Goal: Task Accomplishment & Management: Use online tool/utility

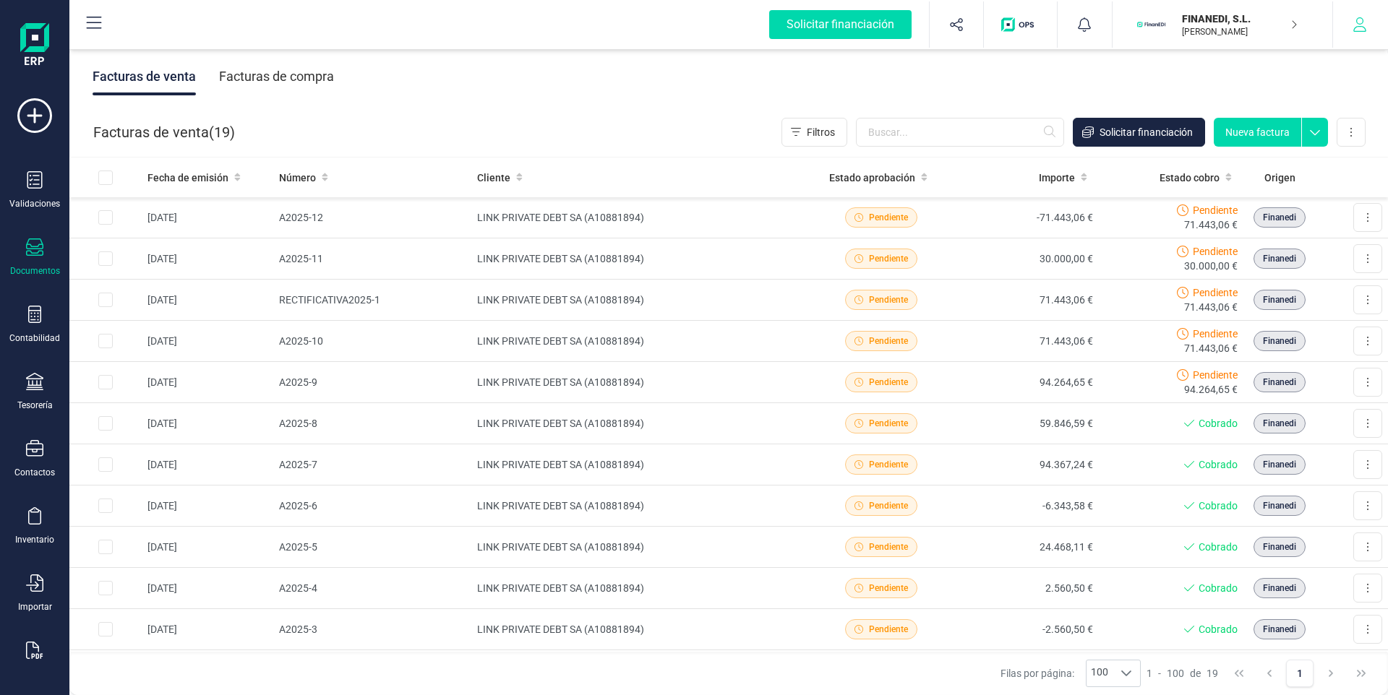
click at [1370, 20] on button "button" at bounding box center [1360, 24] width 54 height 46
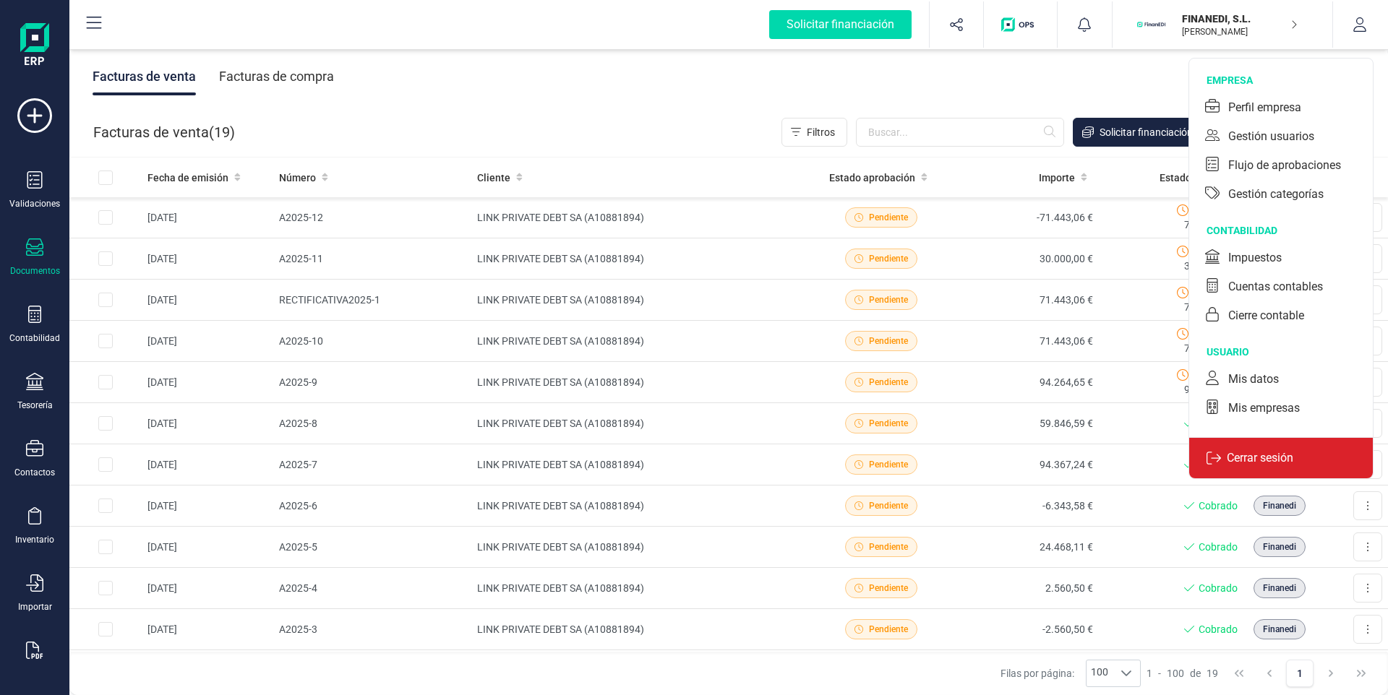
click at [1257, 463] on p "Cerrar sesión" at bounding box center [1260, 458] width 78 height 17
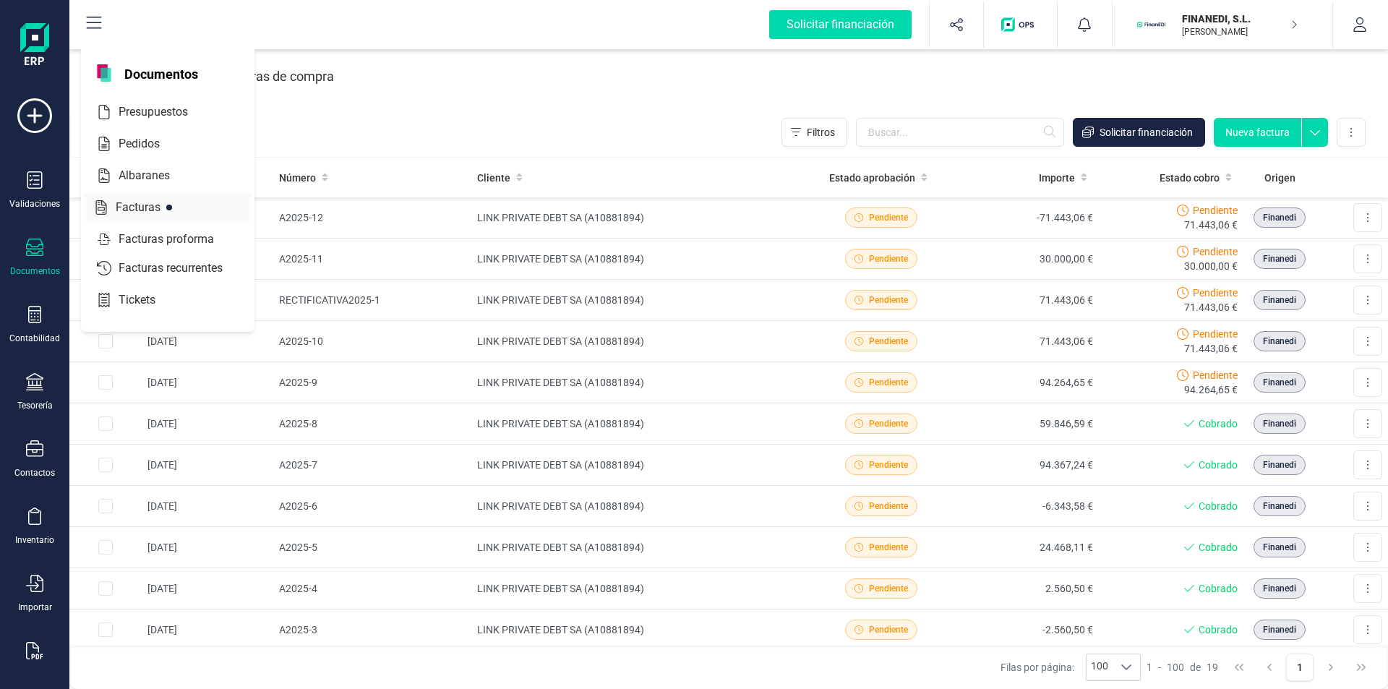
click at [122, 207] on span "Facturas" at bounding box center [148, 207] width 77 height 17
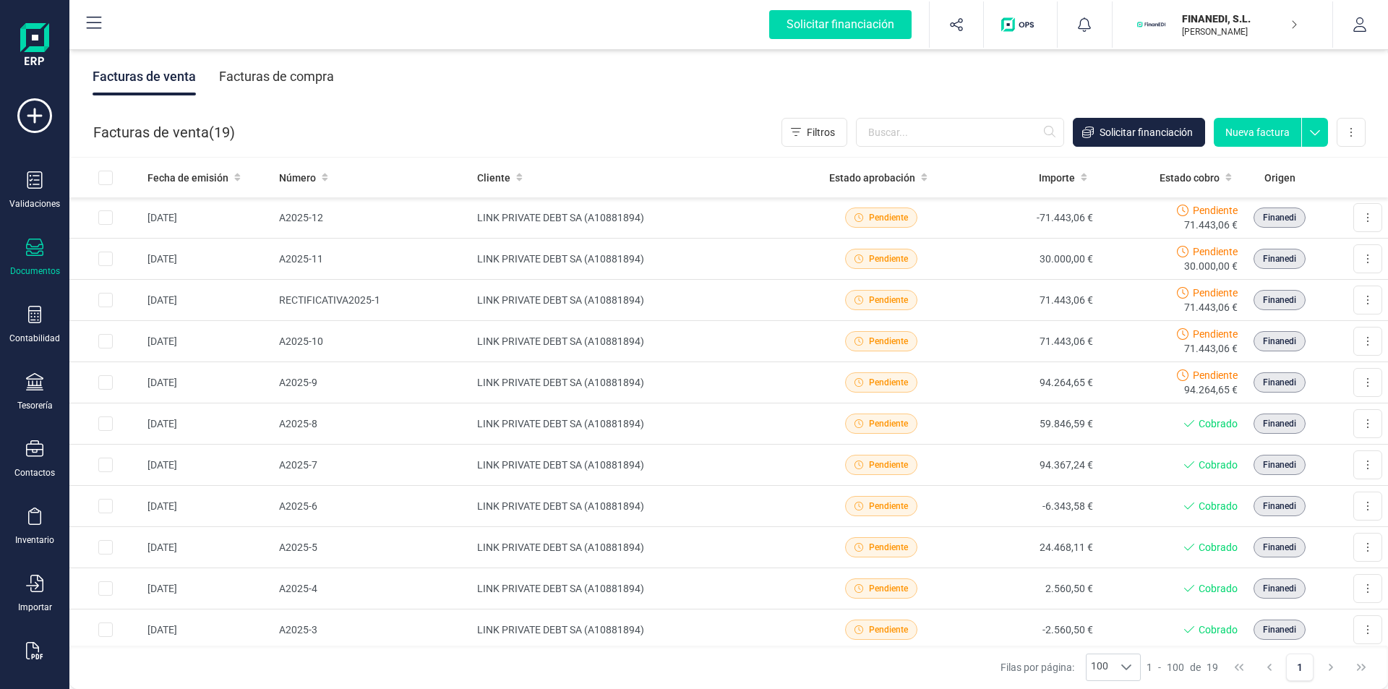
click at [14, 259] on div "Documentos" at bounding box center [35, 258] width 58 height 38
click at [604, 98] on div "Facturas de venta Facturas de compra" at bounding box center [728, 76] width 1318 height 61
click at [21, 258] on div "Documentos" at bounding box center [35, 258] width 58 height 38
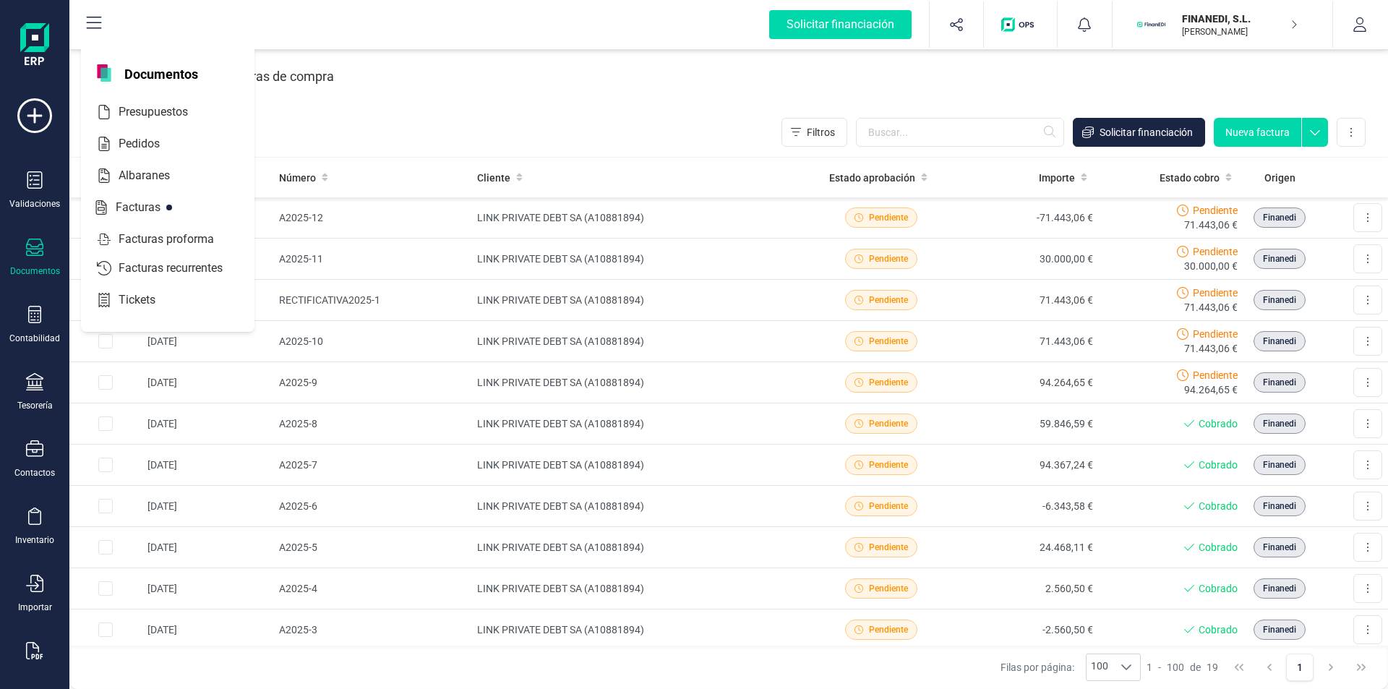
click at [554, 100] on div "Facturas de venta Facturas de compra" at bounding box center [728, 76] width 1318 height 61
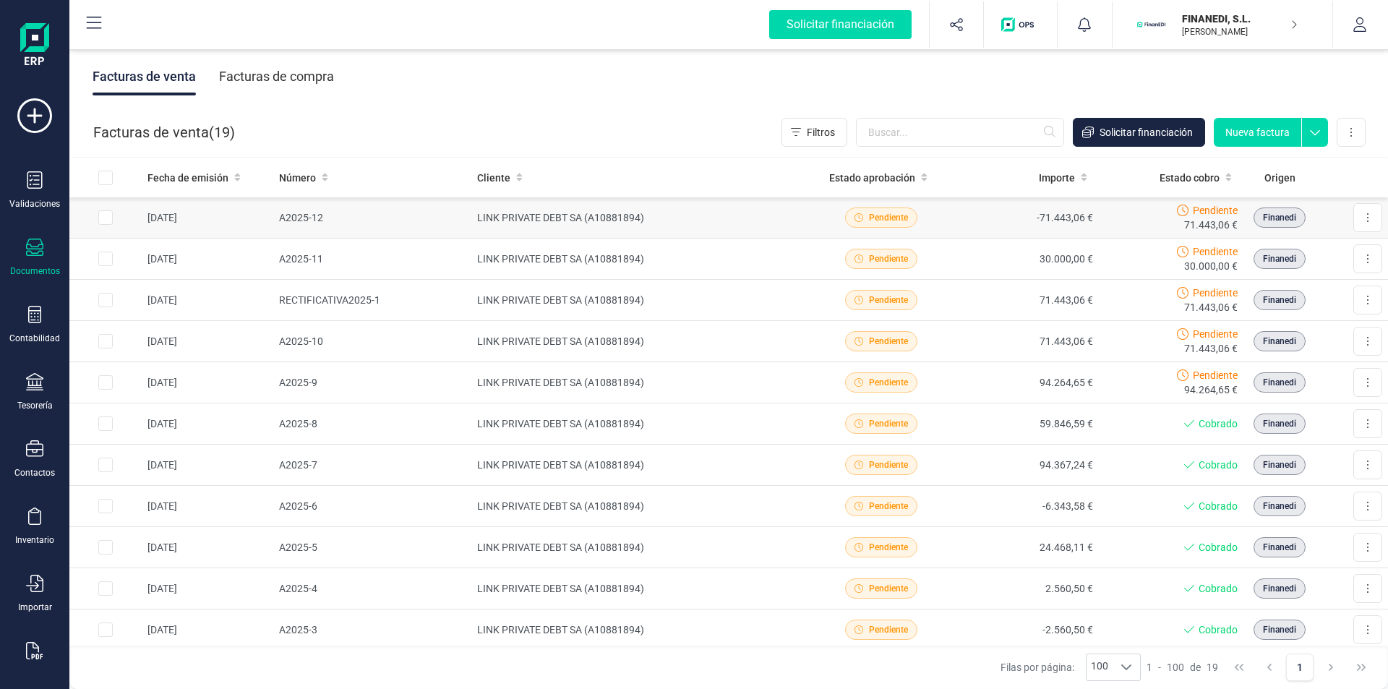
click at [110, 218] on input "Row Selected 1497cca4-0830-4410-94bc-ed64748248f6" at bounding box center [105, 217] width 14 height 14
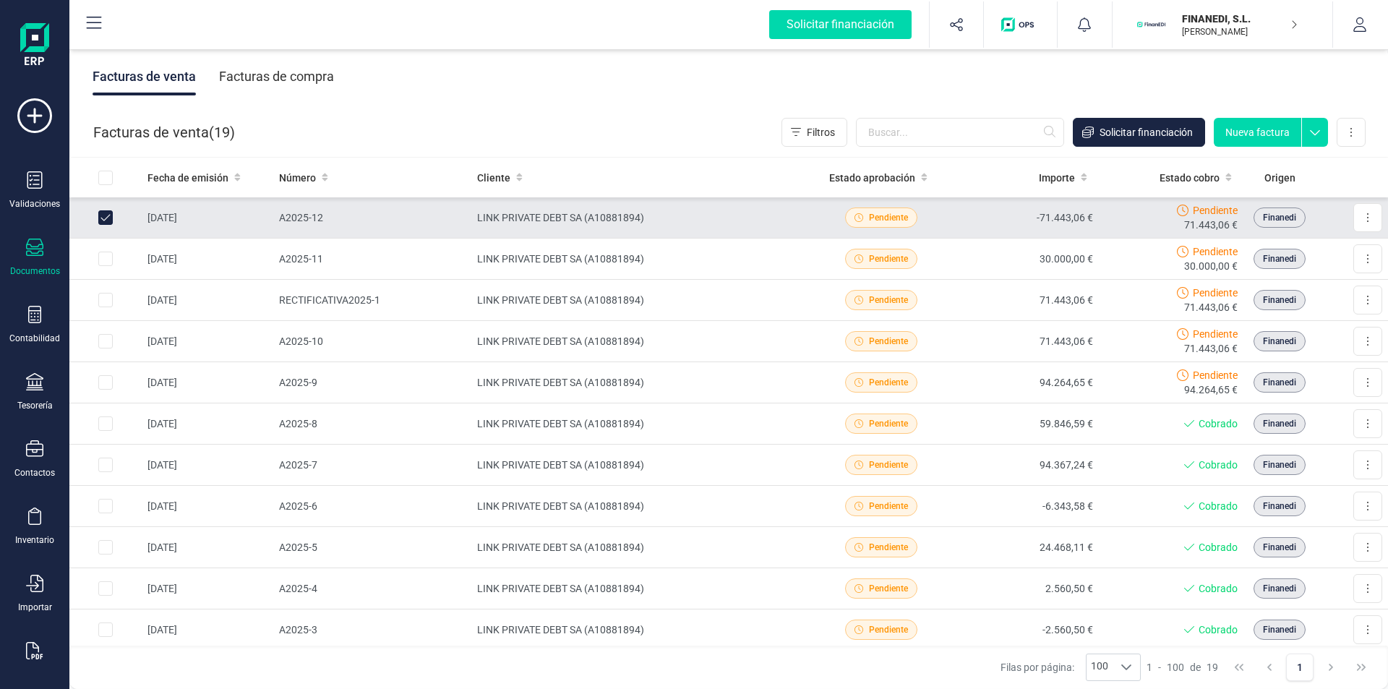
click at [101, 215] on input "Row Unselected 1497cca4-0830-4410-94bc-ed64748248f6" at bounding box center [105, 217] width 14 height 14
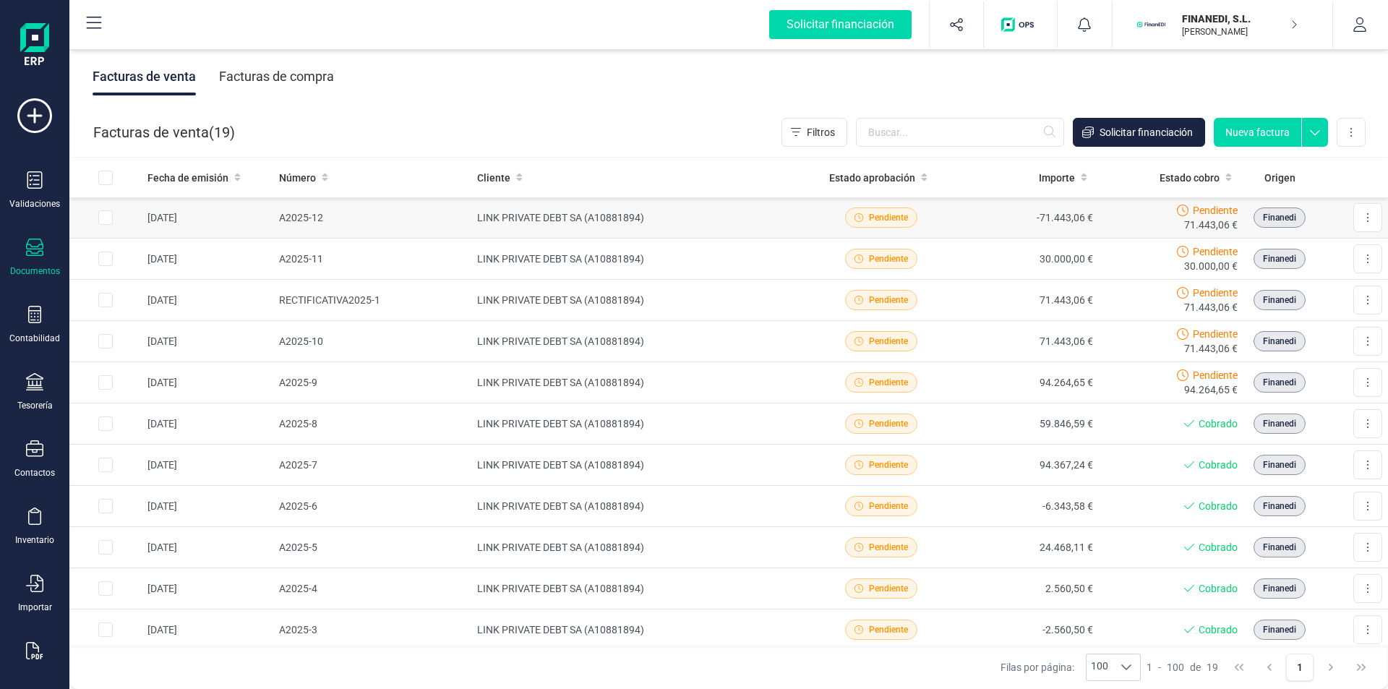
click at [110, 220] on input "Row Selected 1497cca4-0830-4410-94bc-ed64748248f6" at bounding box center [105, 217] width 14 height 14
checkbox input "true"
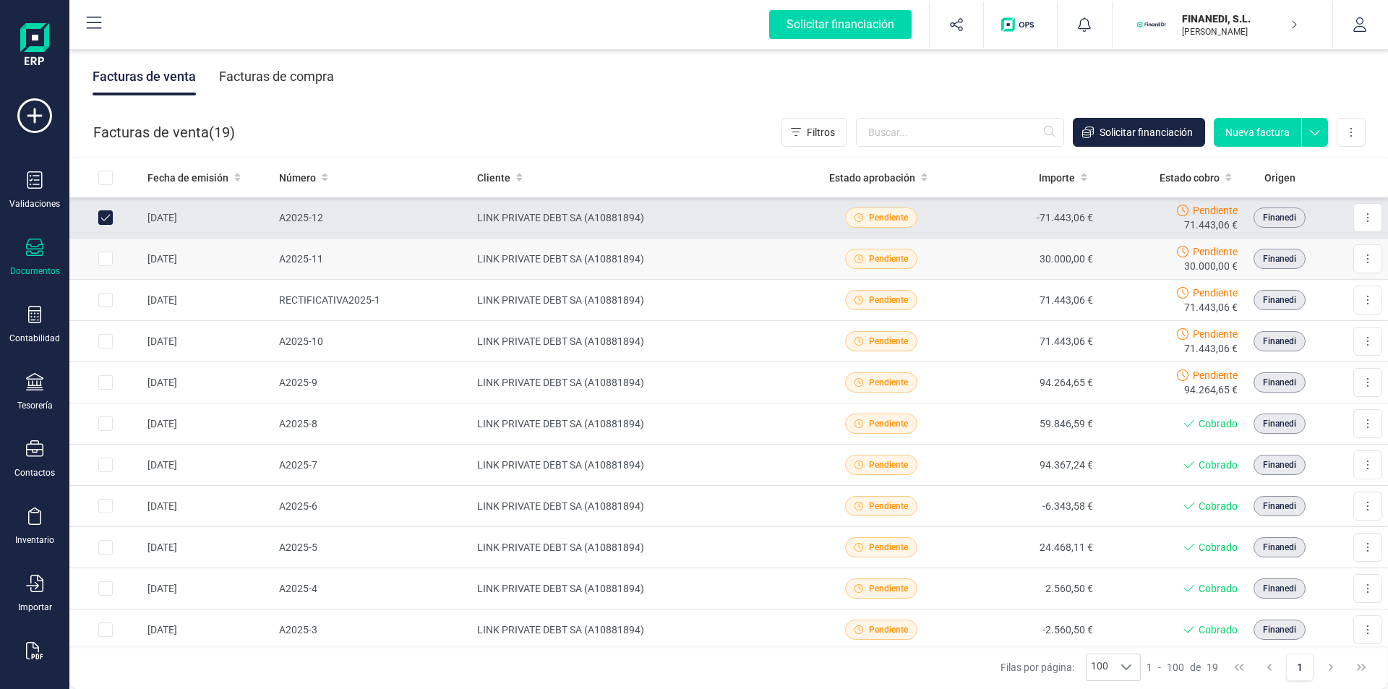
click at [100, 265] on input "Row Selected 1c7fadc7-3346-4f5a-aa49-576d300c5ea3" at bounding box center [105, 259] width 14 height 14
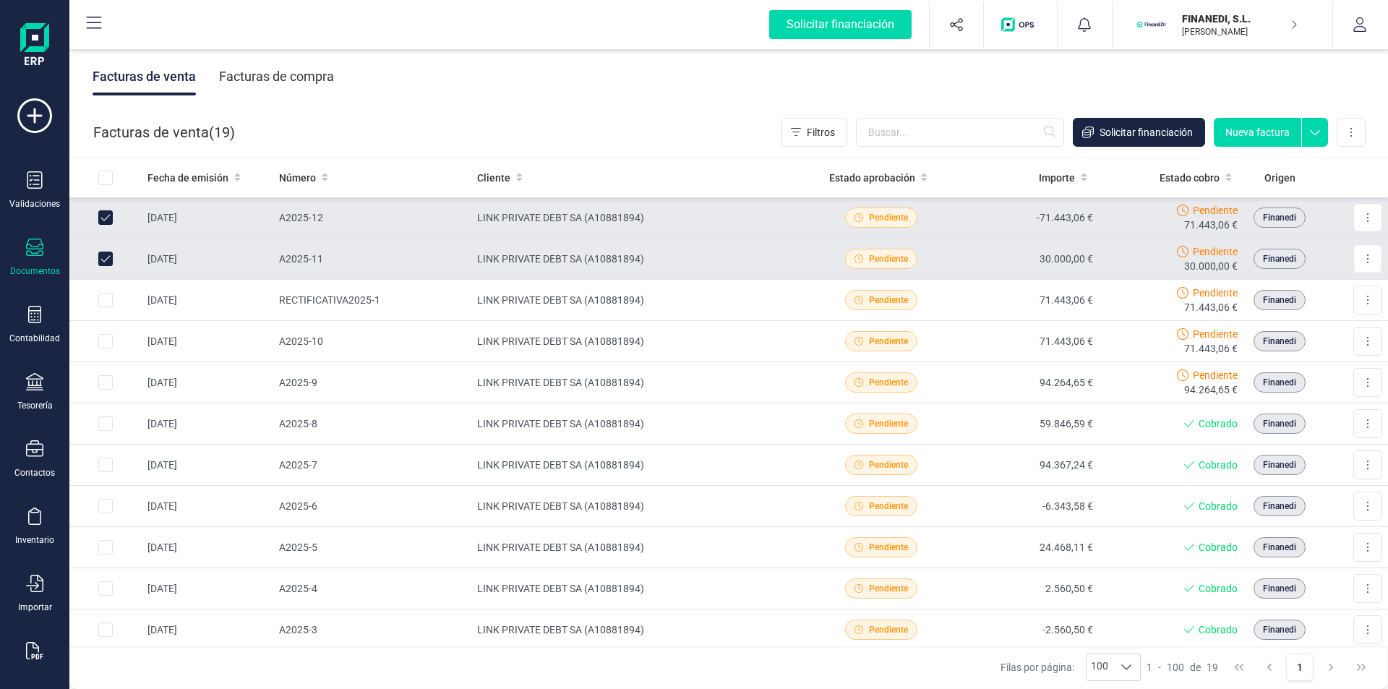
click at [100, 264] on input "Row Unselected 1c7fadc7-3346-4f5a-aa49-576d300c5ea3" at bounding box center [105, 259] width 14 height 14
checkbox input "false"
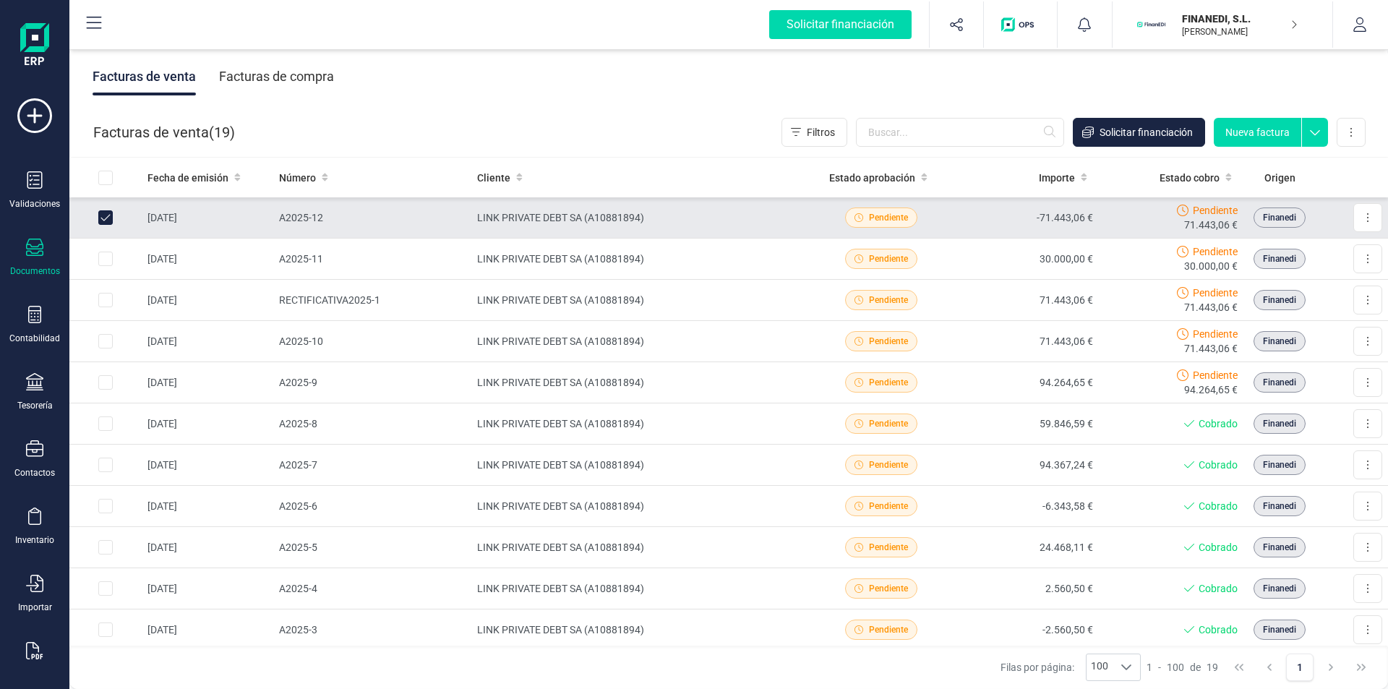
click at [101, 211] on input "Row Unselected 1497cca4-0830-4410-94bc-ed64748248f6" at bounding box center [105, 217] width 14 height 14
checkbox input "false"
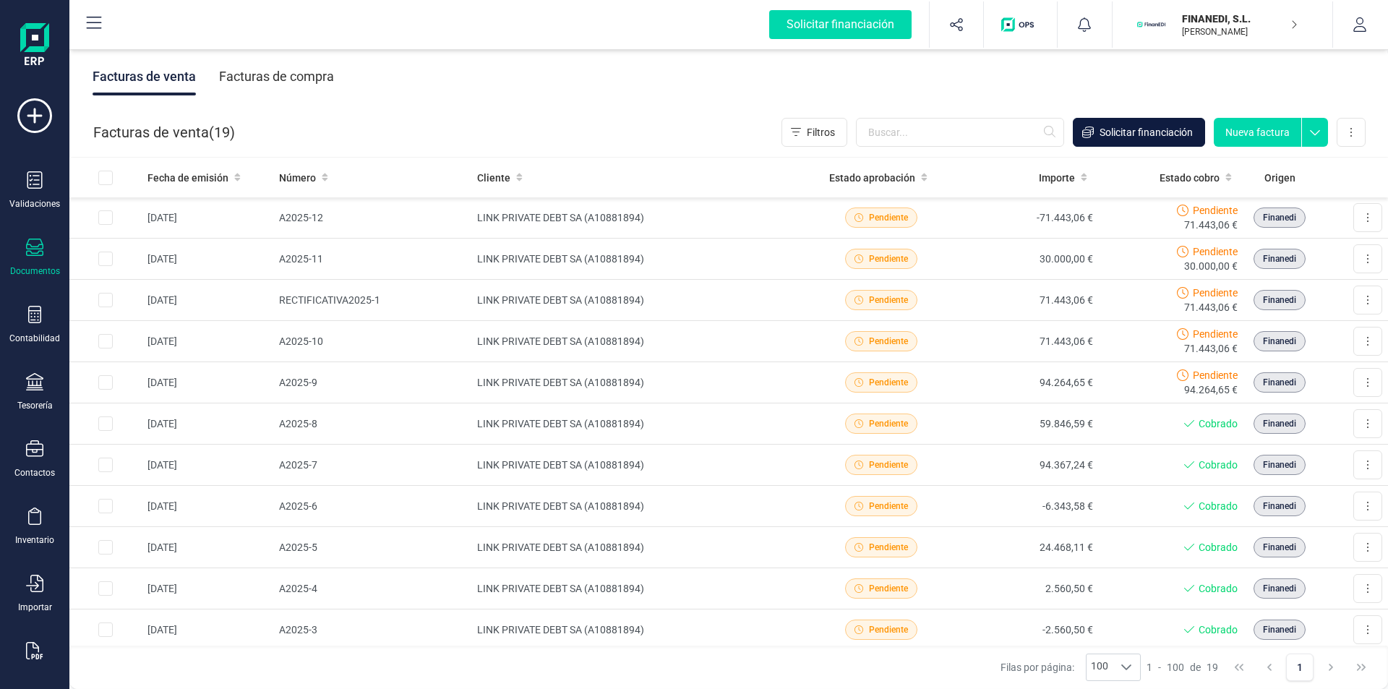
click at [1132, 135] on span "Solicitar financiación" at bounding box center [1145, 132] width 93 height 14
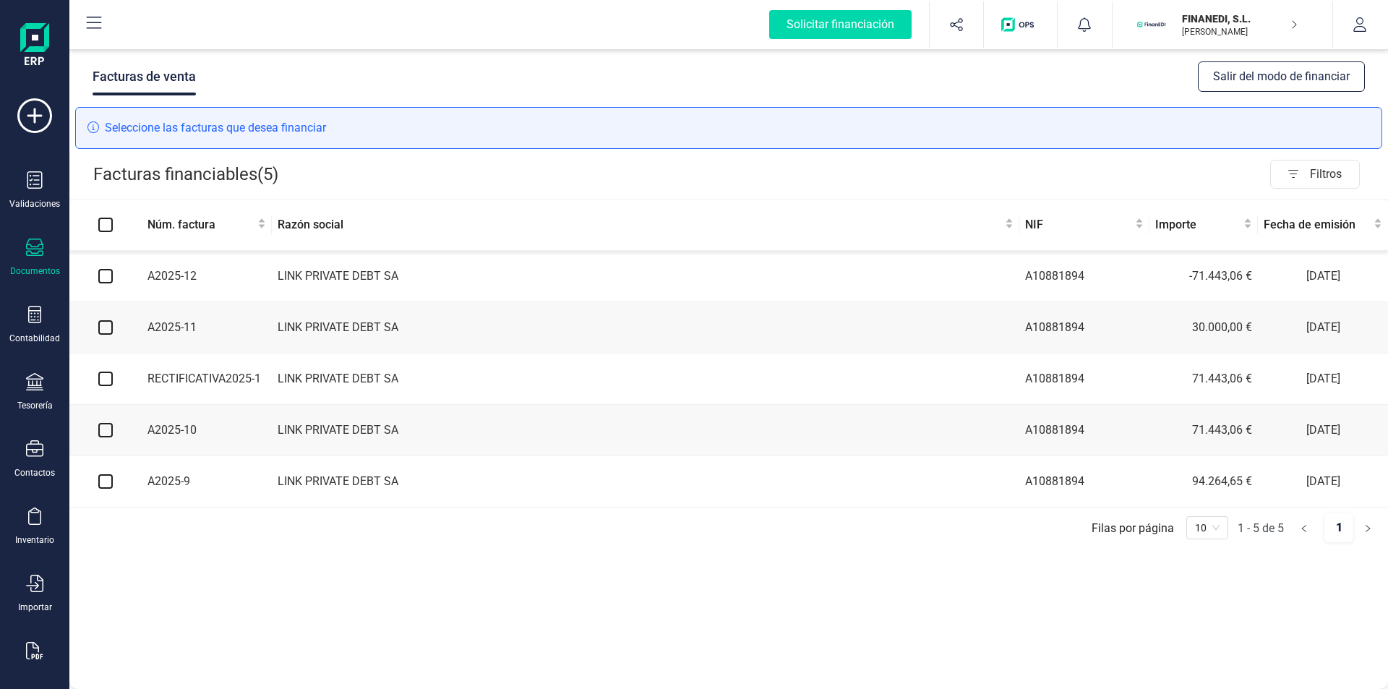
click at [112, 282] on input "checkbox" at bounding box center [105, 276] width 14 height 14
checkbox input "true"
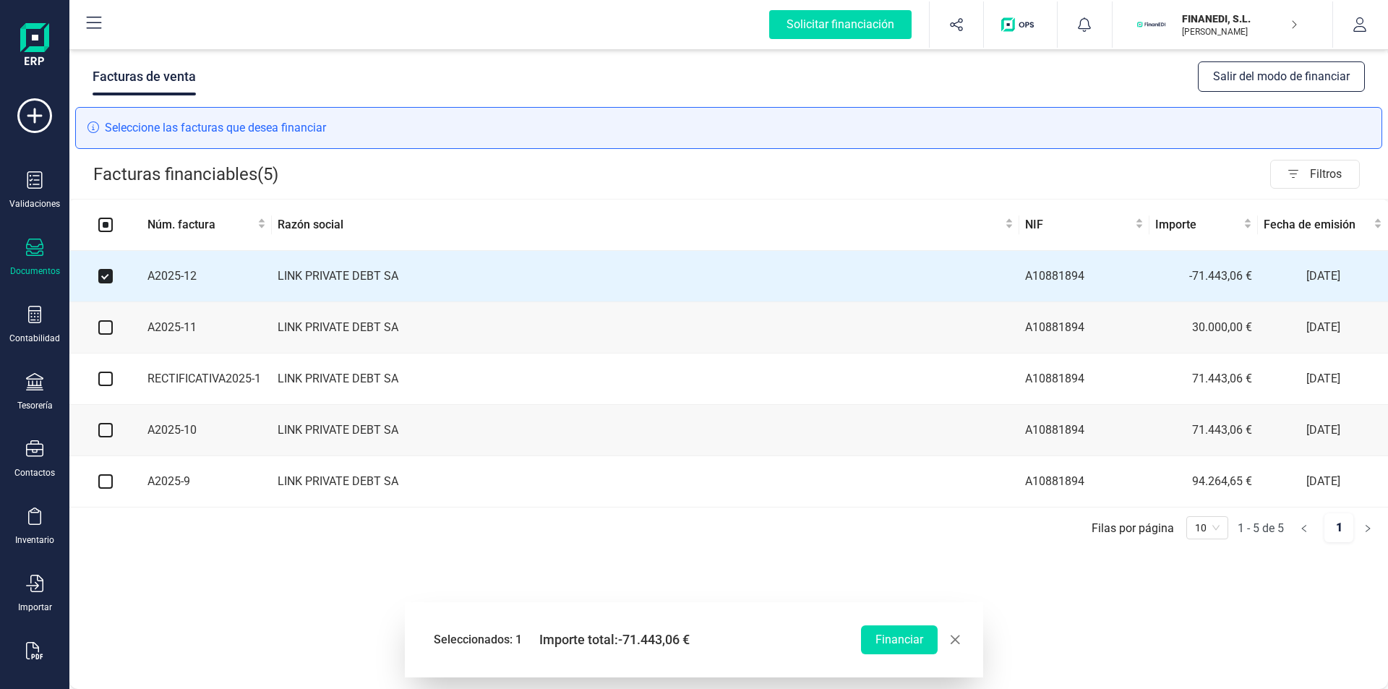
click at [42, 249] on icon at bounding box center [34, 247] width 17 height 17
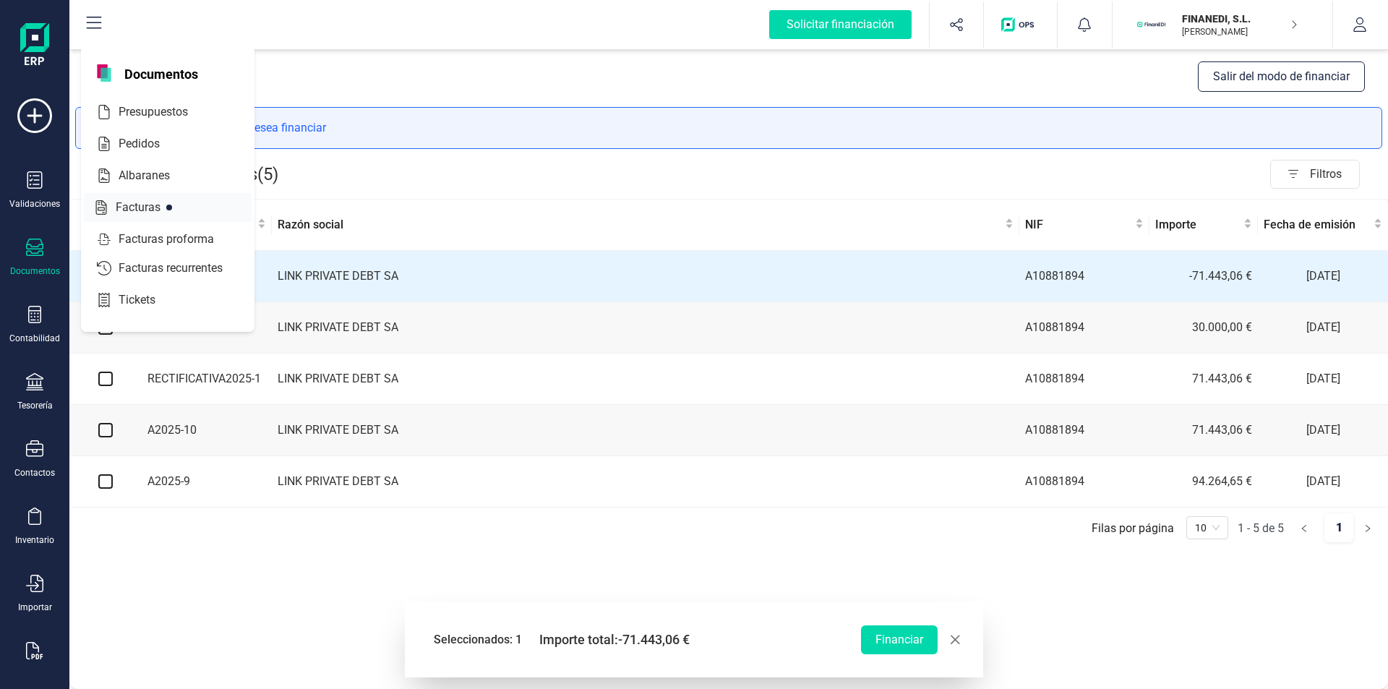
click at [150, 196] on div "Facturas" at bounding box center [168, 207] width 168 height 29
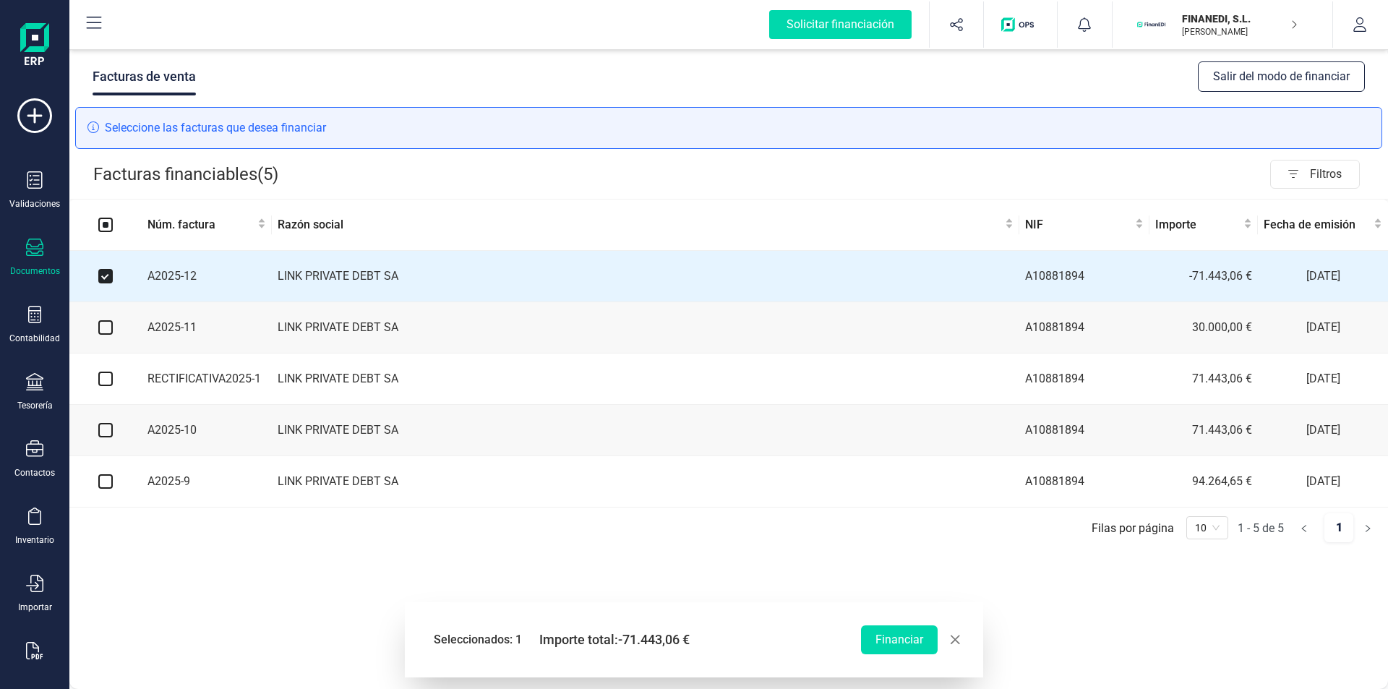
click at [1279, 77] on button "Salir del modo de financiar" at bounding box center [1281, 76] width 167 height 30
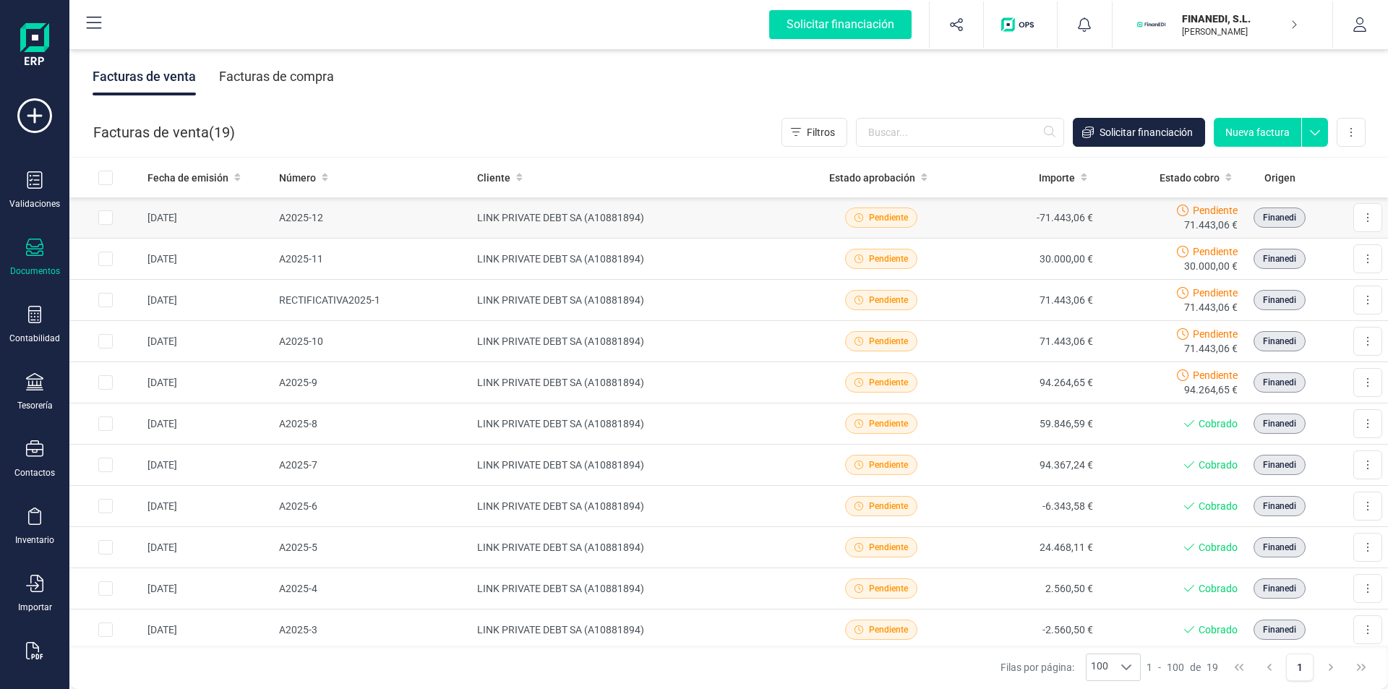
click at [106, 215] on input "Row Selected 1497cca4-0830-4410-94bc-ed64748248f6" at bounding box center [105, 217] width 14 height 14
checkbox input "true"
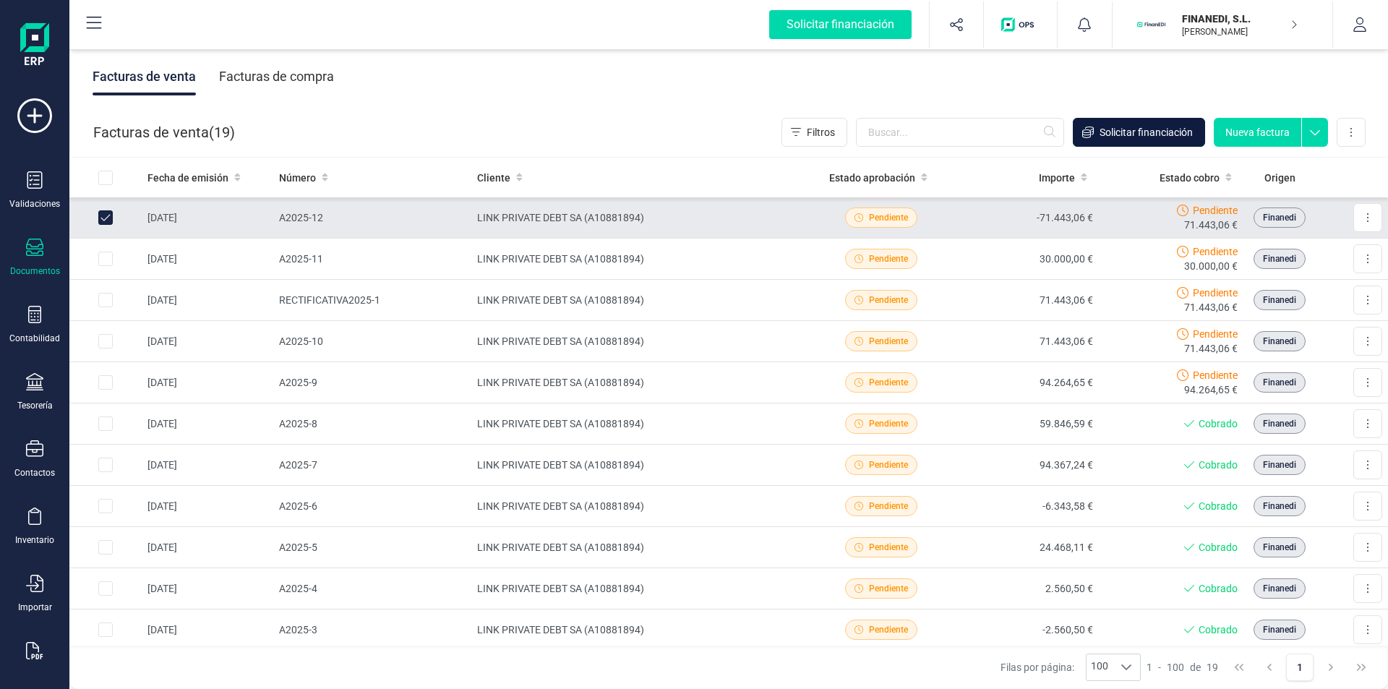
click at [1174, 136] on span "Solicitar financiación" at bounding box center [1145, 132] width 93 height 14
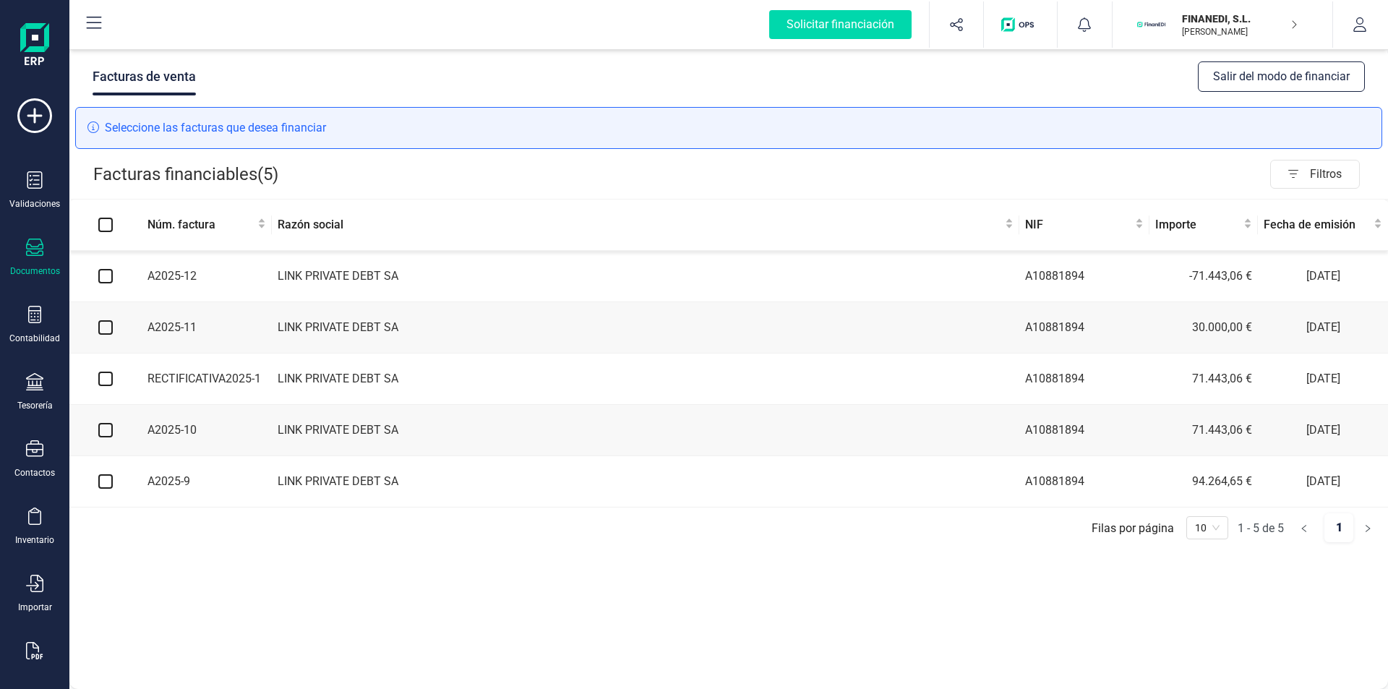
click at [106, 285] on td at bounding box center [105, 276] width 72 height 51
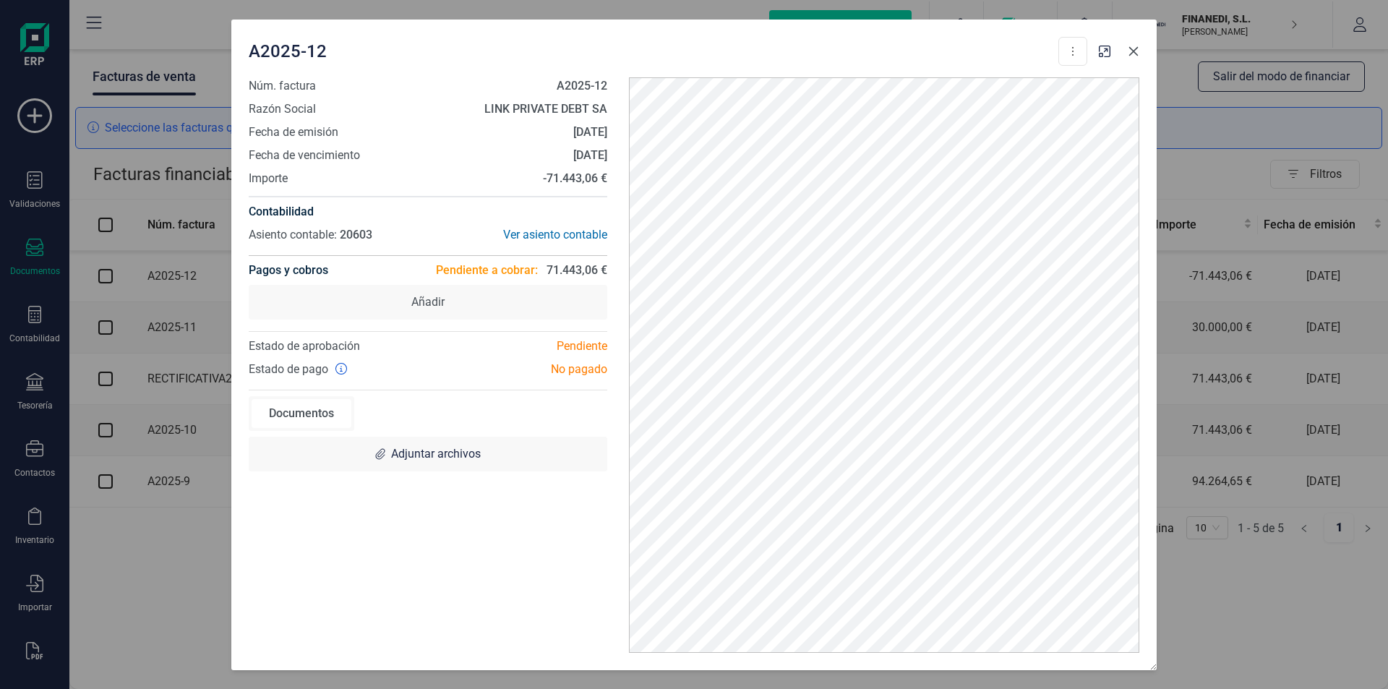
click at [1136, 48] on icon "button" at bounding box center [1133, 50] width 9 height 9
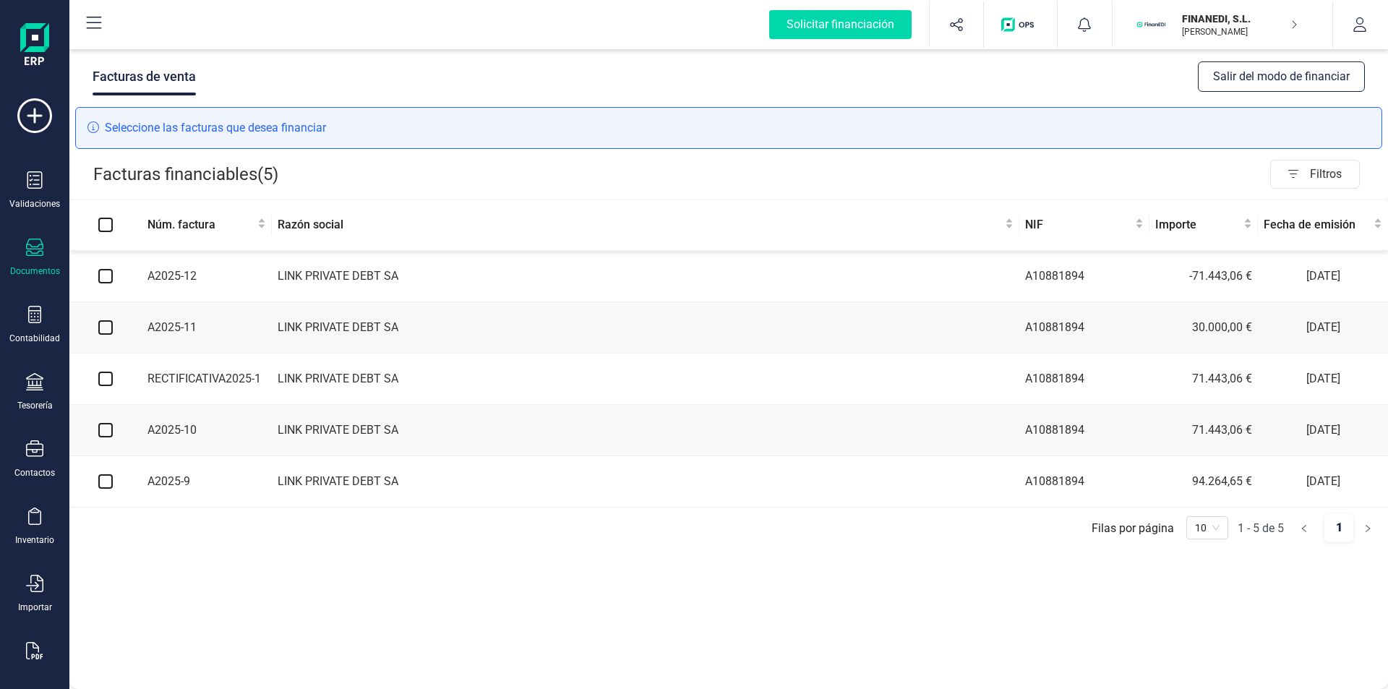
click at [108, 280] on input "checkbox" at bounding box center [105, 276] width 14 height 14
checkbox input "true"
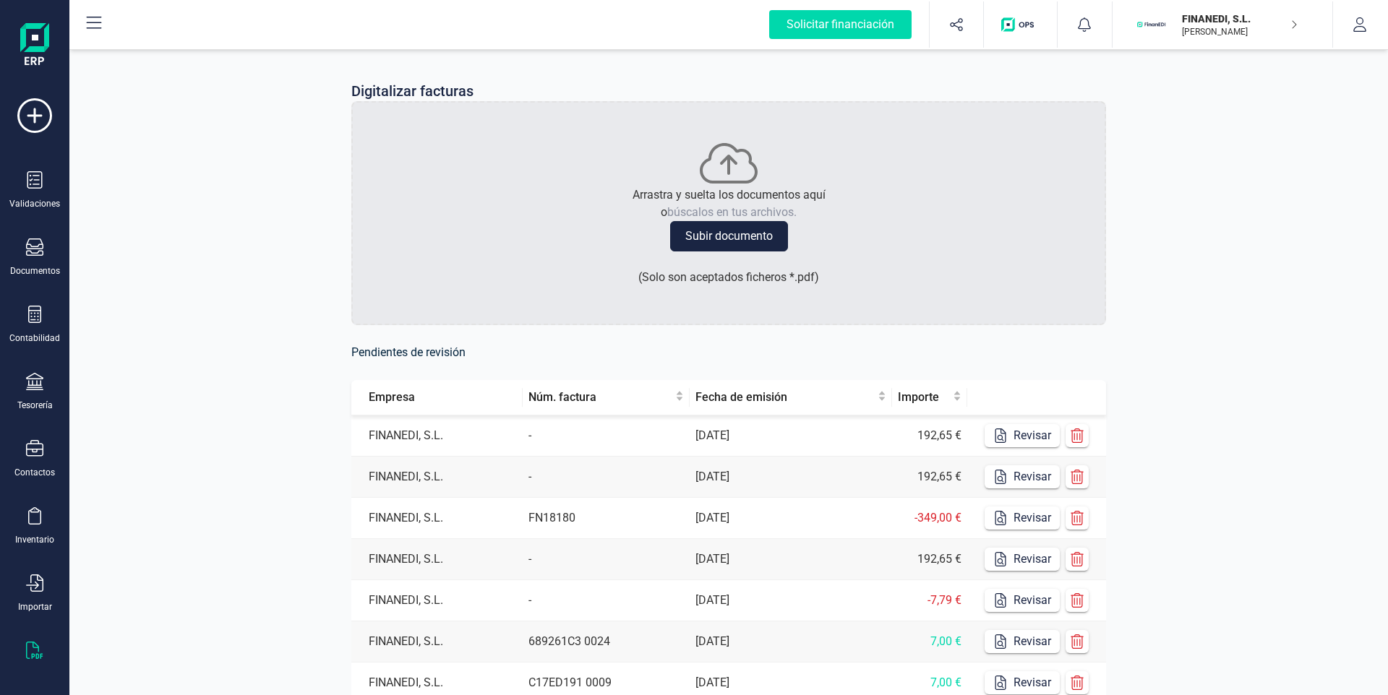
scroll to position [25, 0]
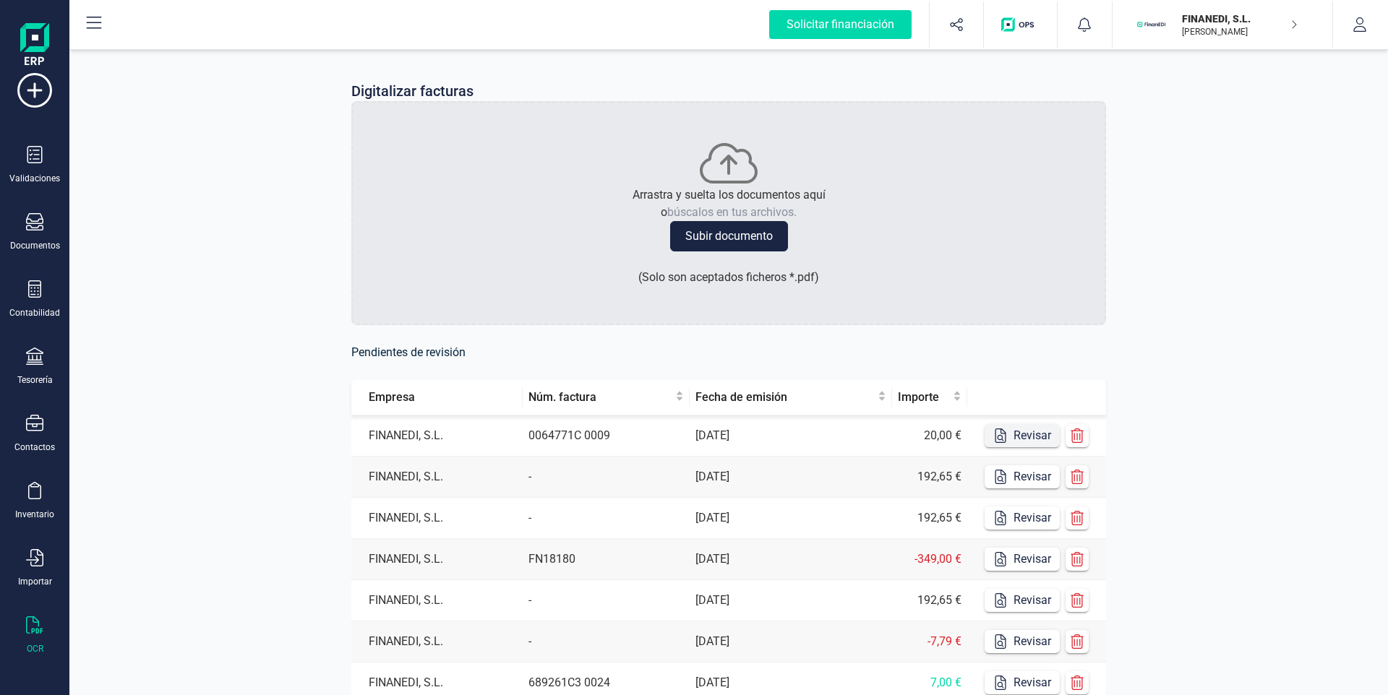
click at [1031, 438] on button "Revisar" at bounding box center [1021, 435] width 75 height 23
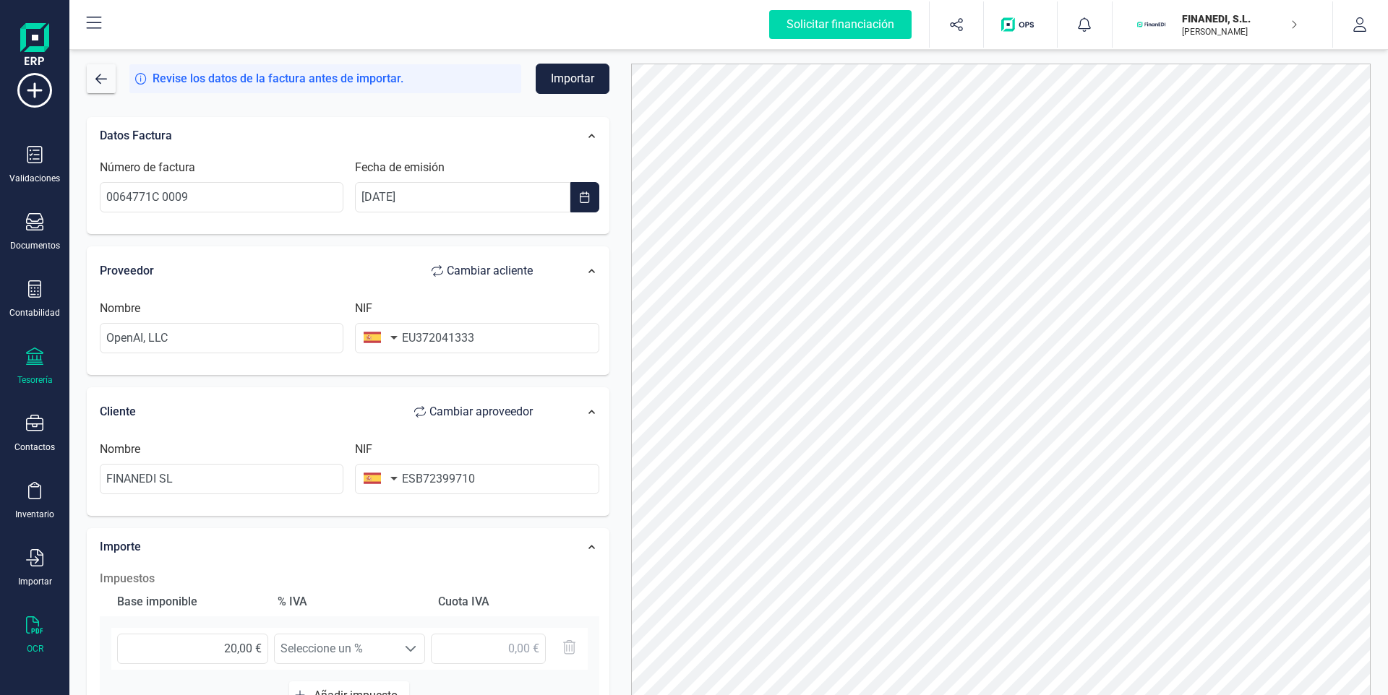
click at [26, 365] on div at bounding box center [34, 358] width 17 height 21
click at [147, 252] on span "Cuentas bancarias" at bounding box center [176, 246] width 127 height 17
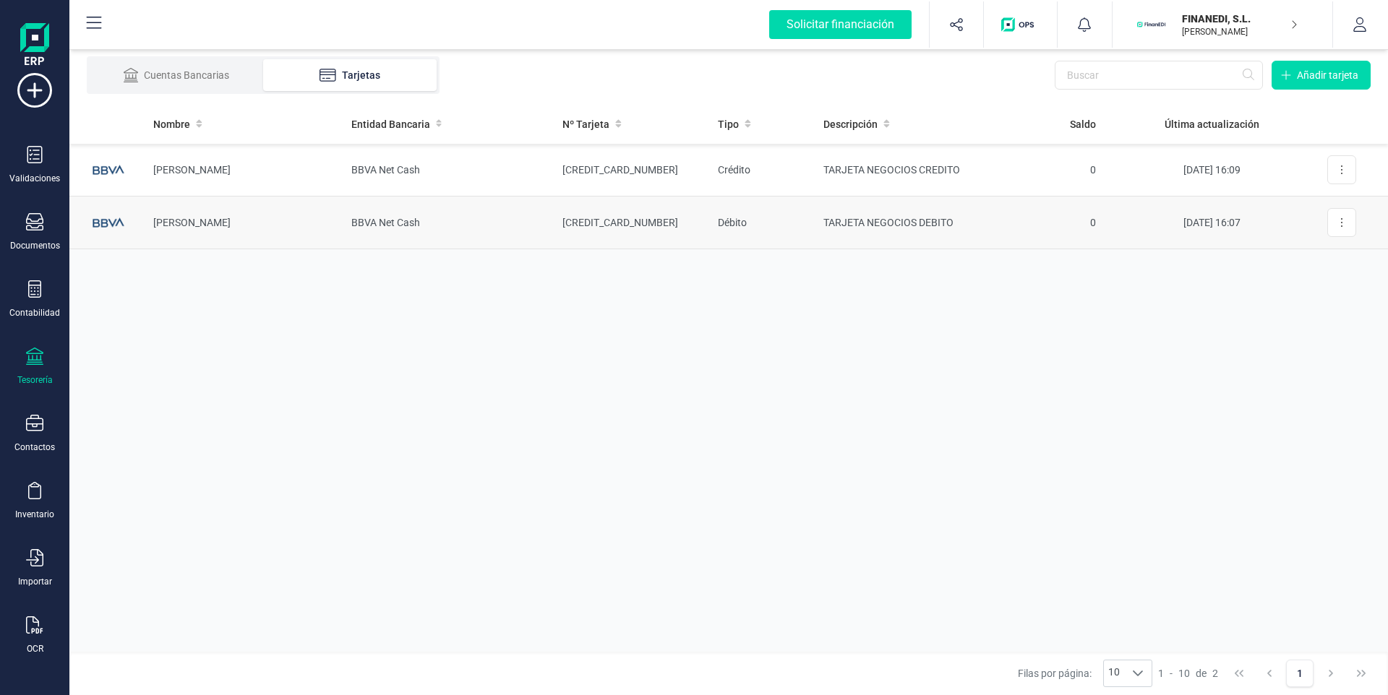
click at [896, 220] on td "TARJETA NEGOCIOS DEBITO" at bounding box center [896, 223] width 168 height 53
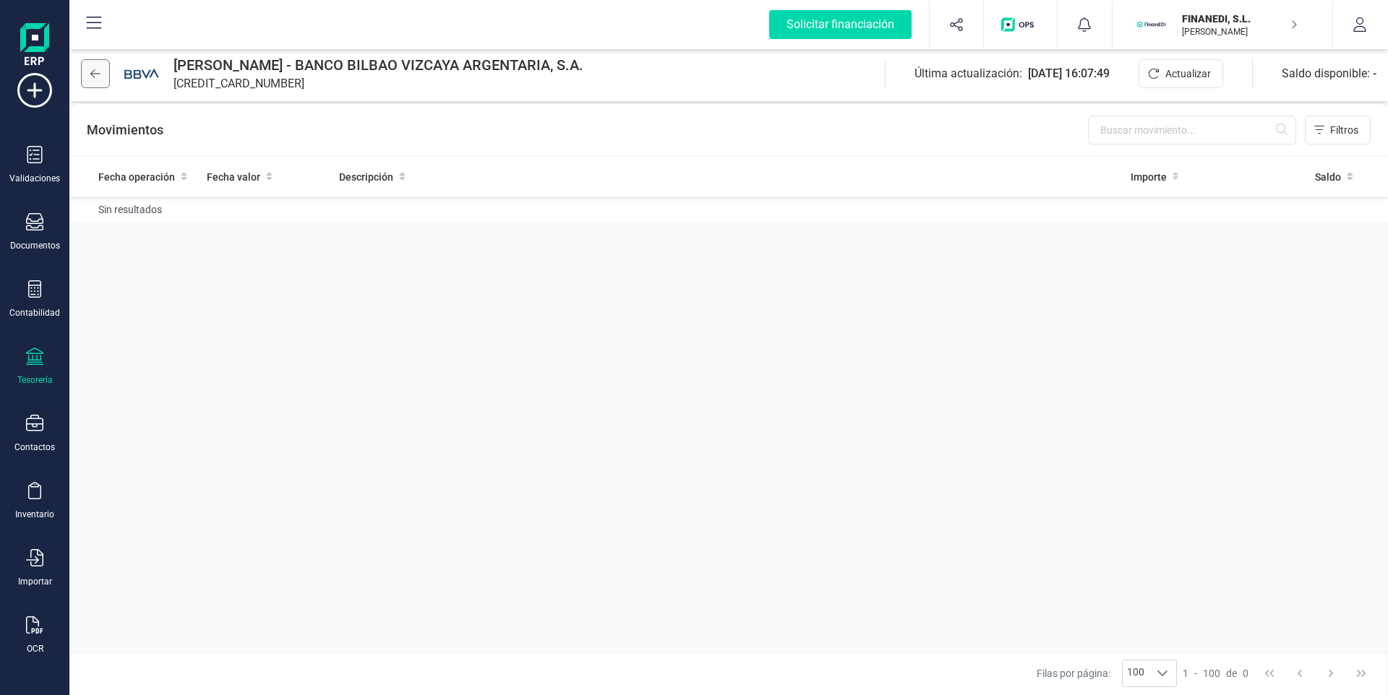
click at [103, 64] on button at bounding box center [95, 73] width 29 height 29
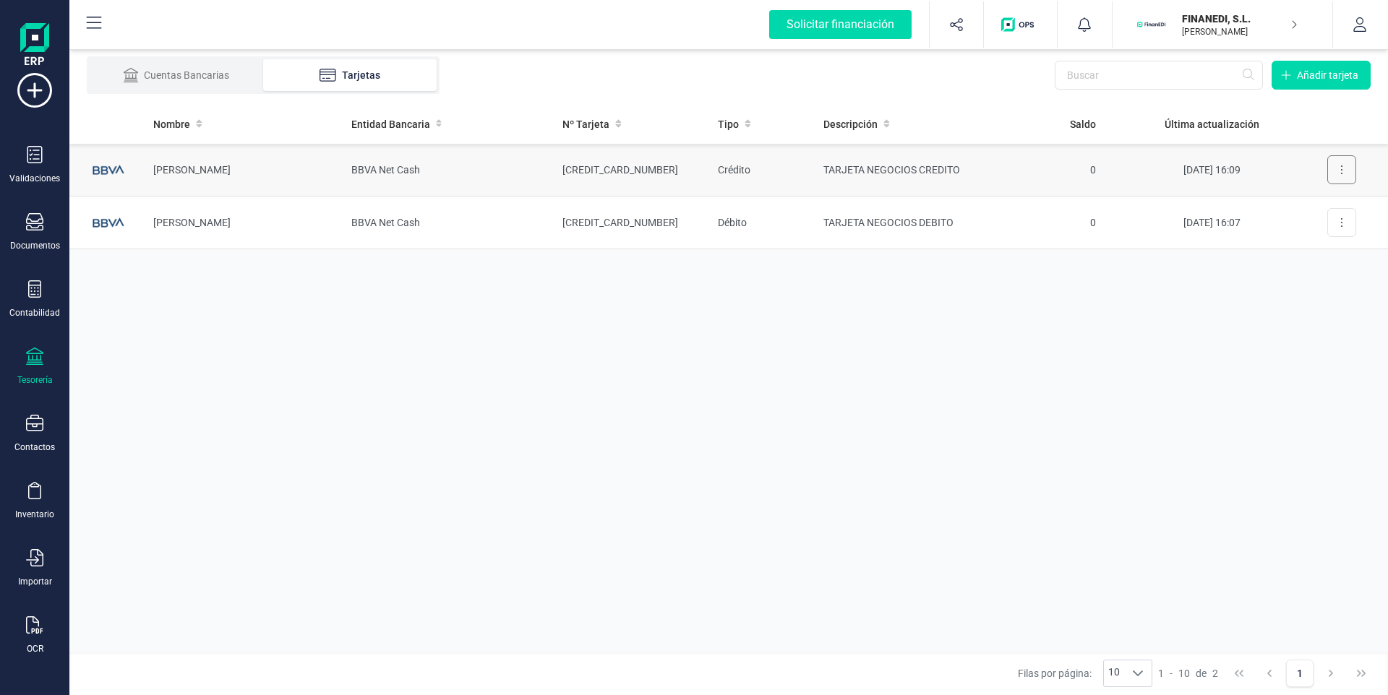
click at [1338, 165] on button at bounding box center [1341, 169] width 29 height 29
click at [1095, 169] on td "0" at bounding box center [1044, 170] width 128 height 53
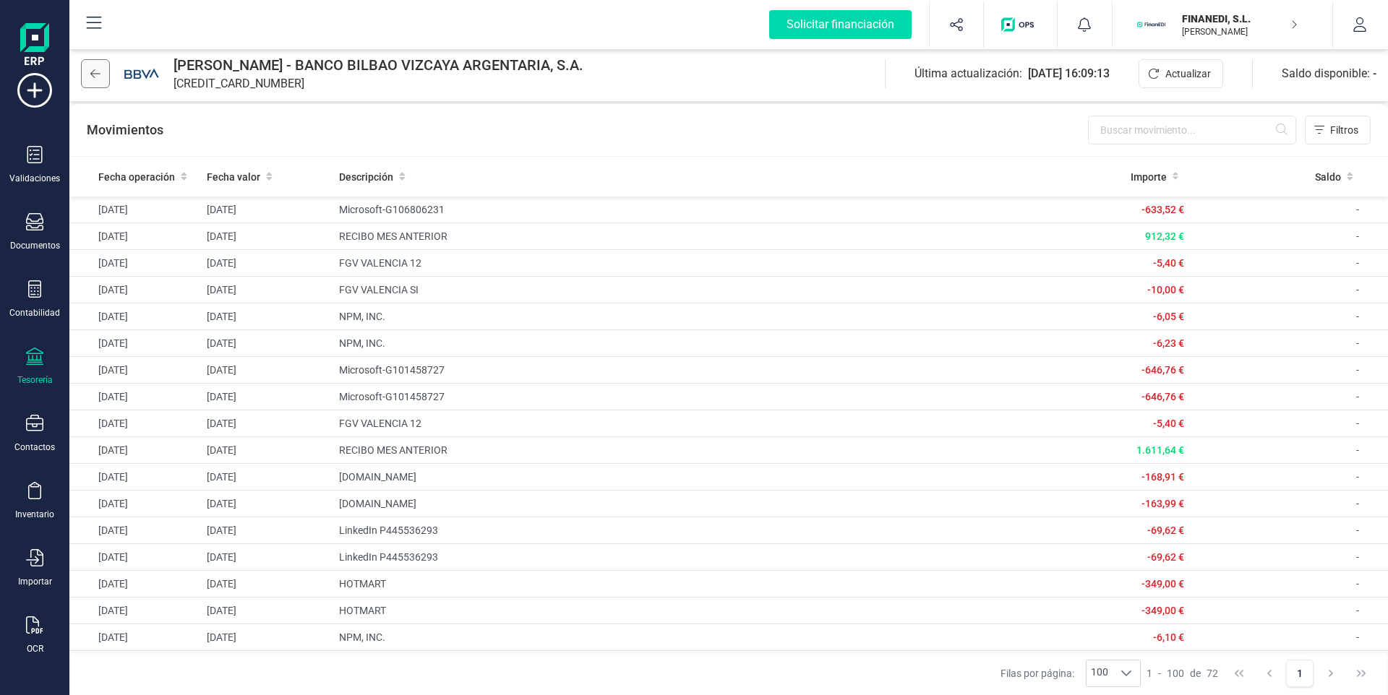
click at [90, 67] on button at bounding box center [95, 73] width 29 height 29
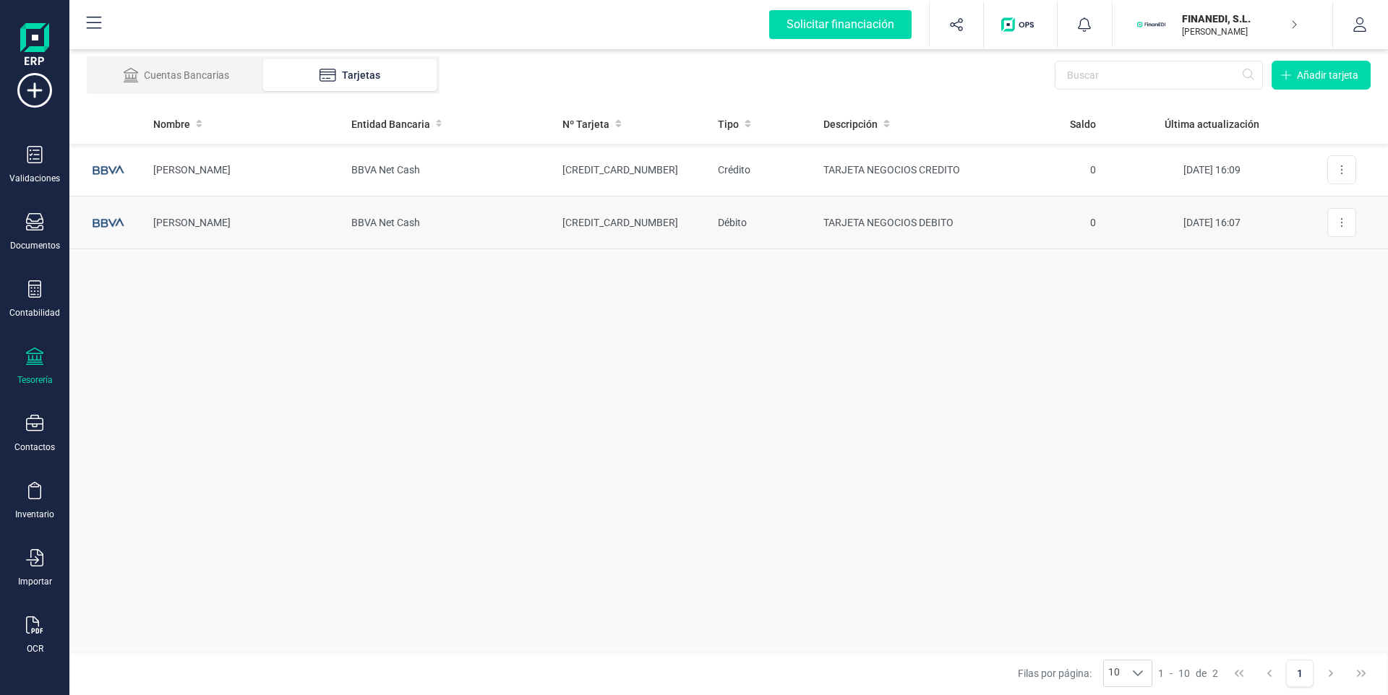
click at [888, 231] on td "TARJETA NEGOCIOS DEBITO" at bounding box center [896, 223] width 168 height 53
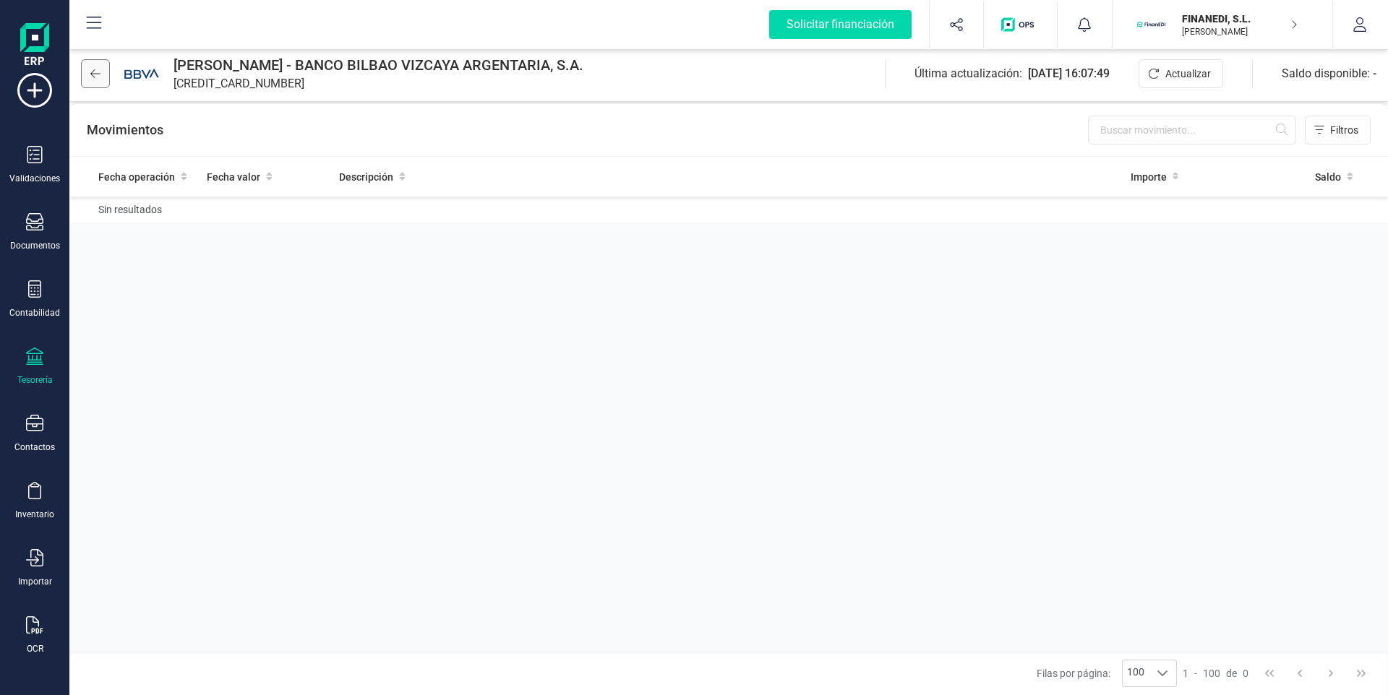
click at [91, 76] on icon at bounding box center [95, 74] width 10 height 12
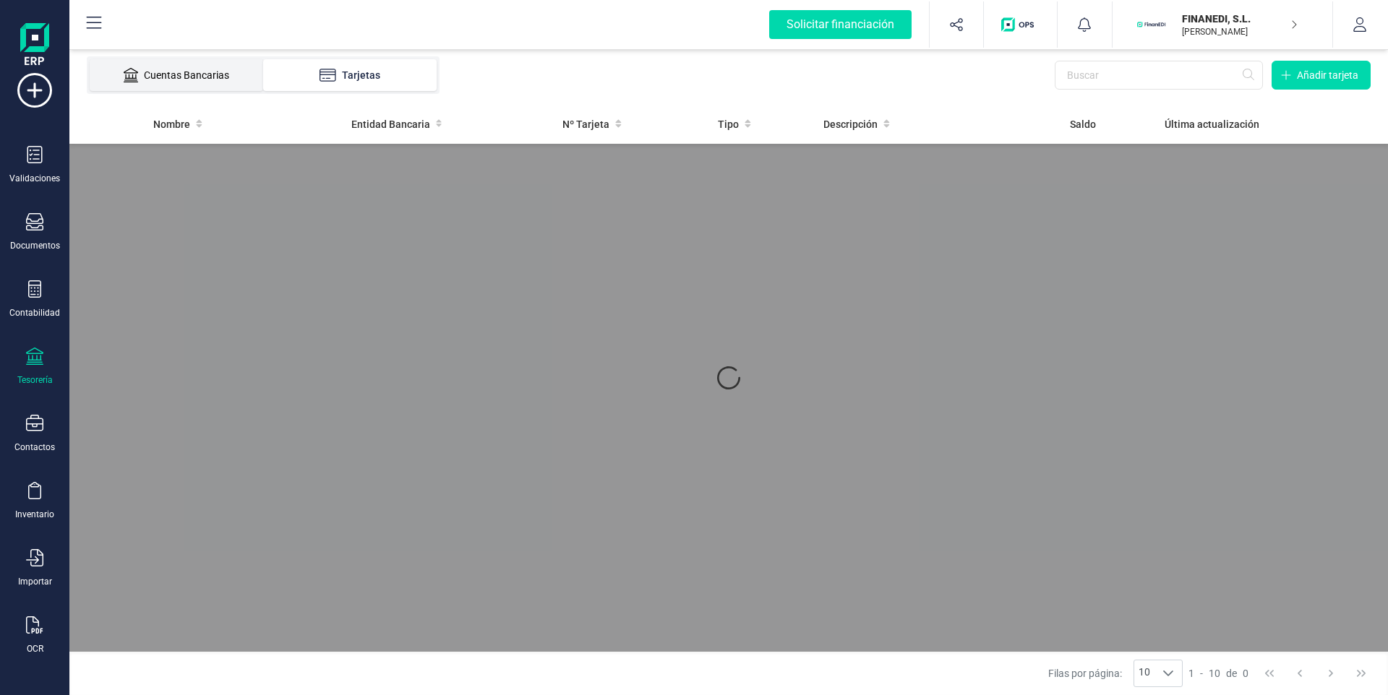
click at [202, 80] on div "Cuentas Bancarias" at bounding box center [177, 75] width 116 height 14
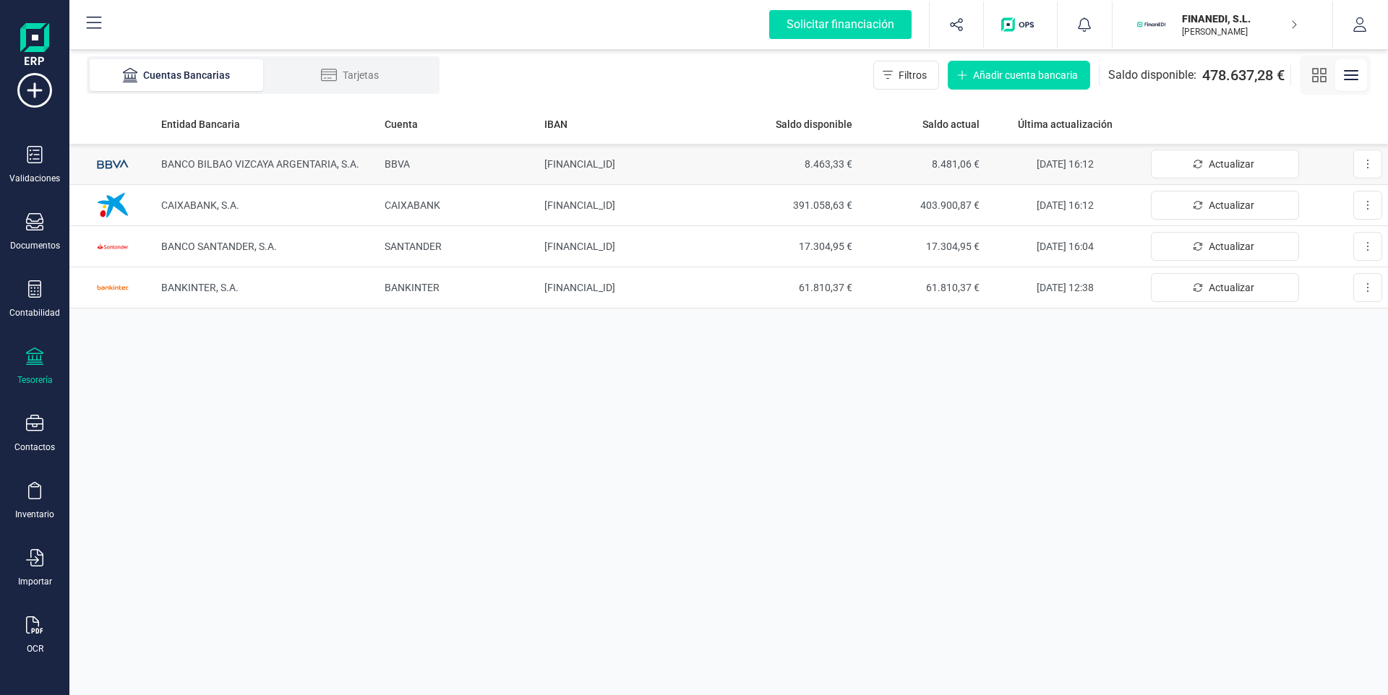
click at [628, 153] on td "[FINANCIAL_ID]" at bounding box center [634, 164] width 192 height 41
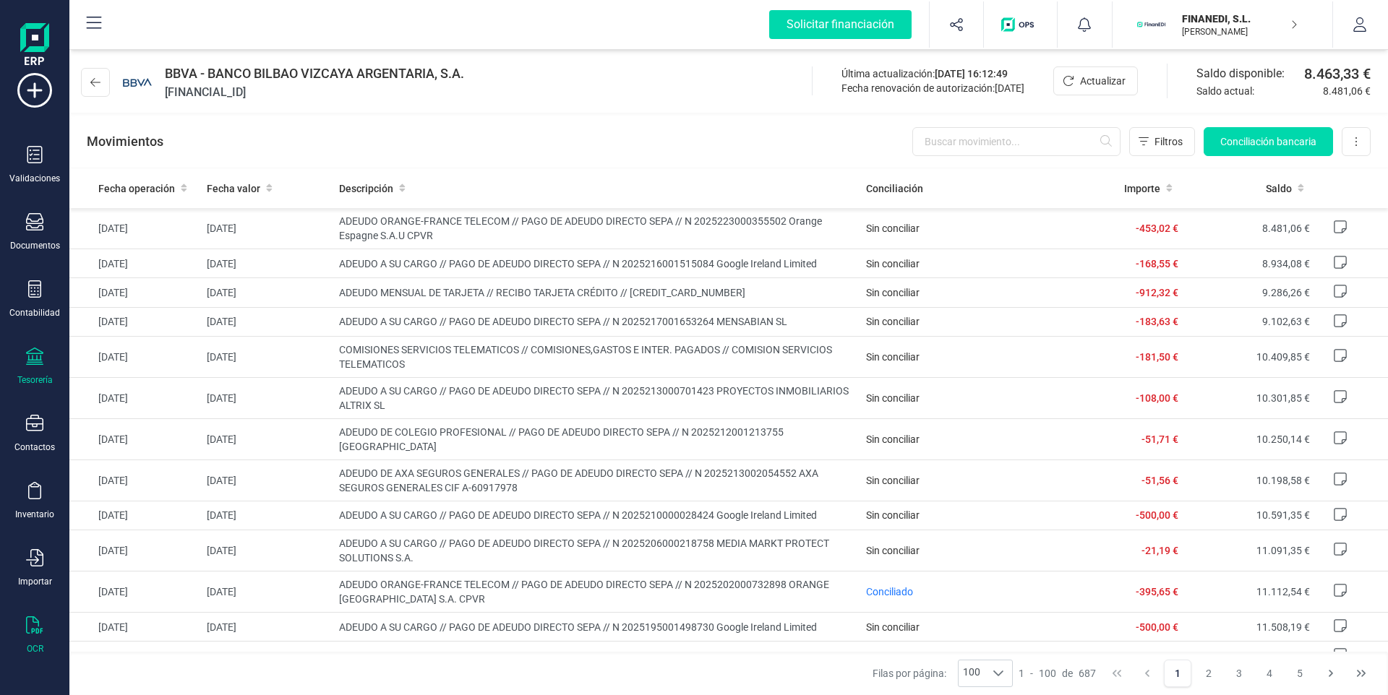
click at [44, 635] on div "OCR" at bounding box center [35, 636] width 58 height 38
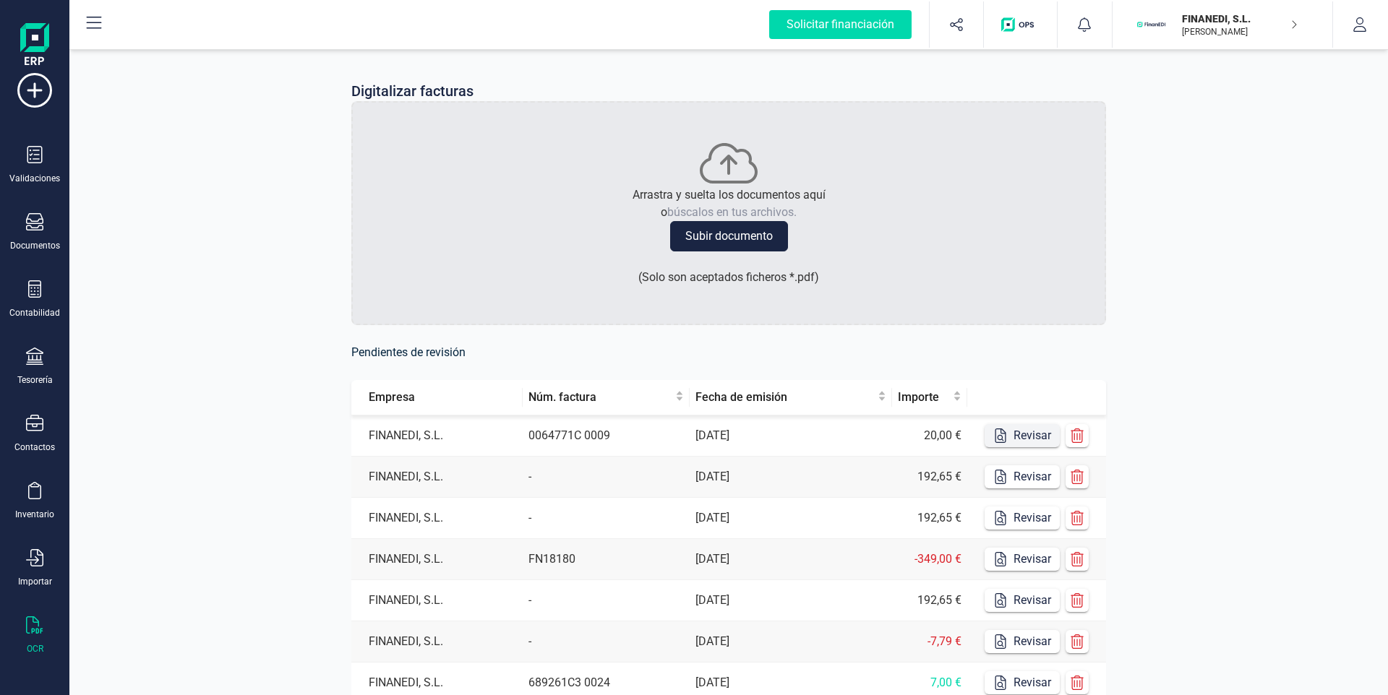
click at [1016, 432] on button "Revisar" at bounding box center [1021, 435] width 75 height 23
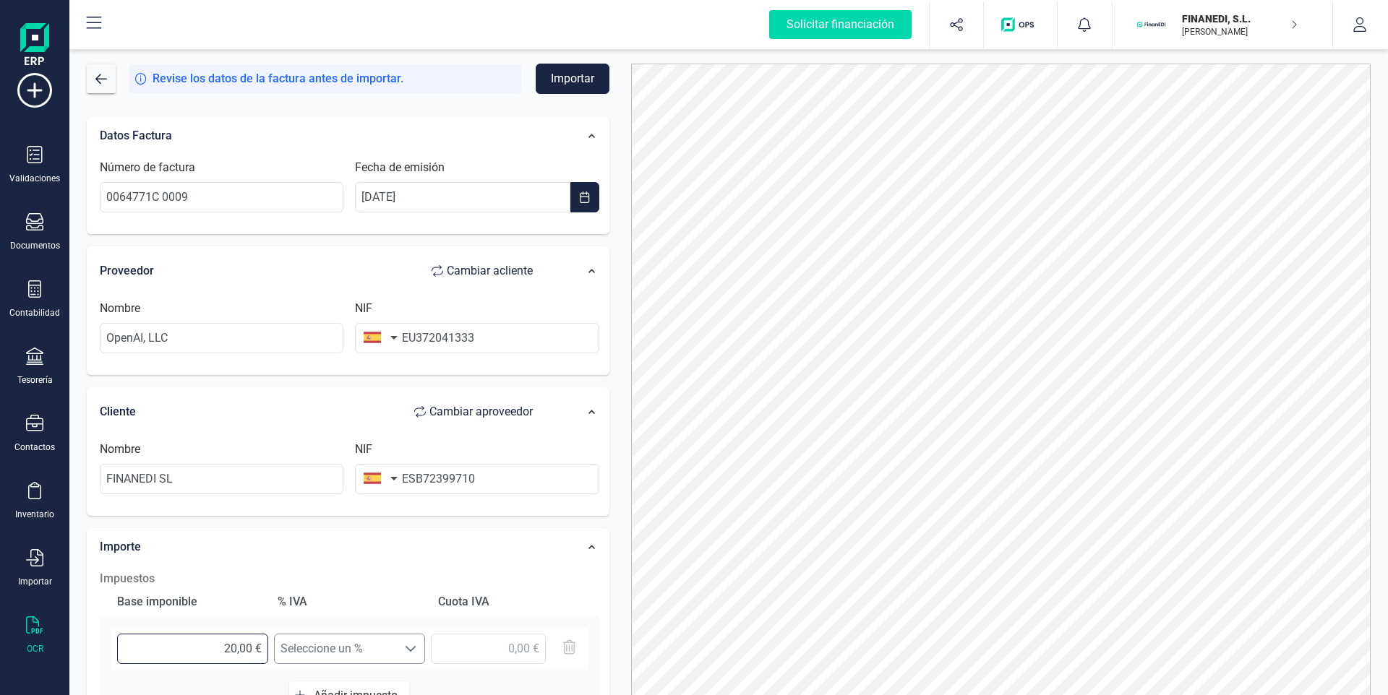
drag, startPoint x: 213, startPoint y: 658, endPoint x: 367, endPoint y: 657, distance: 154.0
click at [367, 657] on div "20,00 € Seleccione un % Seleccione un %" at bounding box center [349, 649] width 476 height 42
type input "17,73 €"
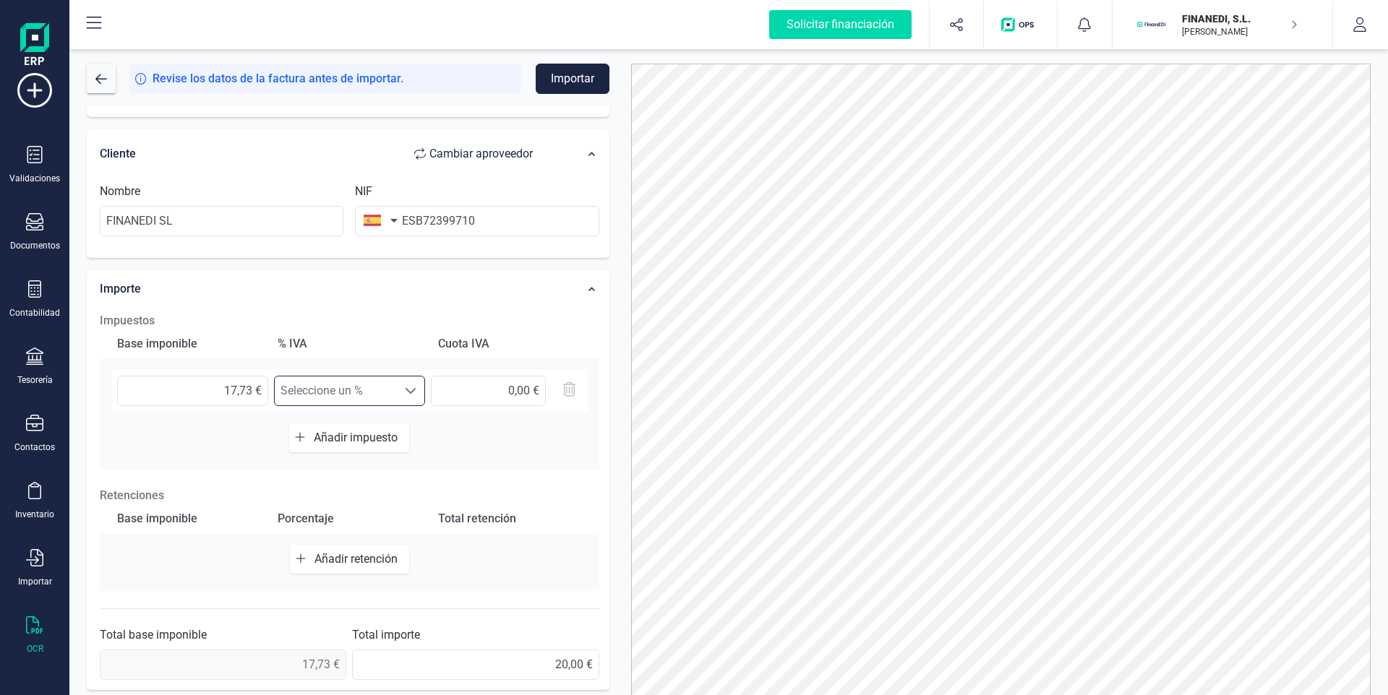
scroll to position [262, 0]
drag, startPoint x: 512, startPoint y: 662, endPoint x: 619, endPoint y: 651, distance: 106.8
click at [78, 588] on div "Datos Factura Número de factura 0064771C 0009 Fecha de emisión [DATE] Proveedor…" at bounding box center [348, 268] width 544 height 851
type input "17,73 €"
click at [577, 473] on div "Impuestos Base imponible % IVA Cuota IVA 17,73 € Seleccione un % Seleccione un …" at bounding box center [350, 492] width 514 height 382
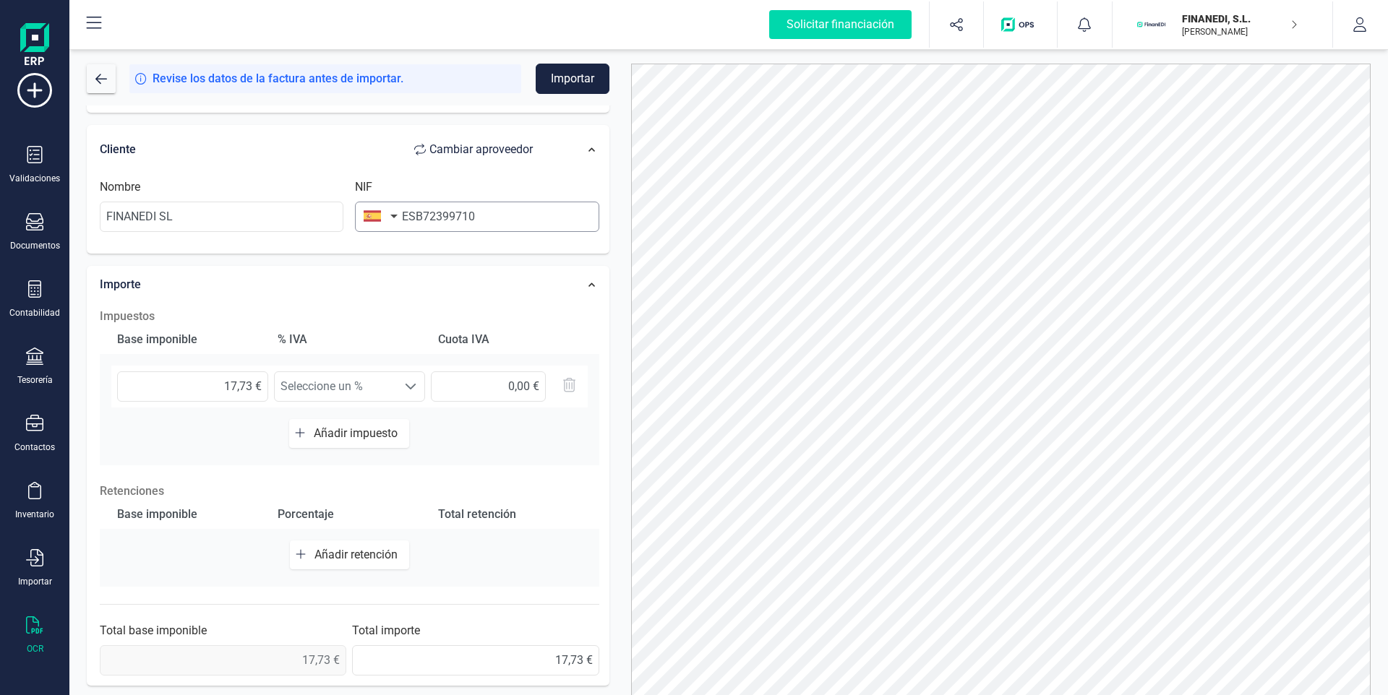
scroll to position [0, 0]
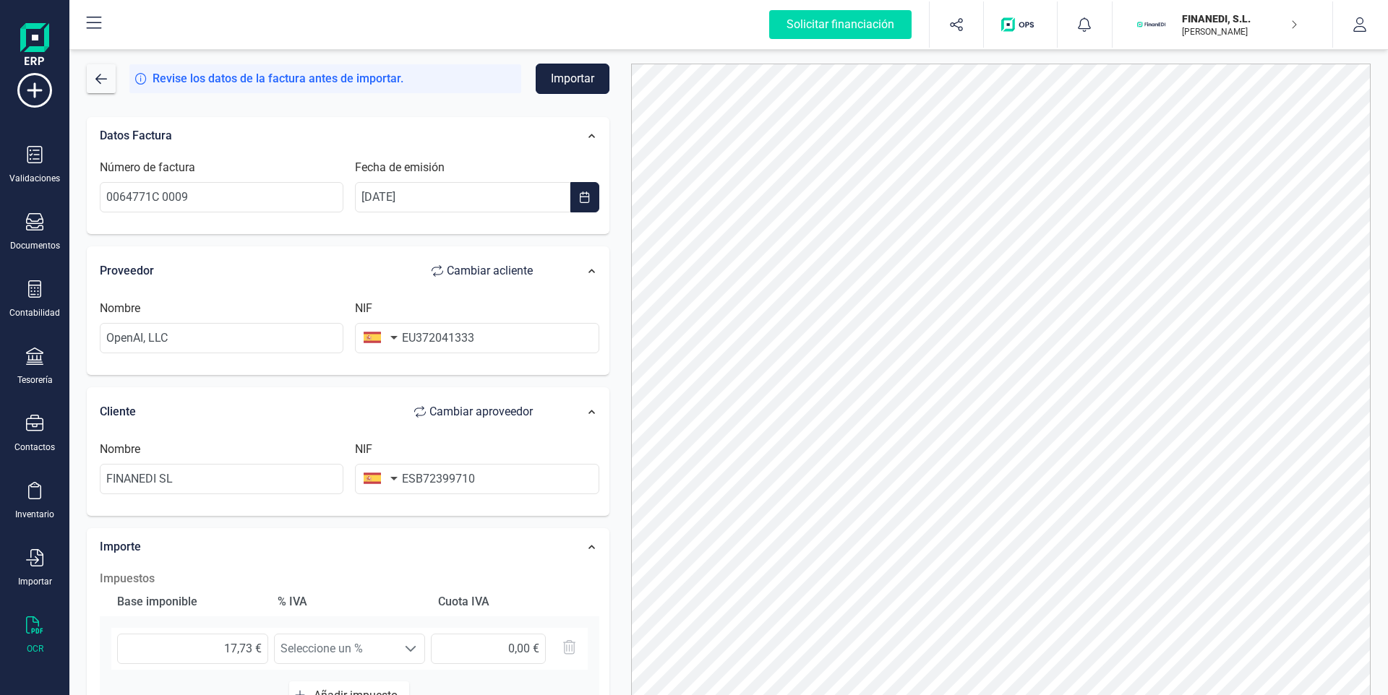
click at [564, 81] on button "Importar" at bounding box center [573, 79] width 74 height 30
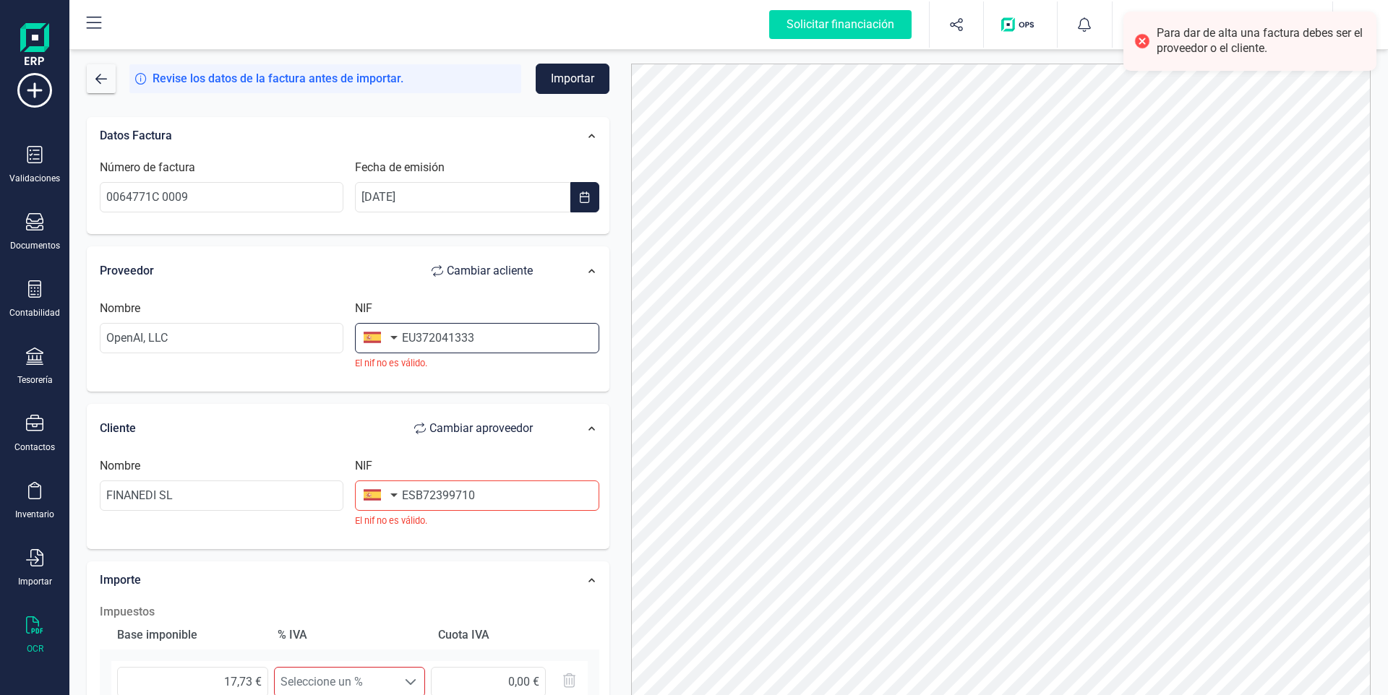
click at [489, 346] on input "EU372041333" at bounding box center [477, 338] width 244 height 30
click at [377, 335] on button "button" at bounding box center [378, 337] width 46 height 29
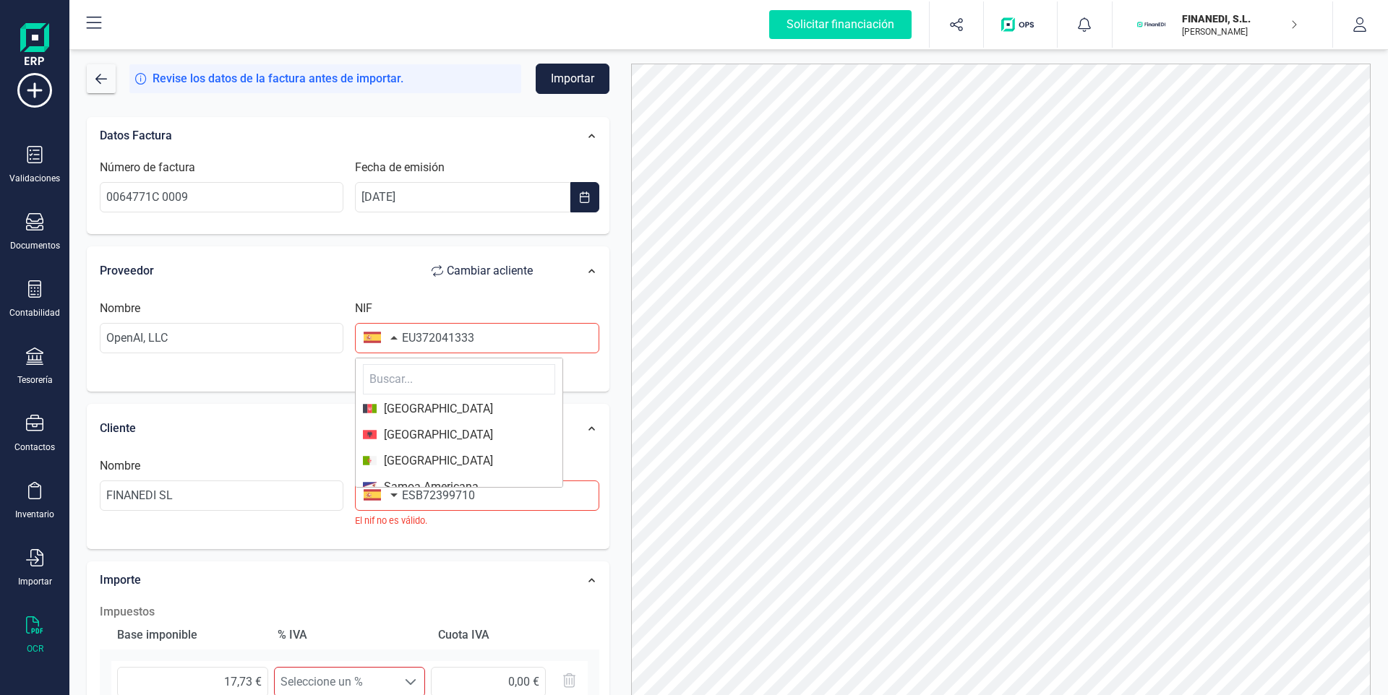
click at [424, 372] on input "text" at bounding box center [459, 379] width 192 height 30
type input "estad"
click at [439, 407] on span "[GEOGRAPHIC_DATA]" at bounding box center [435, 408] width 116 height 17
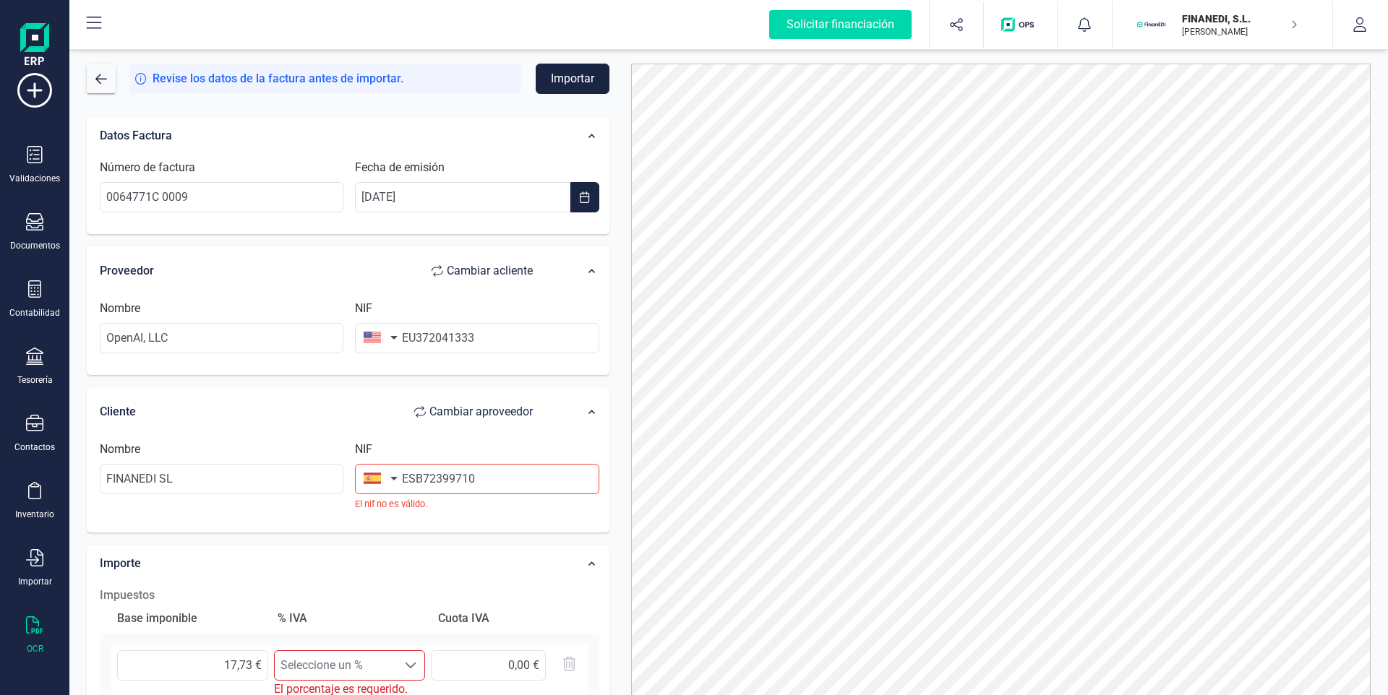
click at [395, 352] on button "button" at bounding box center [378, 337] width 46 height 29
click at [399, 514] on input "text" at bounding box center [459, 520] width 192 height 30
type input "espa"
click at [458, 546] on span "[GEOGRAPHIC_DATA]" at bounding box center [459, 549] width 192 height 17
click at [369, 437] on div "Nombre FINANEDI SL NIF ESB72399710 El nif no es válido." at bounding box center [350, 482] width 514 height 96
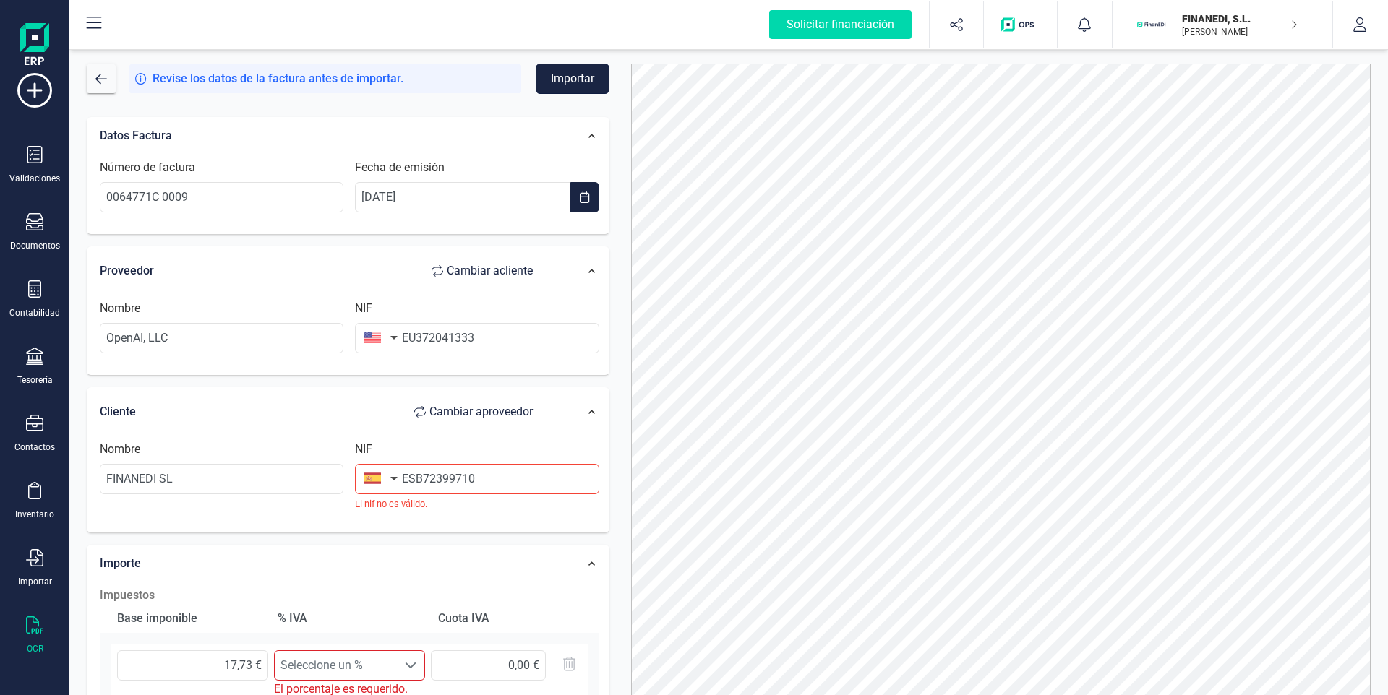
click at [559, 74] on button "Importar" at bounding box center [573, 79] width 74 height 30
click at [594, 74] on button "Importar" at bounding box center [573, 79] width 74 height 30
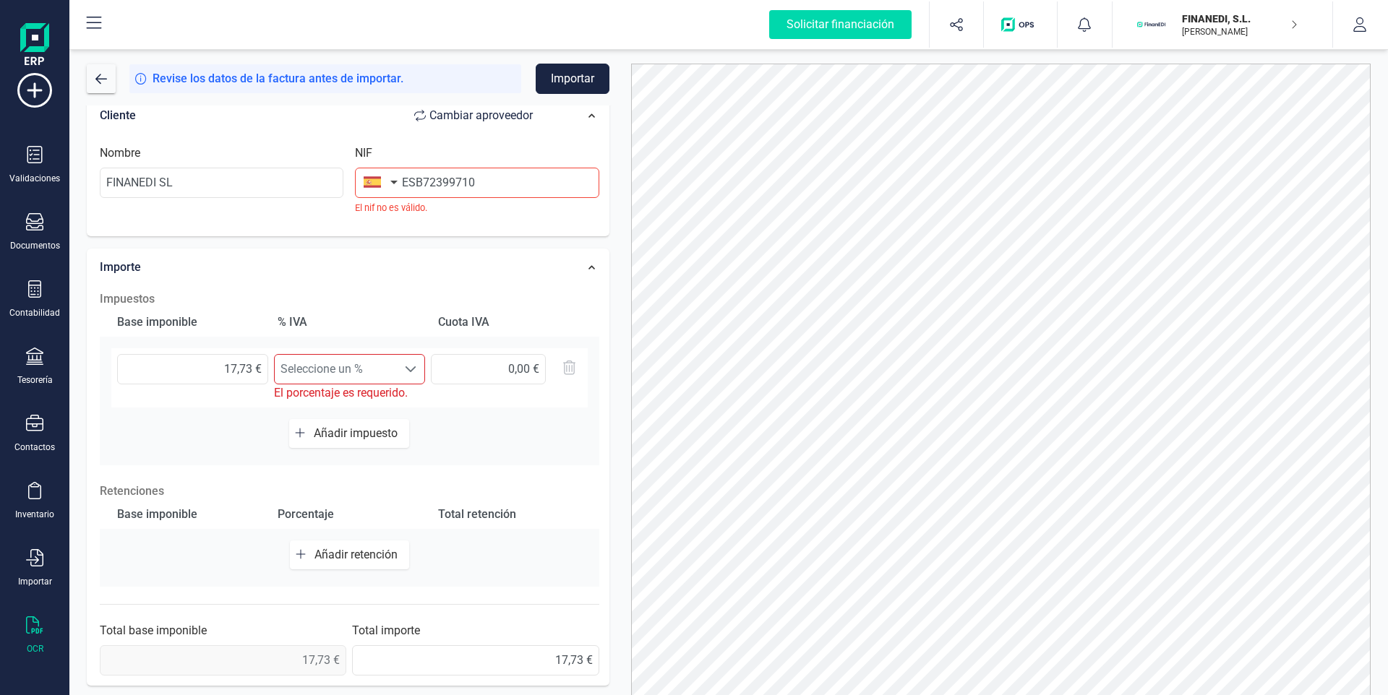
click at [351, 383] on span "Seleccione un %" at bounding box center [336, 369] width 122 height 29
drag, startPoint x: 352, startPoint y: 359, endPoint x: 365, endPoint y: 366, distance: 14.5
click at [353, 359] on span "Seleccione un %" at bounding box center [336, 369] width 122 height 29
click at [395, 364] on span "Seleccione un %" at bounding box center [336, 369] width 122 height 29
click at [168, 367] on input "17,73 €" at bounding box center [192, 369] width 151 height 30
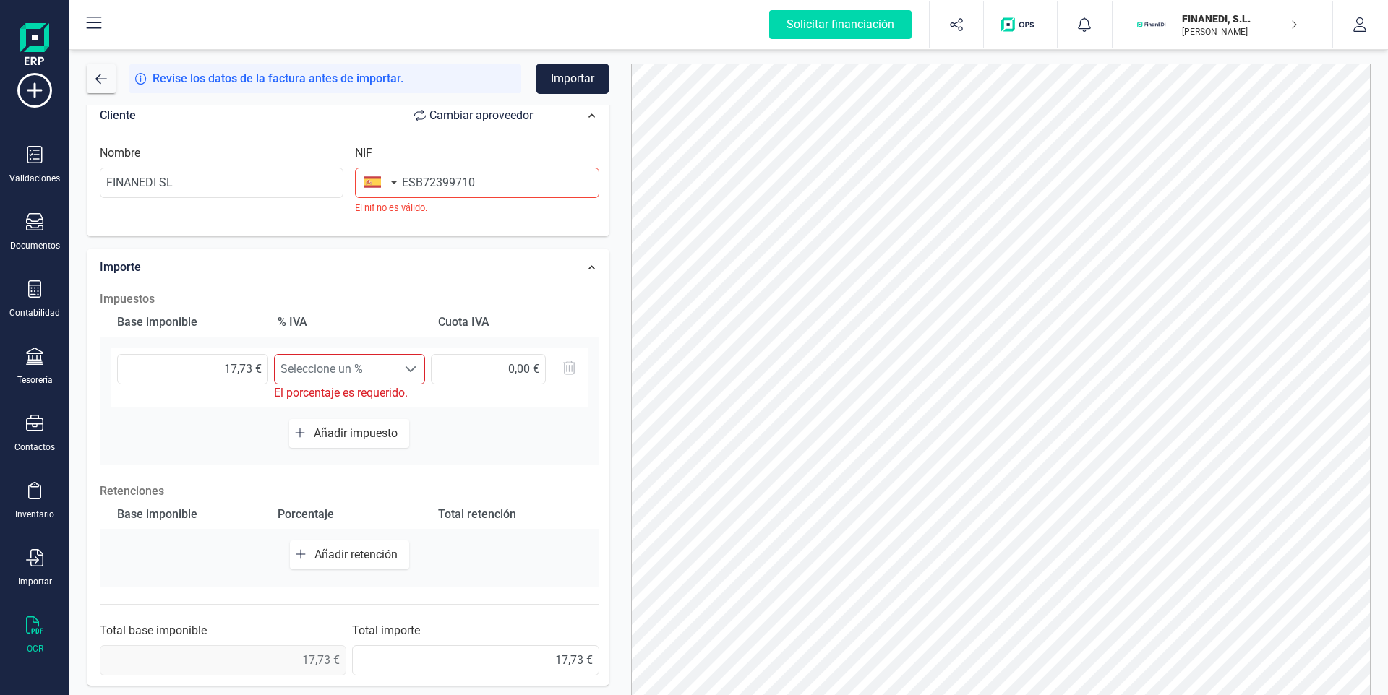
click at [351, 431] on span "Añadir impuesto" at bounding box center [359, 433] width 90 height 14
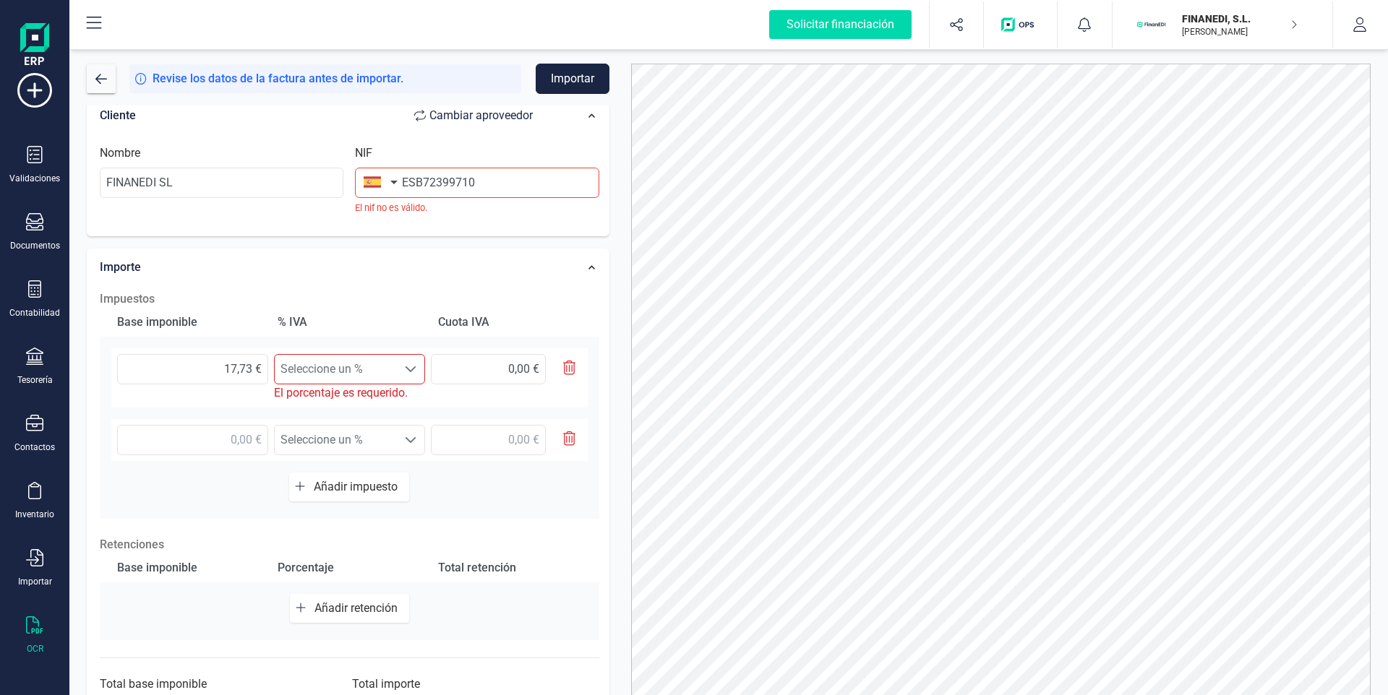
drag, startPoint x: 573, startPoint y: 442, endPoint x: 566, endPoint y: 439, distance: 8.1
click at [572, 442] on icon "button" at bounding box center [569, 438] width 13 height 14
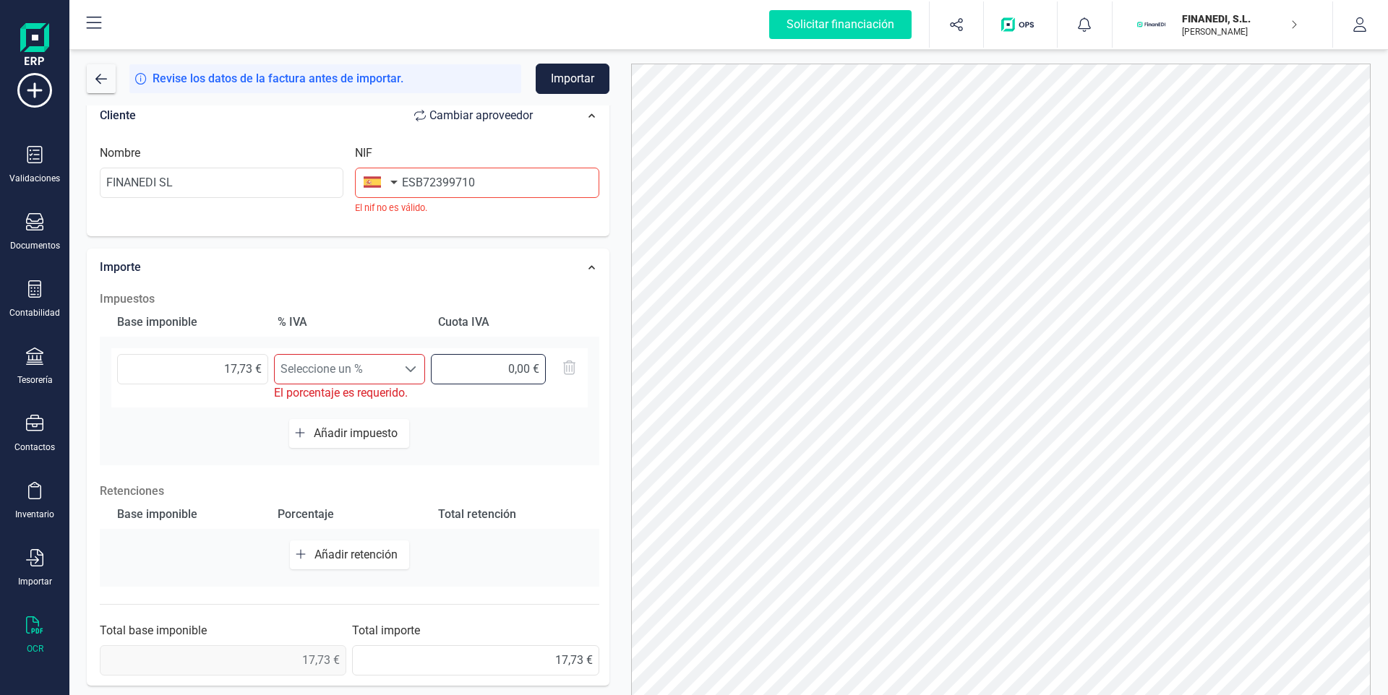
click at [566, 367] on div at bounding box center [506, 369] width 151 height 30
type input "0,00 €"
click at [413, 366] on span at bounding box center [411, 370] width 12 height 12
click at [357, 407] on li "Sin resultados..." at bounding box center [349, 404] width 151 height 29
click at [465, 272] on div "Importe" at bounding box center [324, 268] width 462 height 32
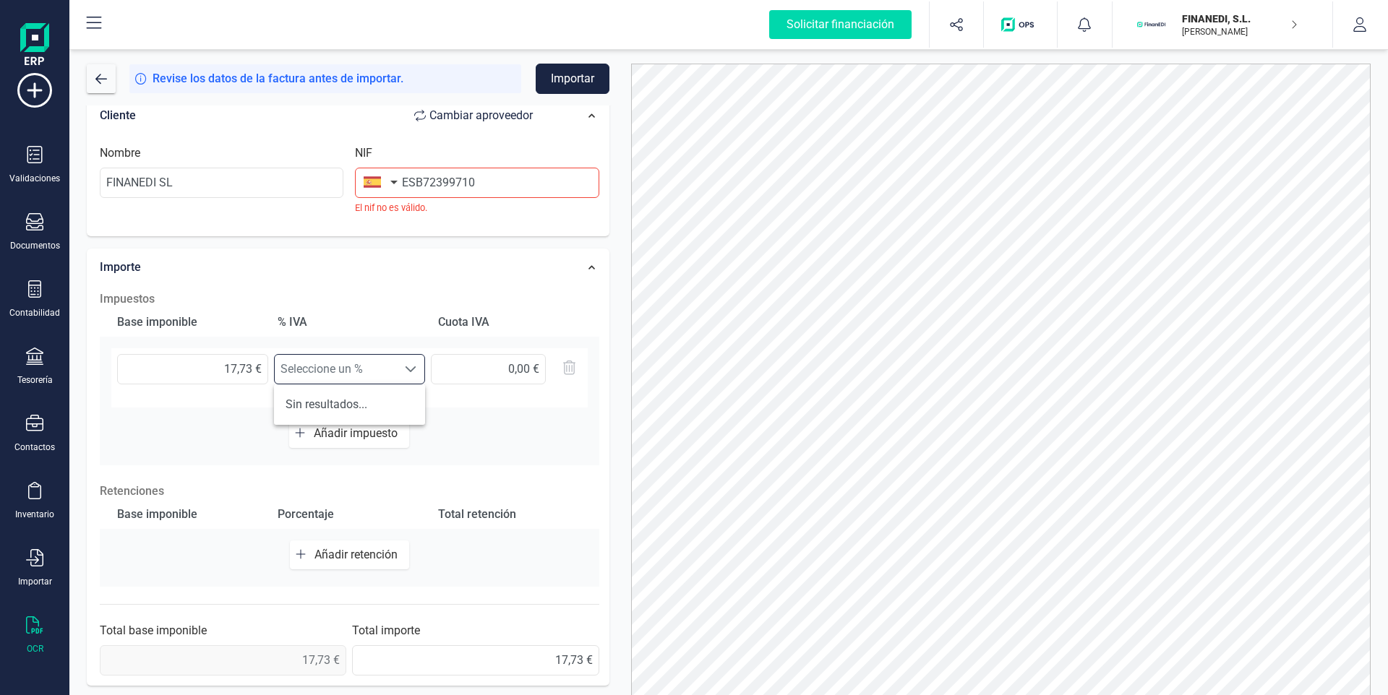
scroll to position [0, 0]
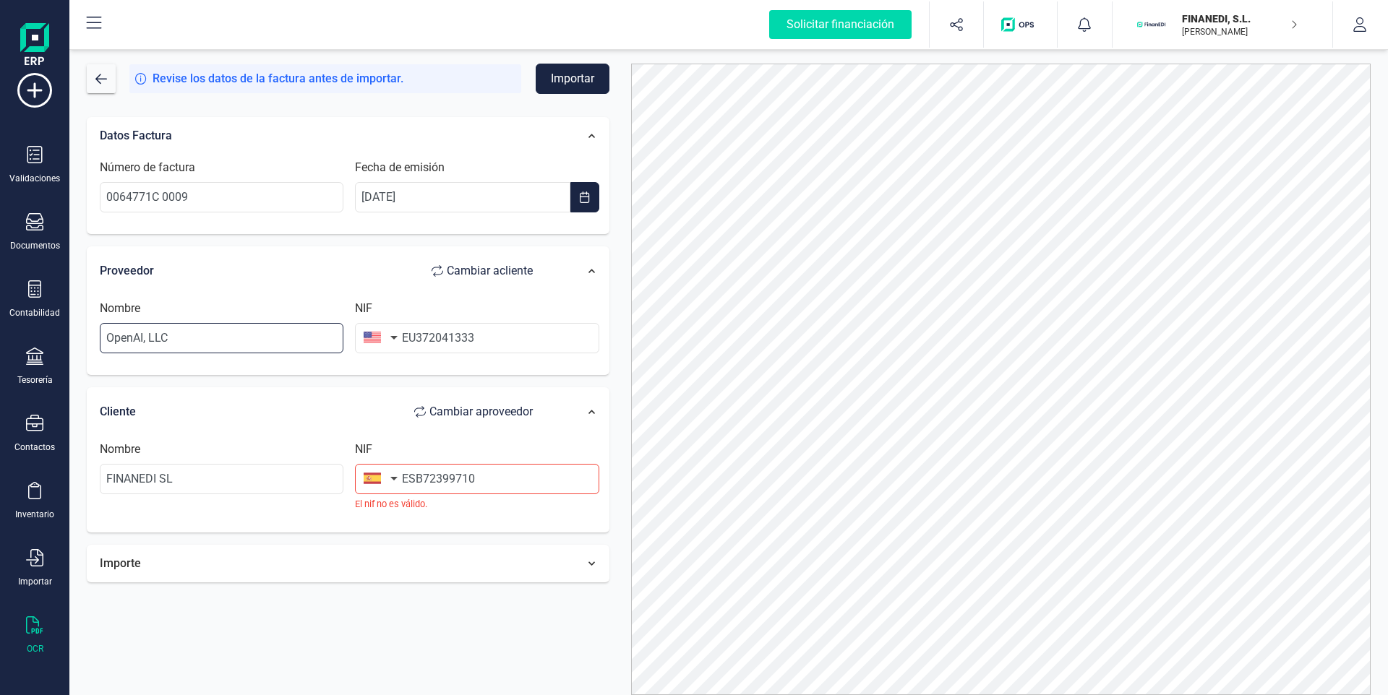
drag, startPoint x: 240, startPoint y: 336, endPoint x: 7, endPoint y: 341, distance: 232.8
click at [7, 341] on div "Solicitar financiación Importaciones completadas 0 / 0 FINANEDI, [PERSON_NAME] …" at bounding box center [694, 347] width 1388 height 695
click at [27, 637] on div "OCR" at bounding box center [35, 636] width 58 height 38
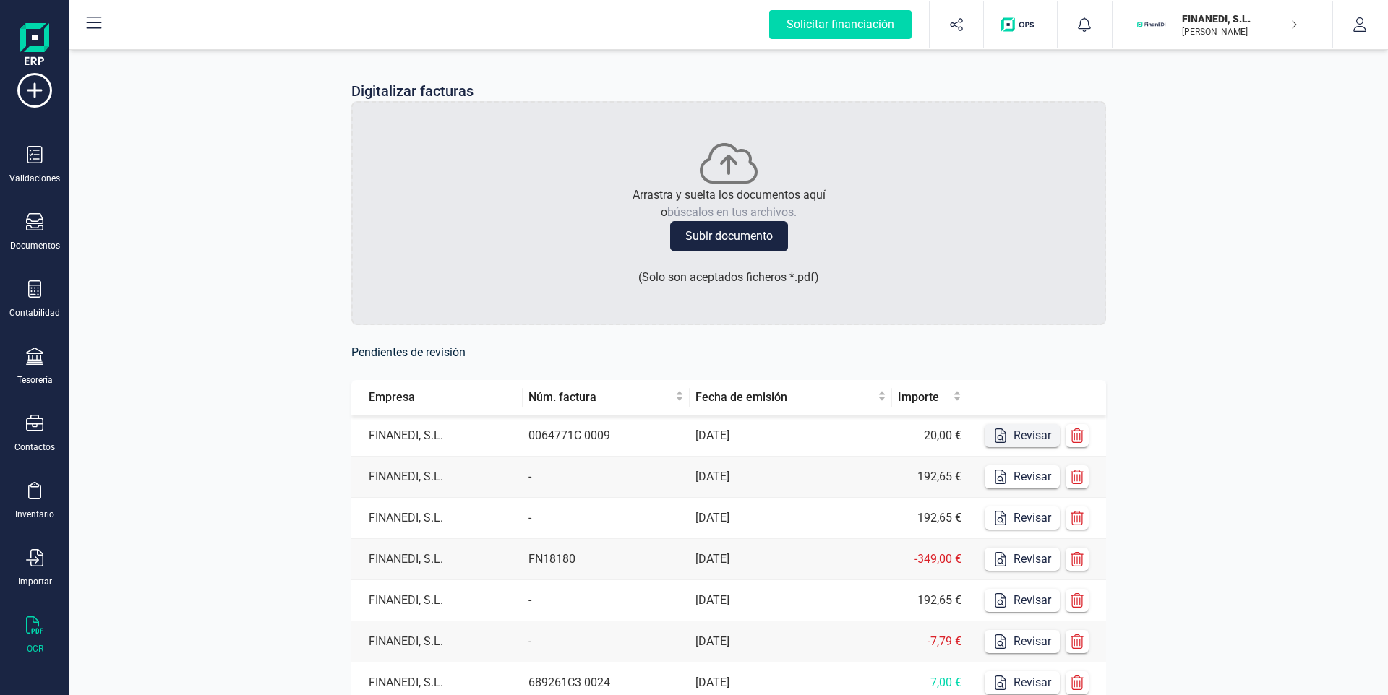
click at [1022, 439] on button "Revisar" at bounding box center [1021, 435] width 75 height 23
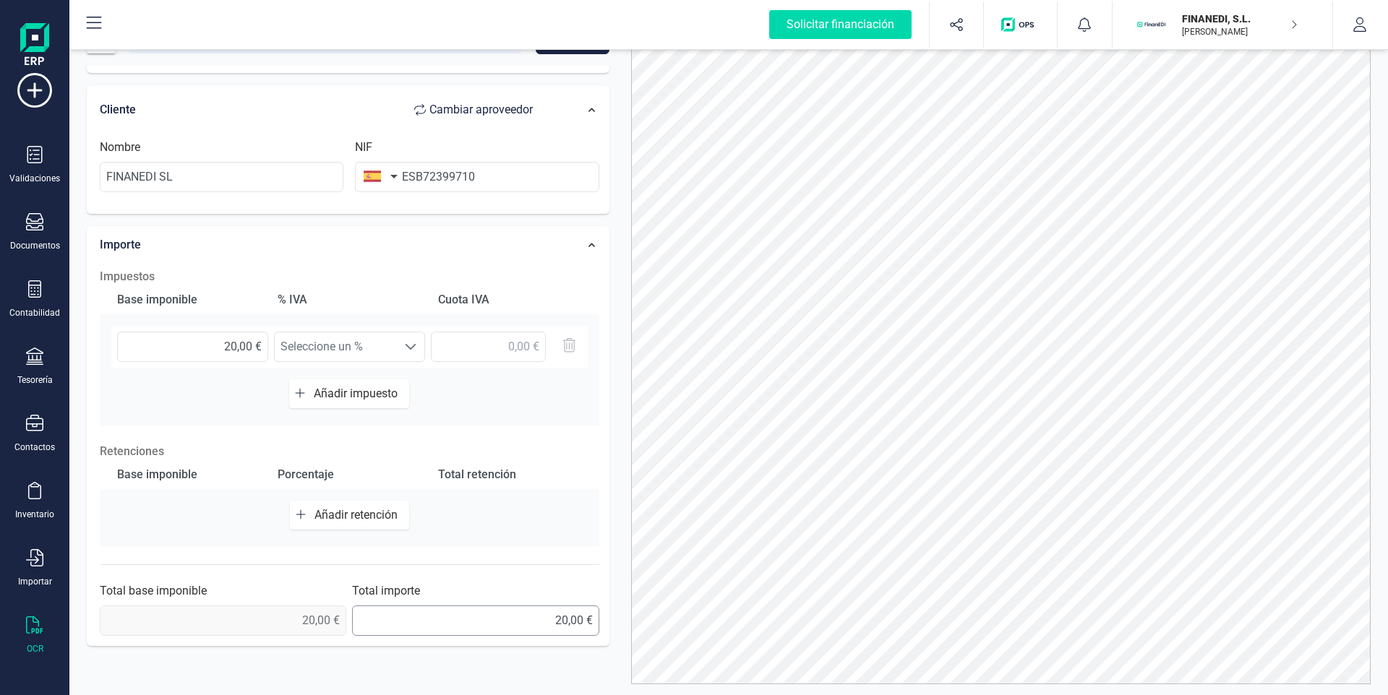
scroll to position [71, 0]
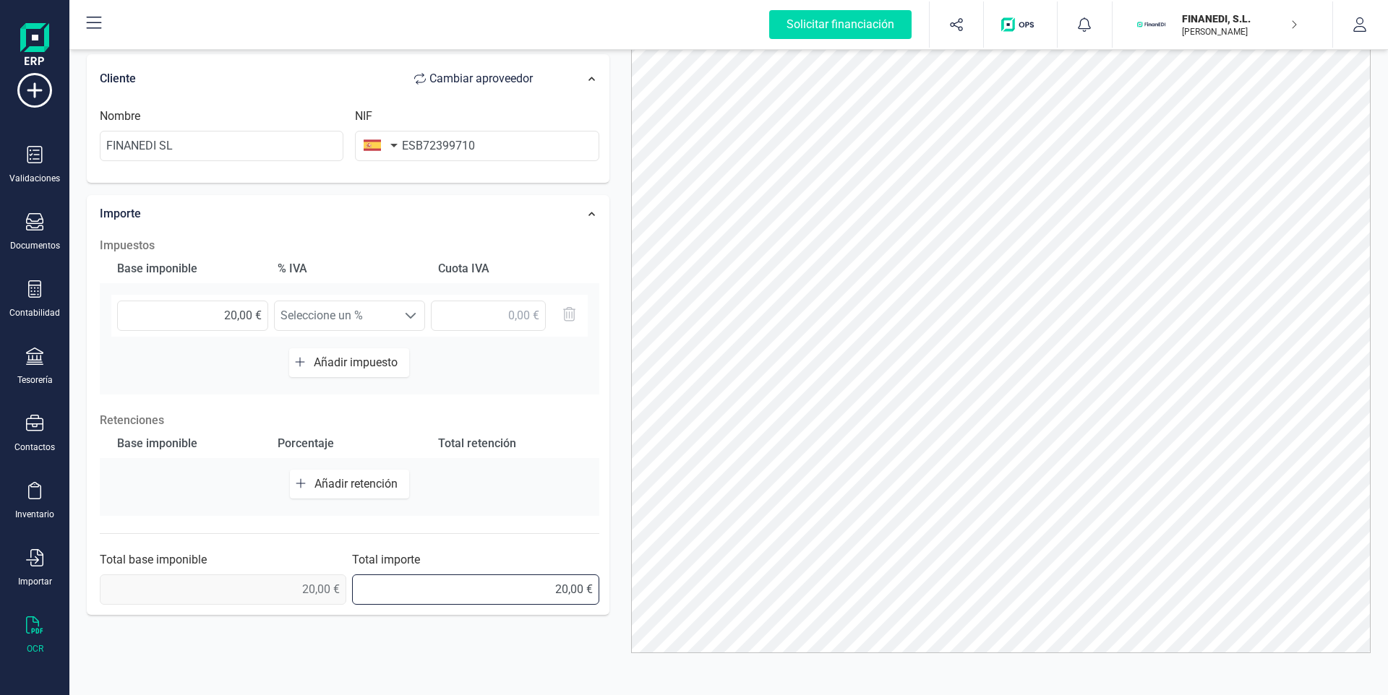
click at [513, 594] on input "20,00 €" at bounding box center [475, 590] width 246 height 30
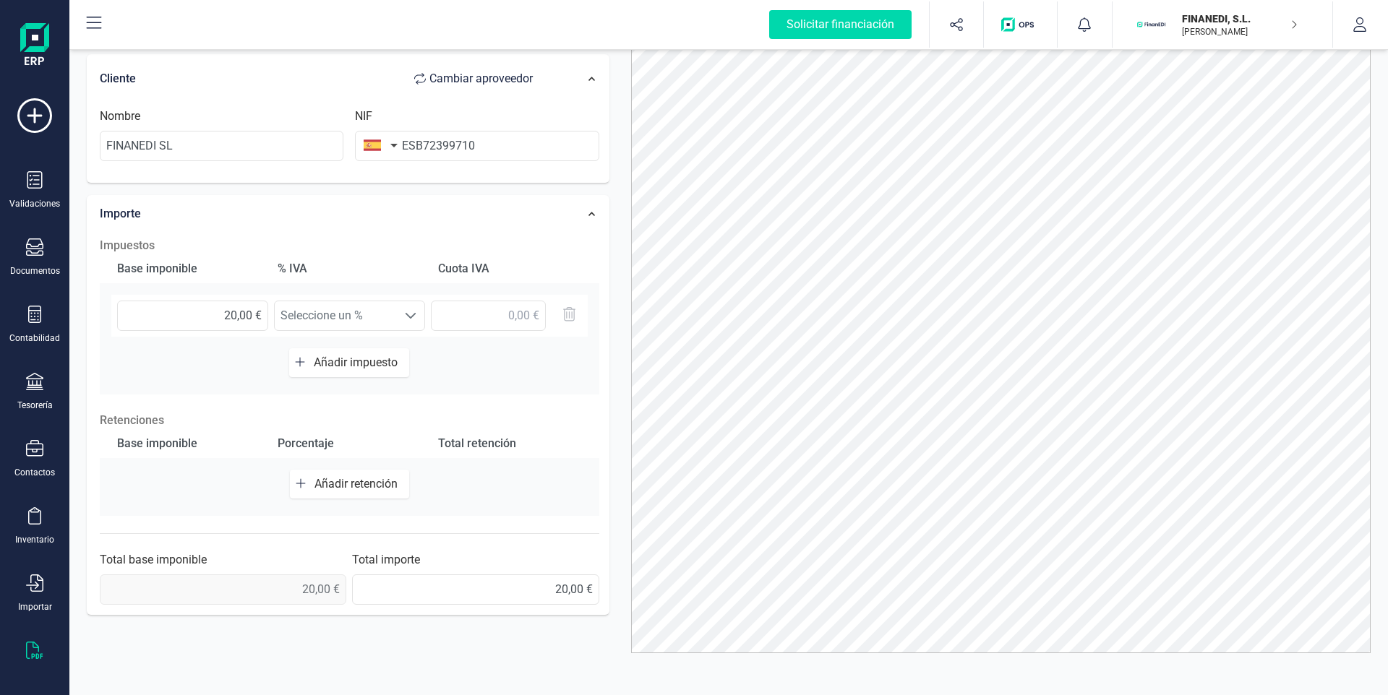
click at [23, 653] on div "OCR" at bounding box center [35, 661] width 58 height 38
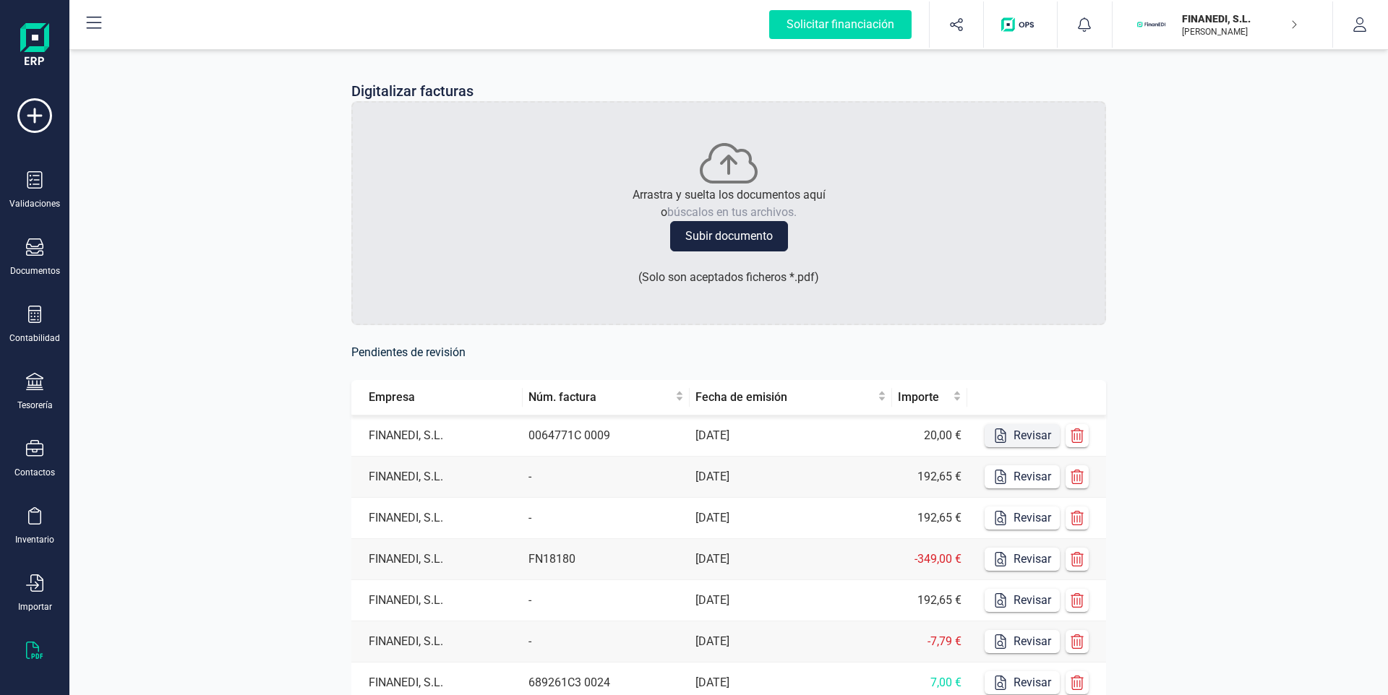
click at [1013, 436] on button "Revisar" at bounding box center [1021, 435] width 75 height 23
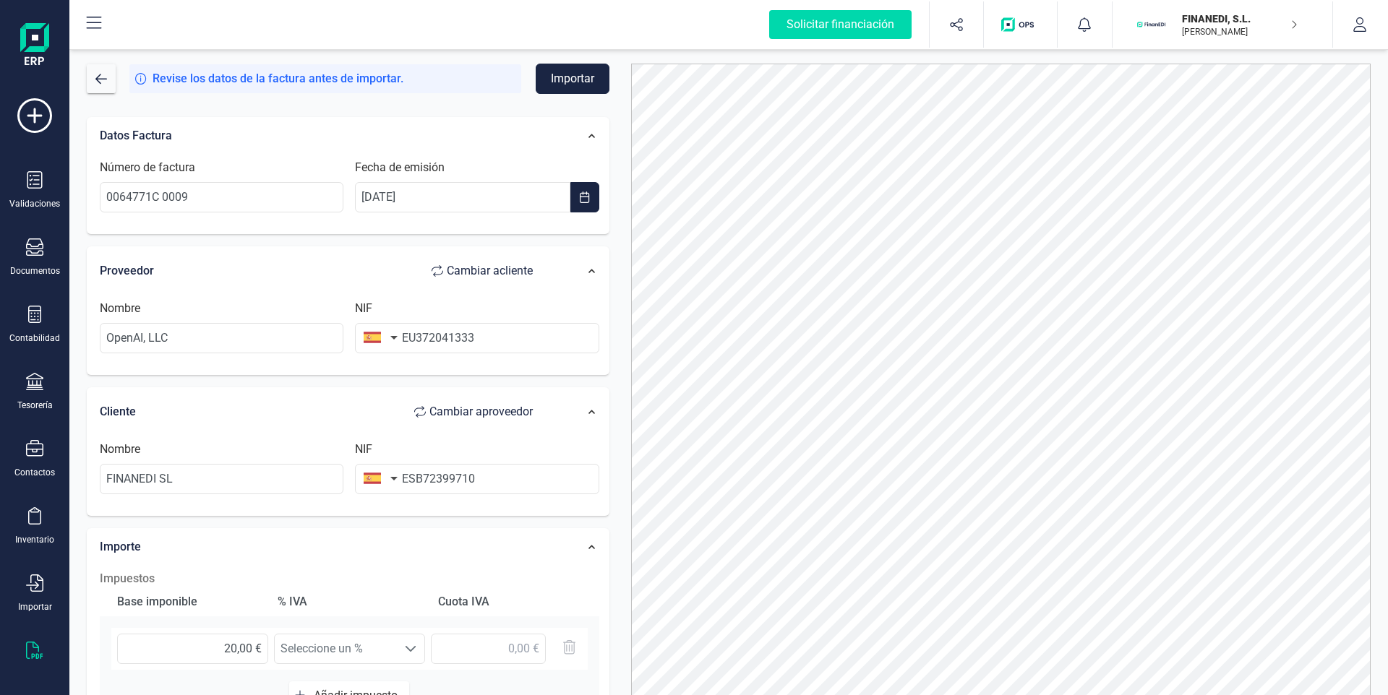
click at [431, 267] on icon "button" at bounding box center [437, 271] width 12 height 12
type input "FINANEDI SL"
type input "ESB72399710"
type input "OpenAI, LLC"
type input "EU372041333"
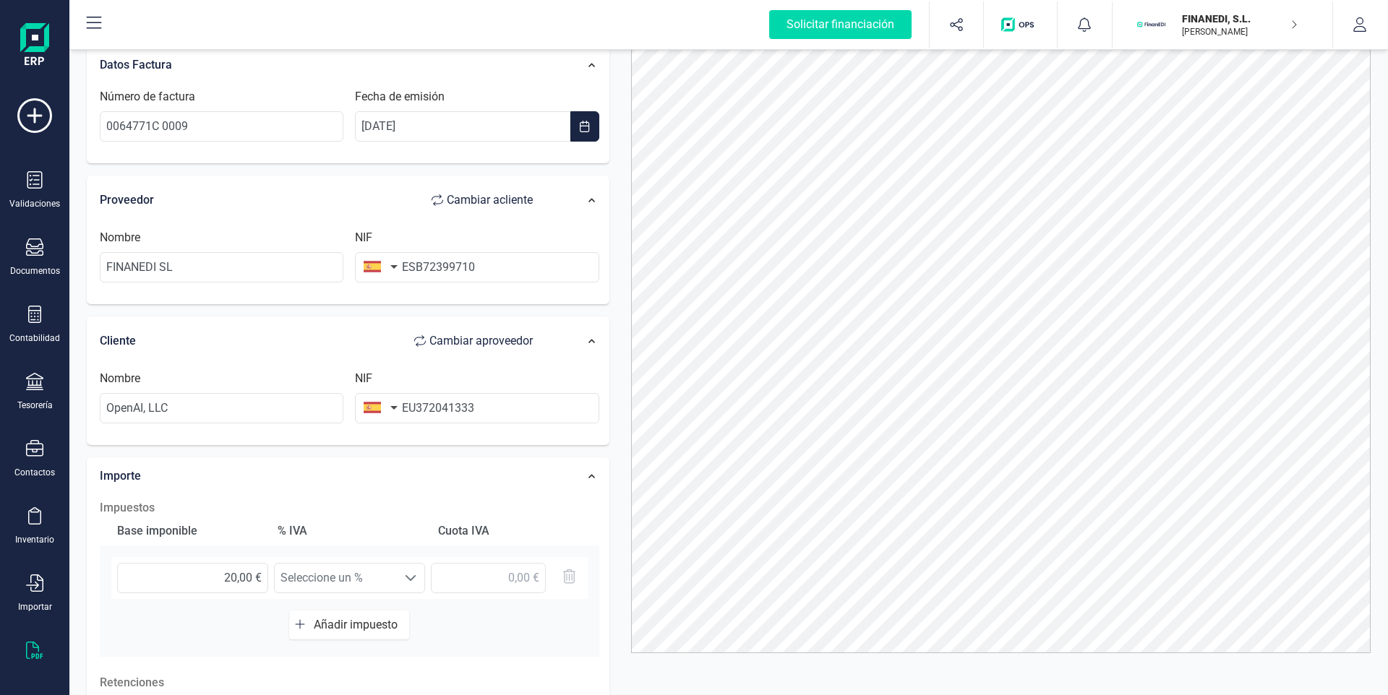
click at [502, 199] on span "Cambiar a cliente" at bounding box center [490, 200] width 86 height 17
type input "OpenAI, LLC"
type input "EU372041333"
type input "FINANEDI SL"
type input "ESB72399710"
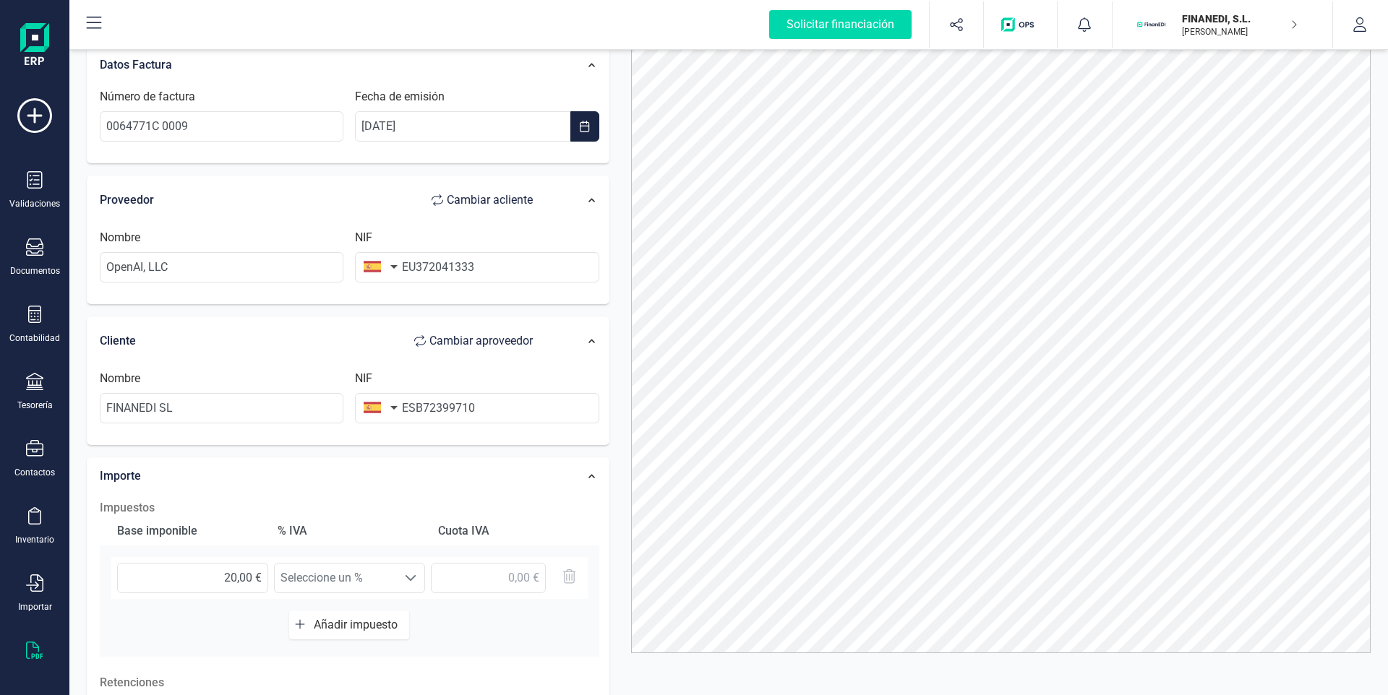
click at [31, 650] on icon at bounding box center [34, 650] width 17 height 17
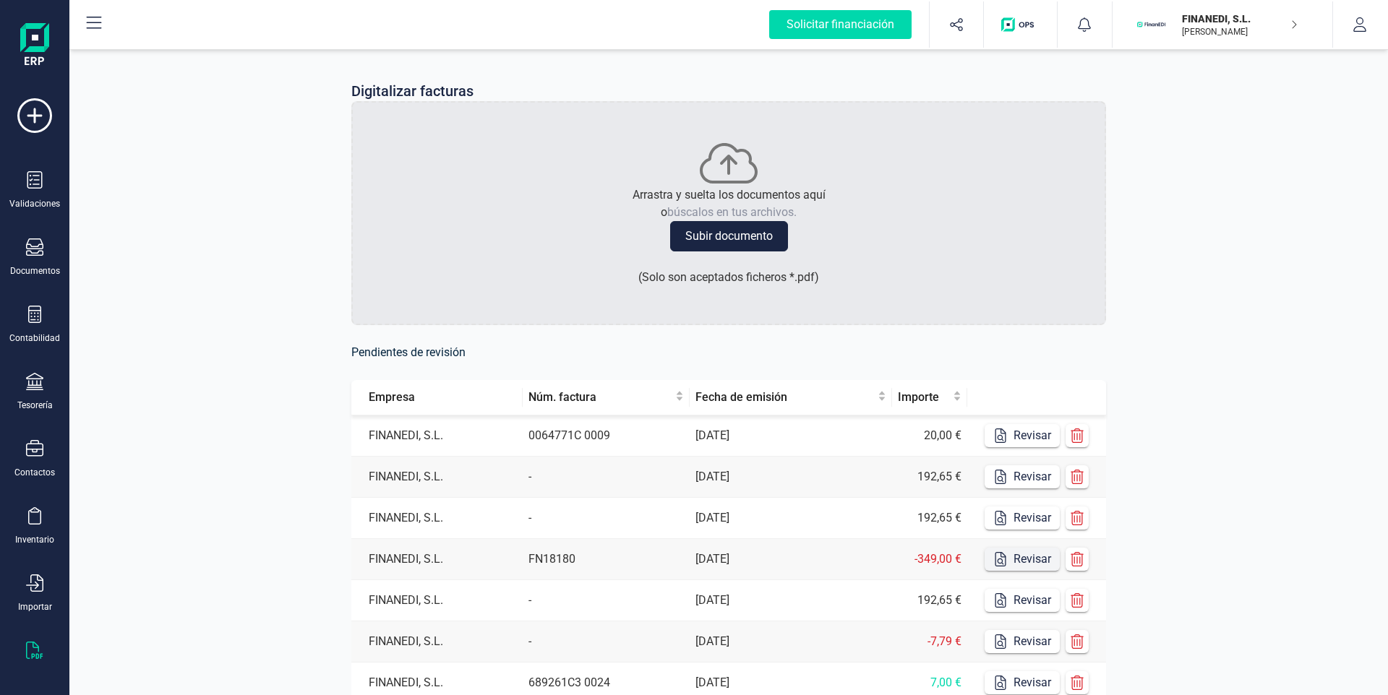
click at [1014, 560] on button "Revisar" at bounding box center [1021, 559] width 75 height 23
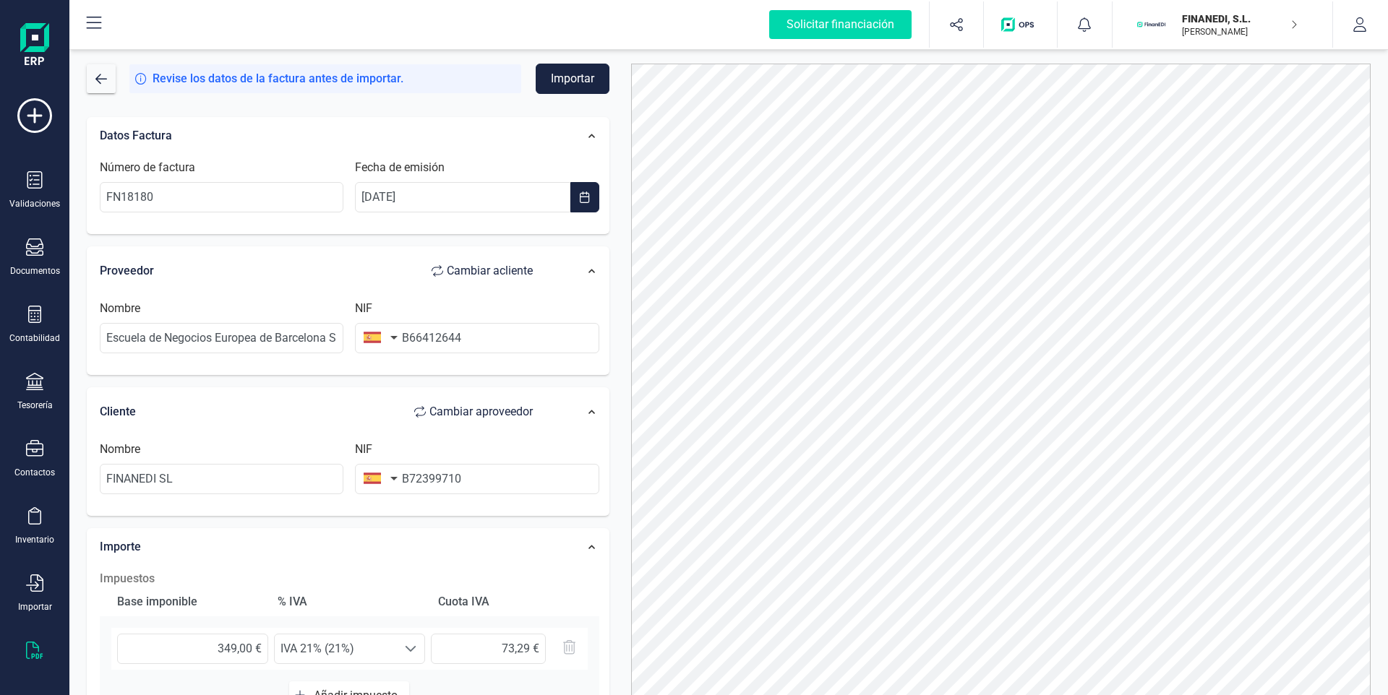
click at [80, 87] on div "Revise los datos de la factura antes de importar. Importar Datos Factura Número…" at bounding box center [348, 415] width 544 height 703
click at [94, 83] on button "button" at bounding box center [101, 78] width 29 height 29
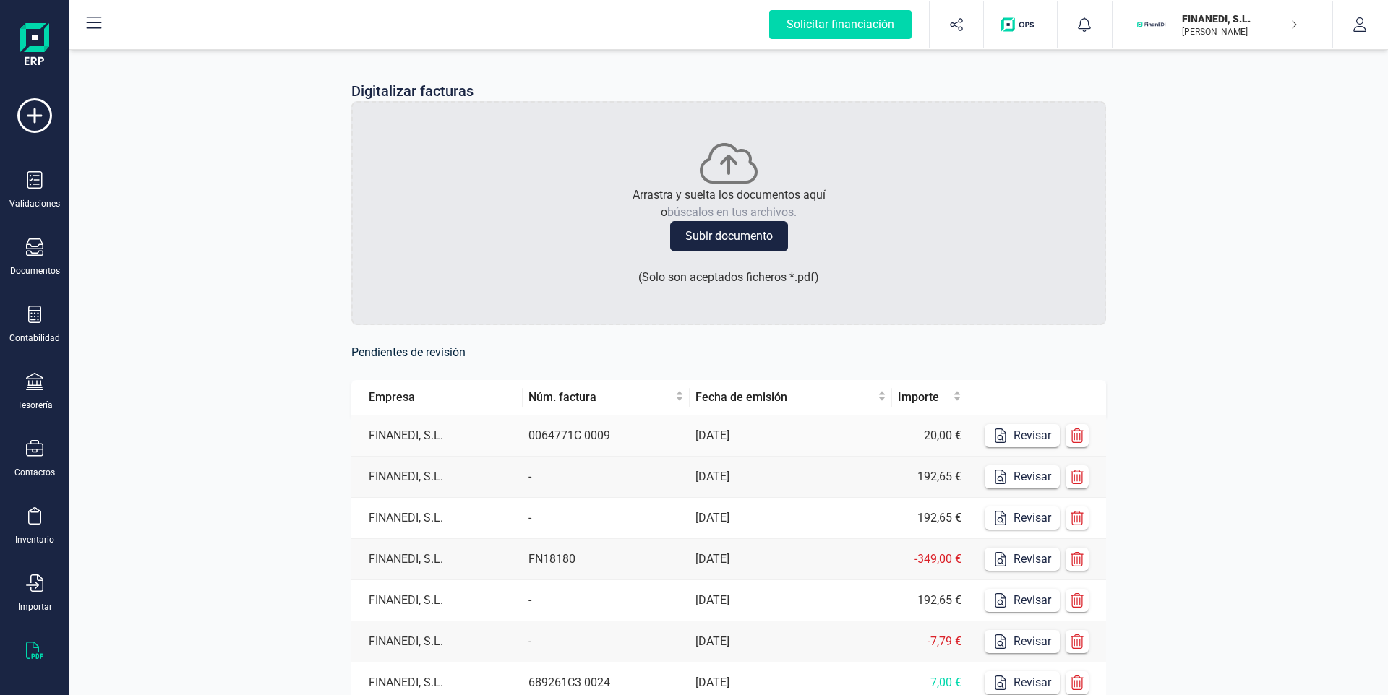
scroll to position [225, 0]
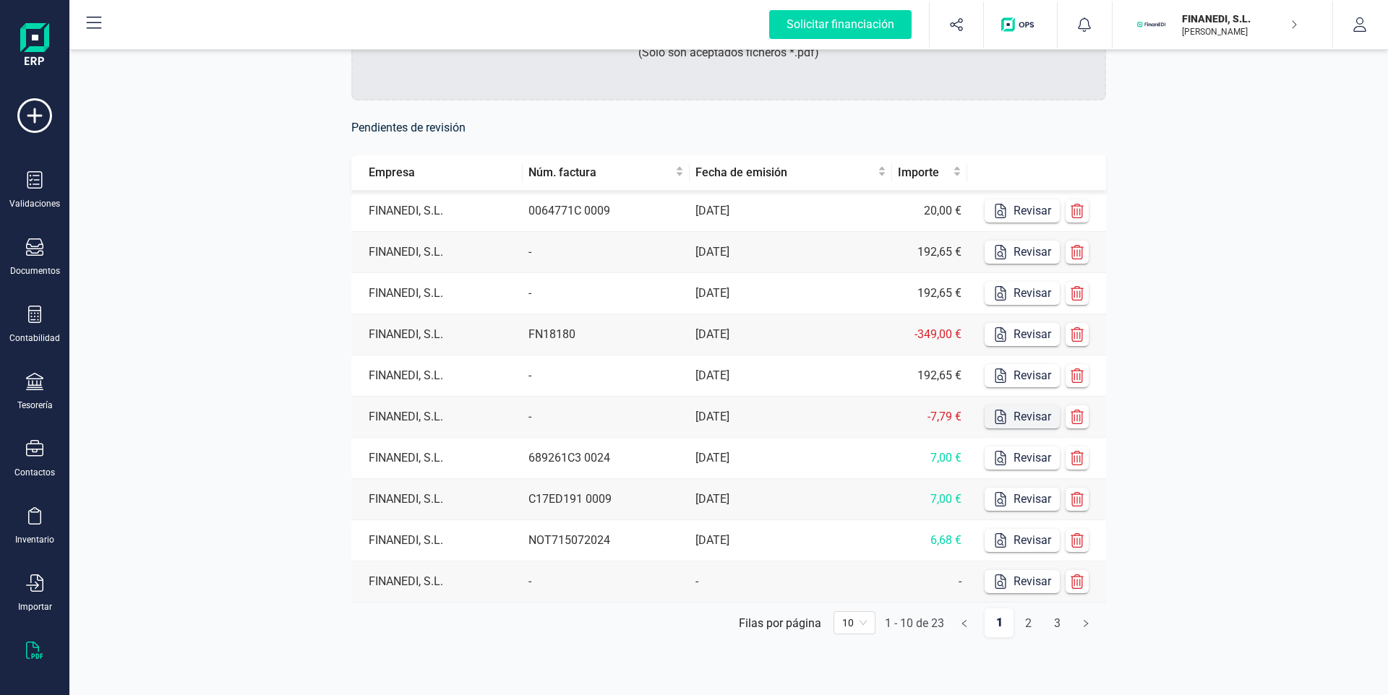
click at [1035, 414] on button "Revisar" at bounding box center [1021, 416] width 75 height 23
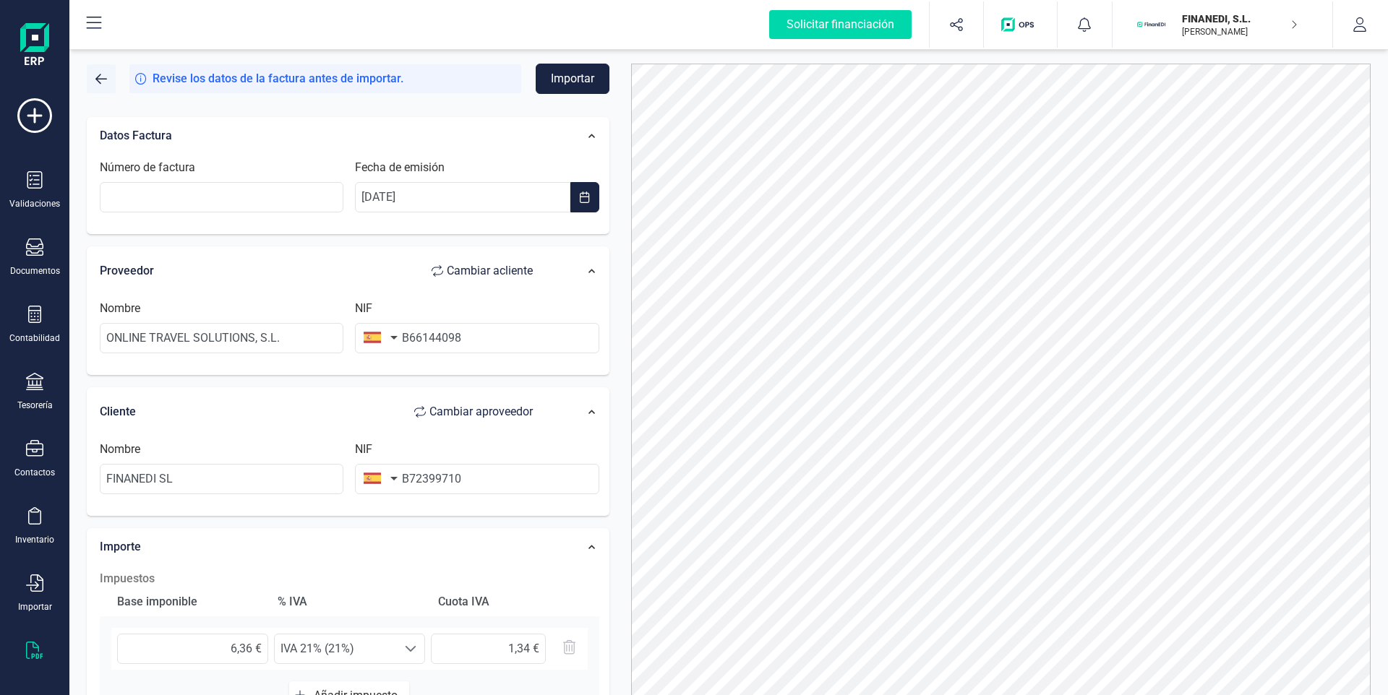
click at [105, 81] on span "button" at bounding box center [101, 79] width 12 height 12
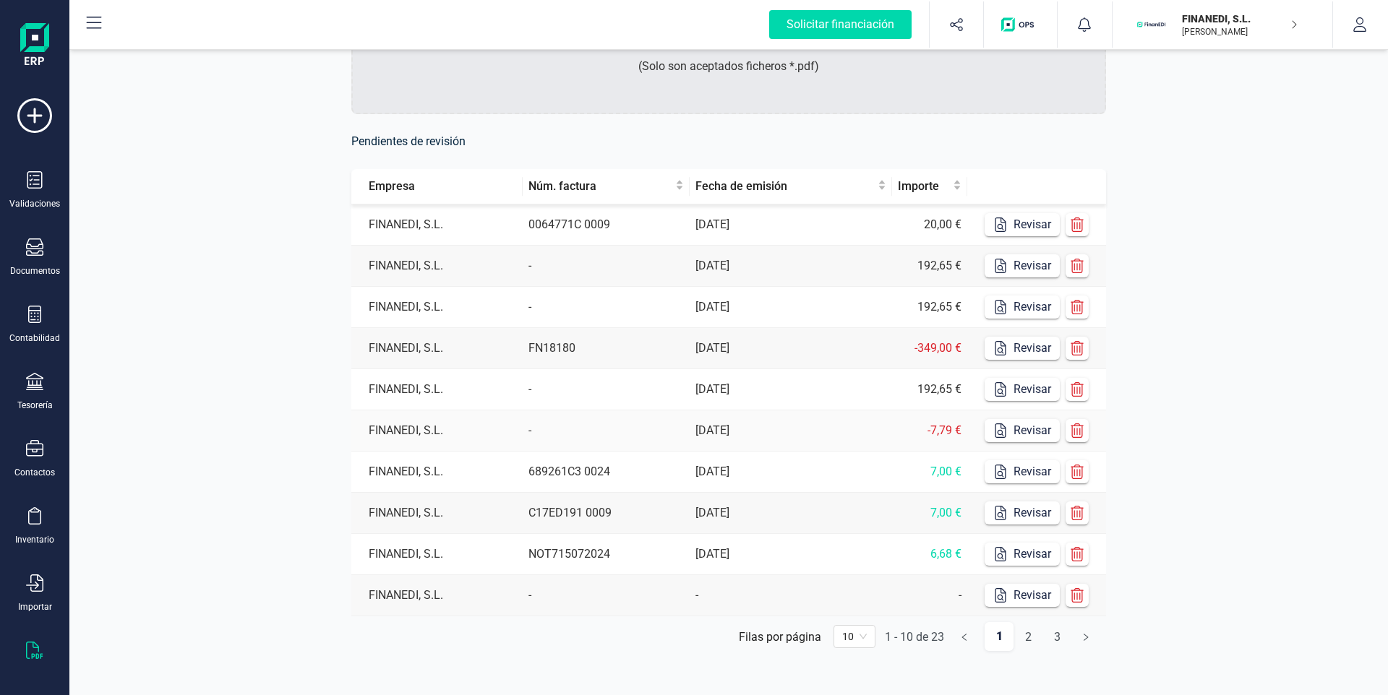
scroll to position [225, 0]
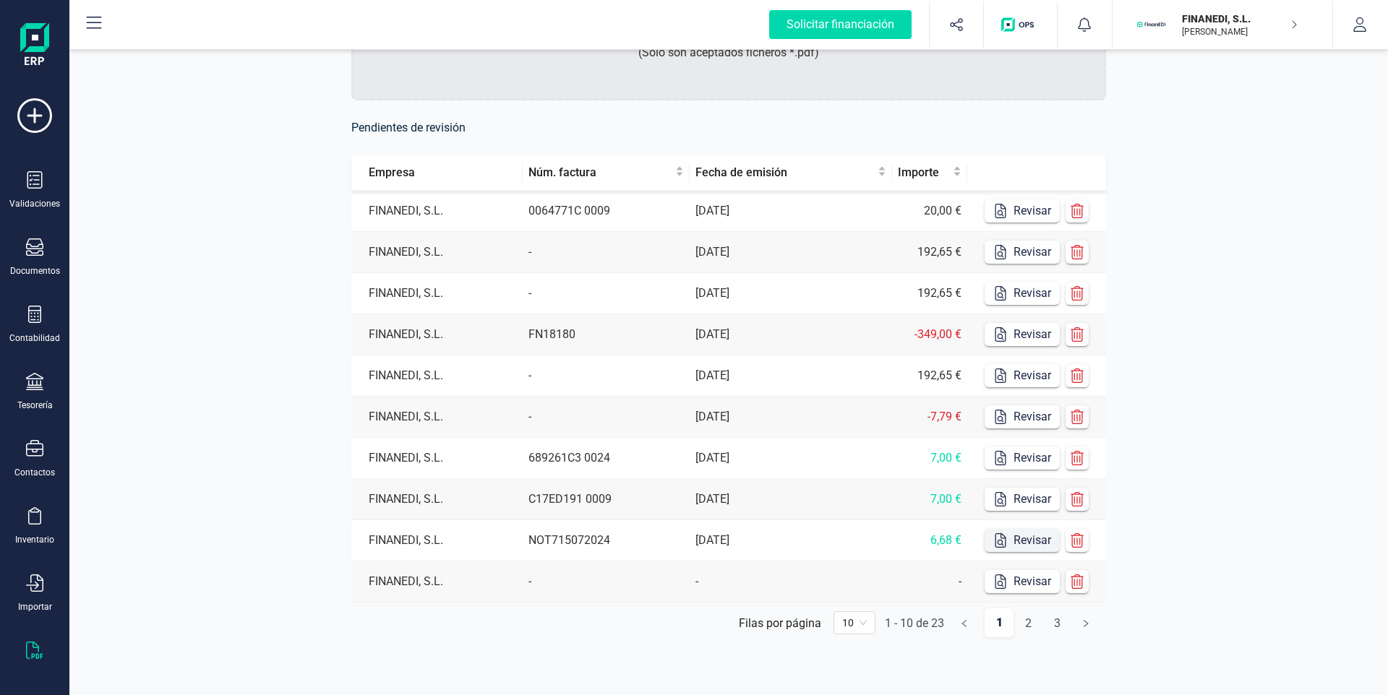
click at [1037, 536] on button "Revisar" at bounding box center [1021, 540] width 75 height 23
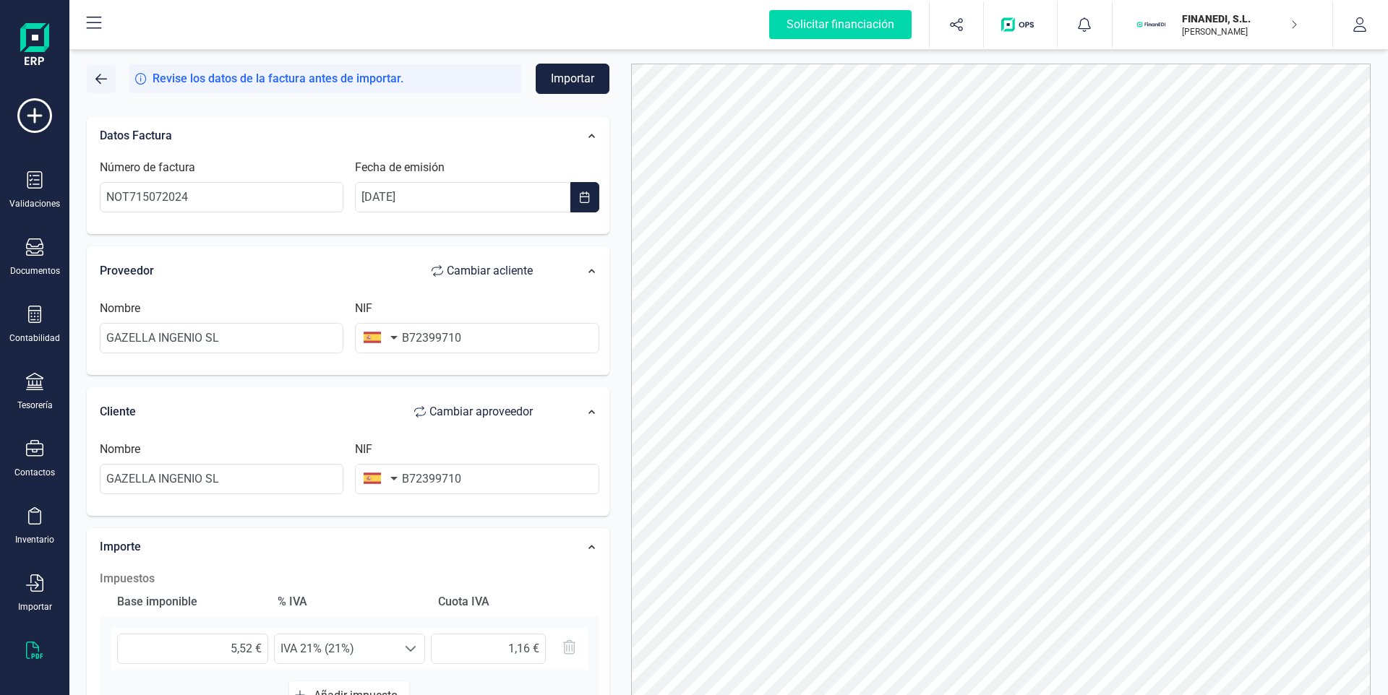
click at [104, 81] on span "button" at bounding box center [101, 79] width 12 height 12
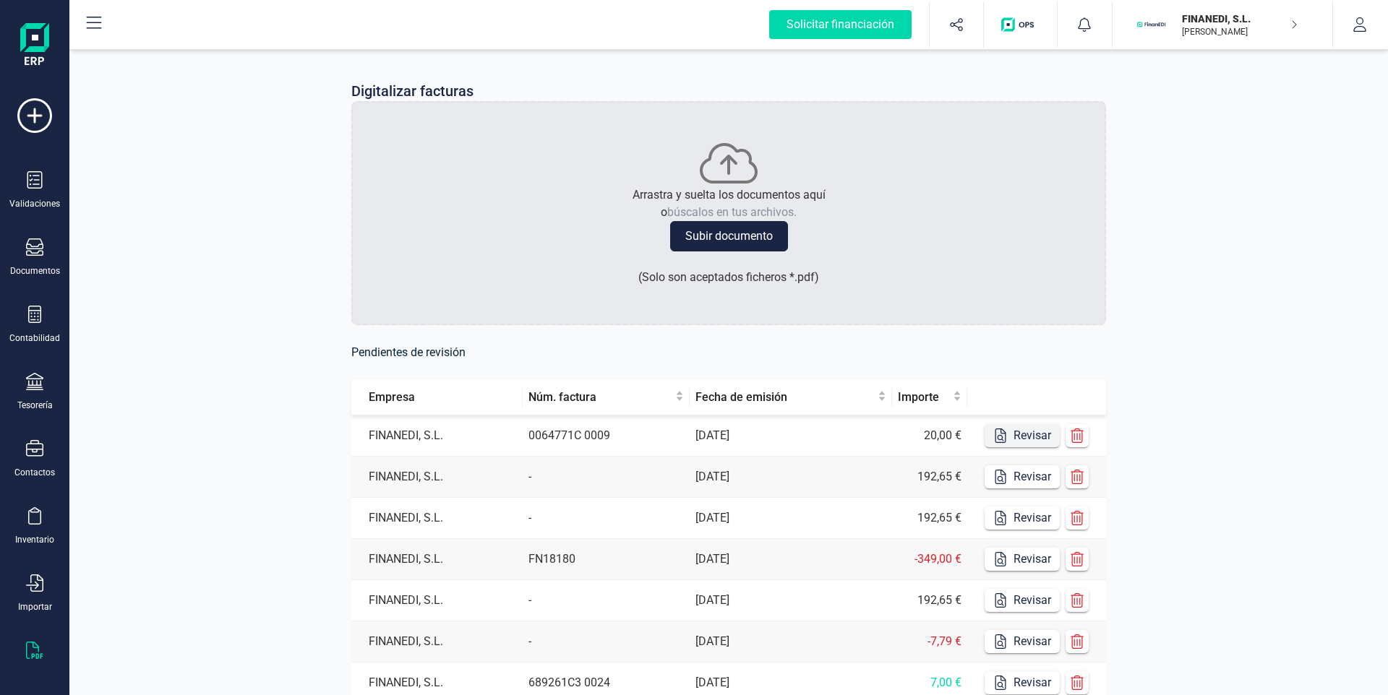
click at [1023, 434] on button "Revisar" at bounding box center [1021, 435] width 75 height 23
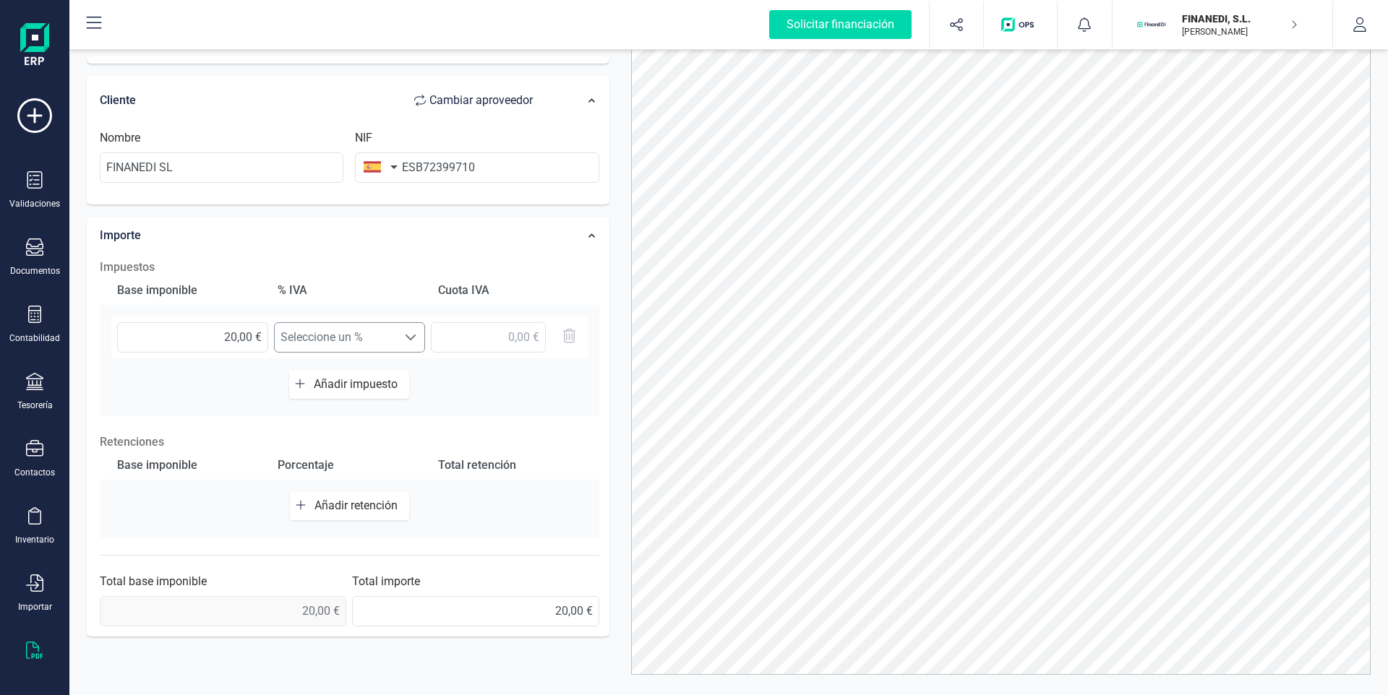
scroll to position [71, 0]
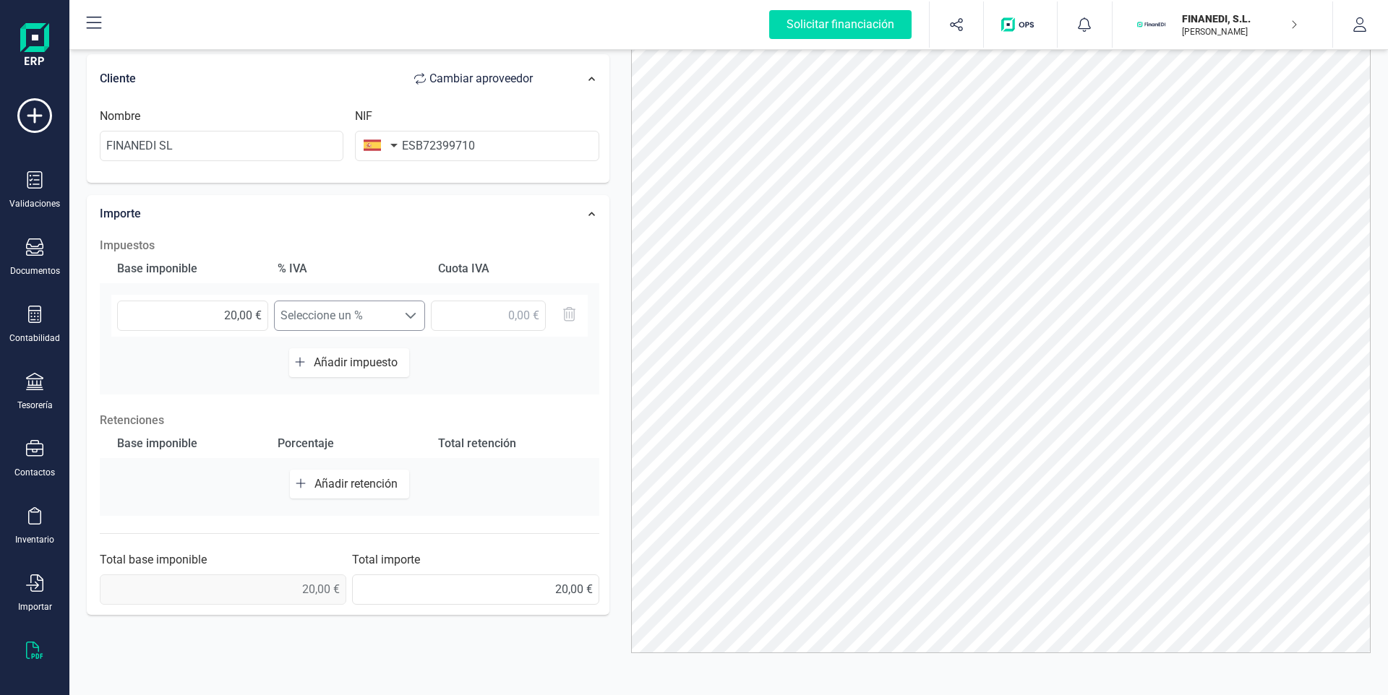
click at [406, 318] on span at bounding box center [411, 316] width 12 height 12
click at [372, 363] on li "Sin resultados..." at bounding box center [349, 351] width 151 height 29
click at [531, 369] on div "Base imponible % IVA Cuota IVA 20,00 € Seleccione un % Seleccione un % Añadir i…" at bounding box center [349, 324] width 499 height 140
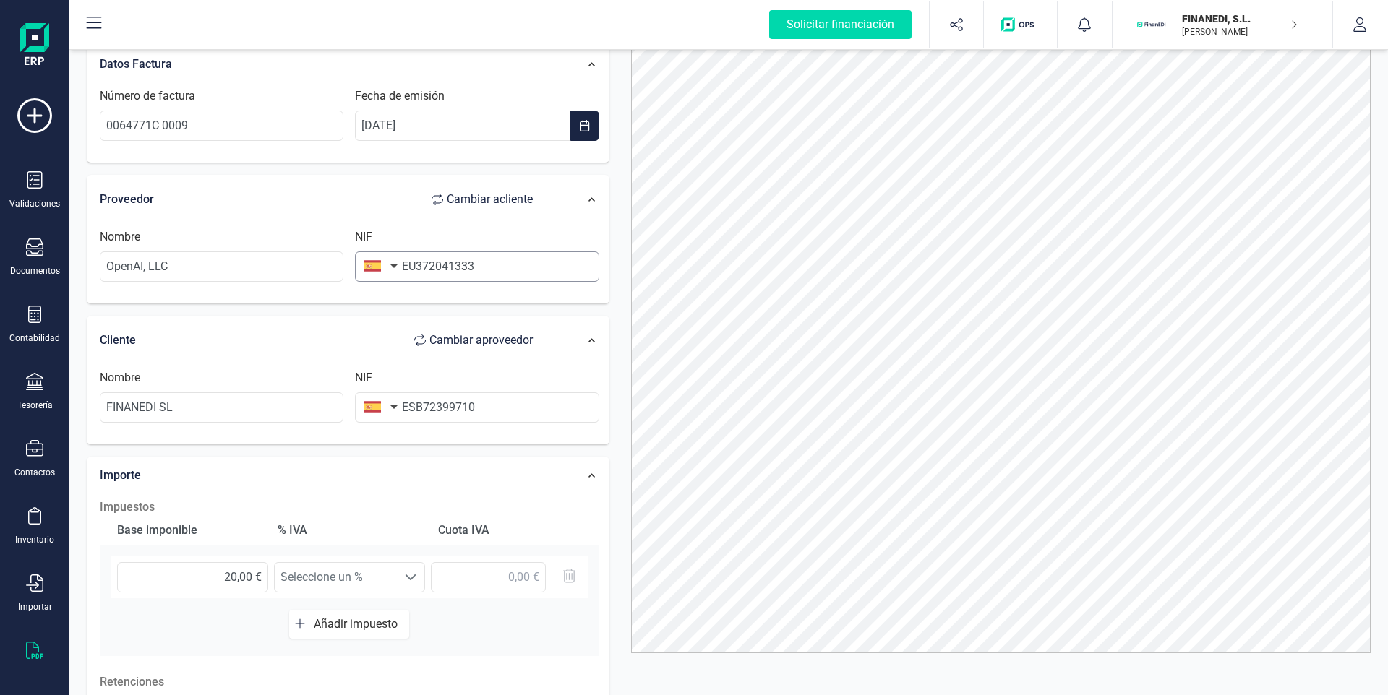
scroll to position [0, 0]
click at [385, 263] on button "button" at bounding box center [378, 266] width 46 height 29
click at [427, 304] on input "text" at bounding box center [459, 308] width 192 height 30
type input "estados"
click at [454, 335] on span "[GEOGRAPHIC_DATA]" at bounding box center [435, 338] width 116 height 17
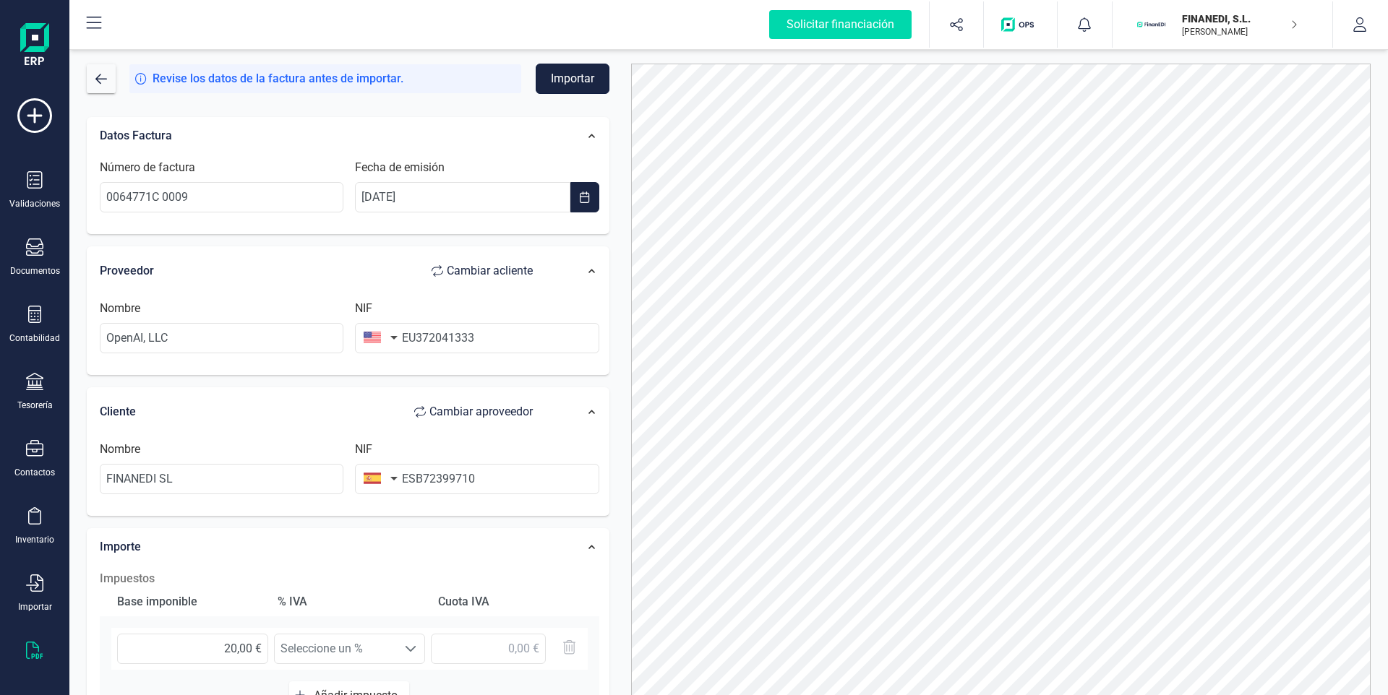
click at [586, 87] on button "Importar" at bounding box center [573, 79] width 74 height 30
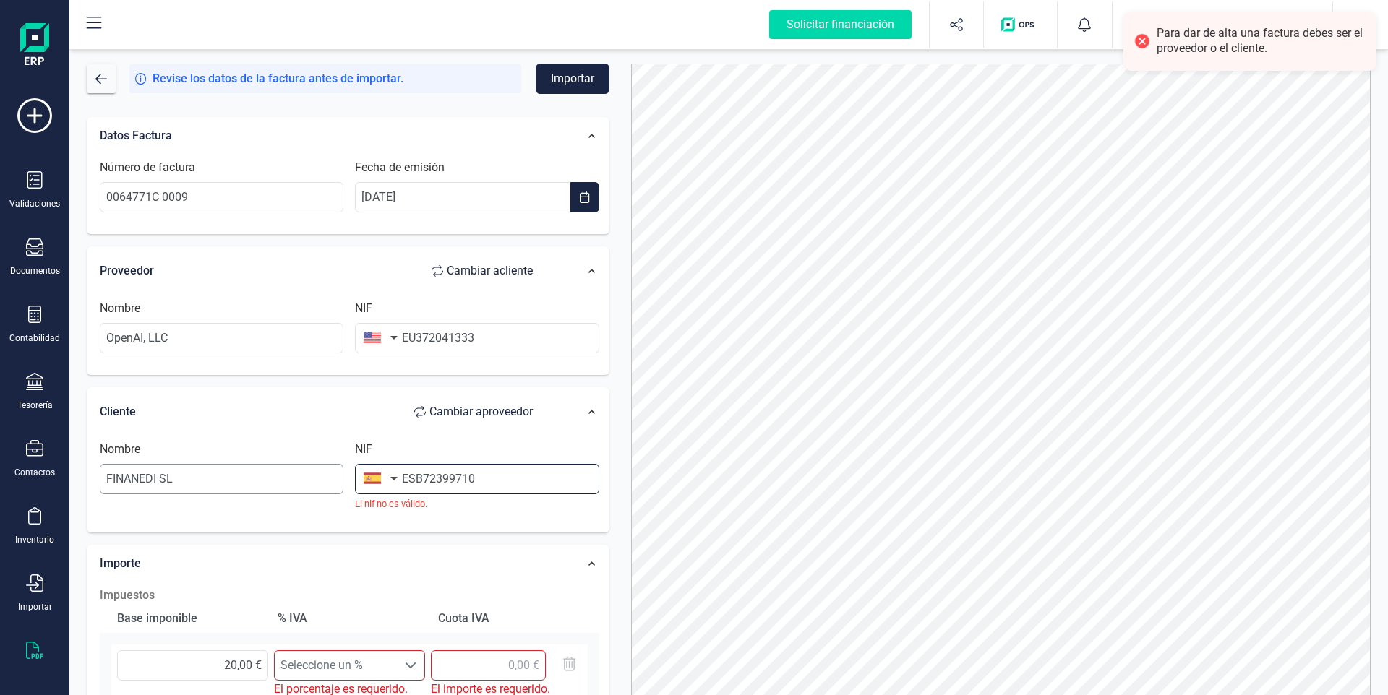
drag, startPoint x: 416, startPoint y: 478, endPoint x: 343, endPoint y: 485, distance: 73.4
click at [343, 485] on div "Nombre FINANEDI SL NIF ESB72399710 El nif no es válido." at bounding box center [349, 482] width 511 height 82
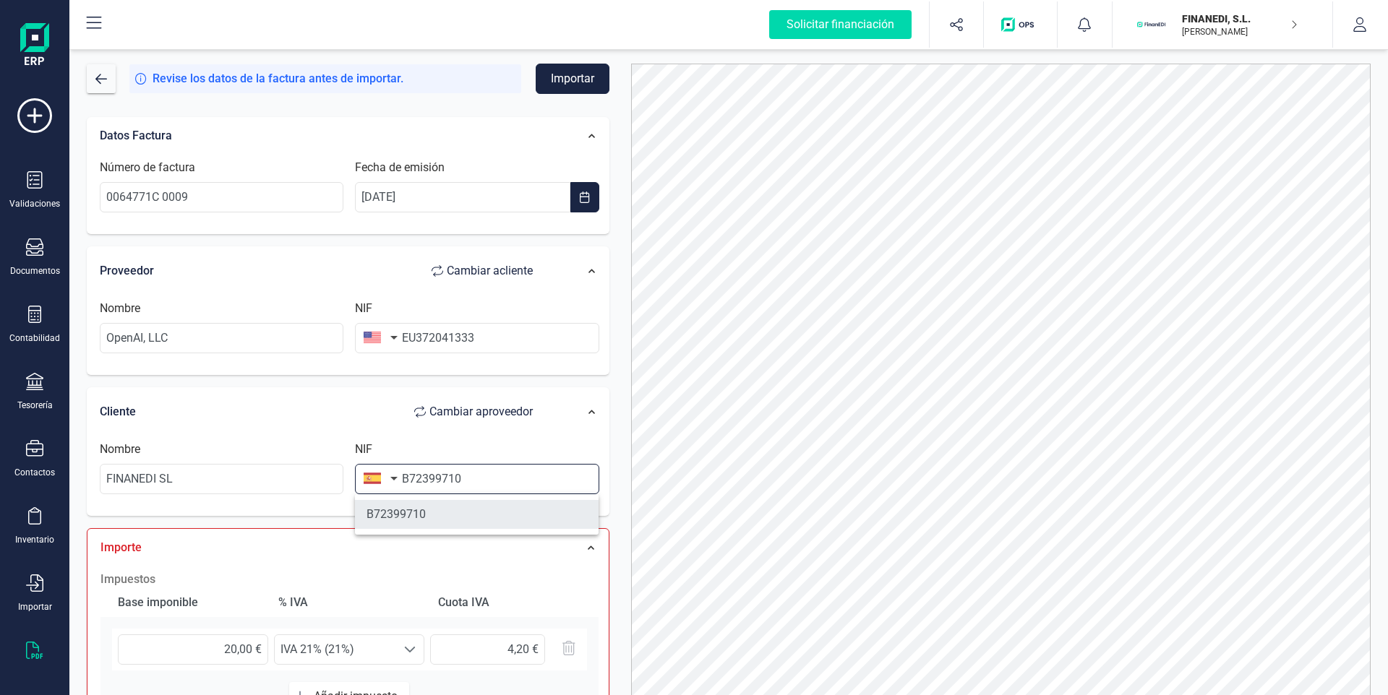
type input "B72399710"
click at [455, 520] on li "B72399710" at bounding box center [477, 514] width 244 height 29
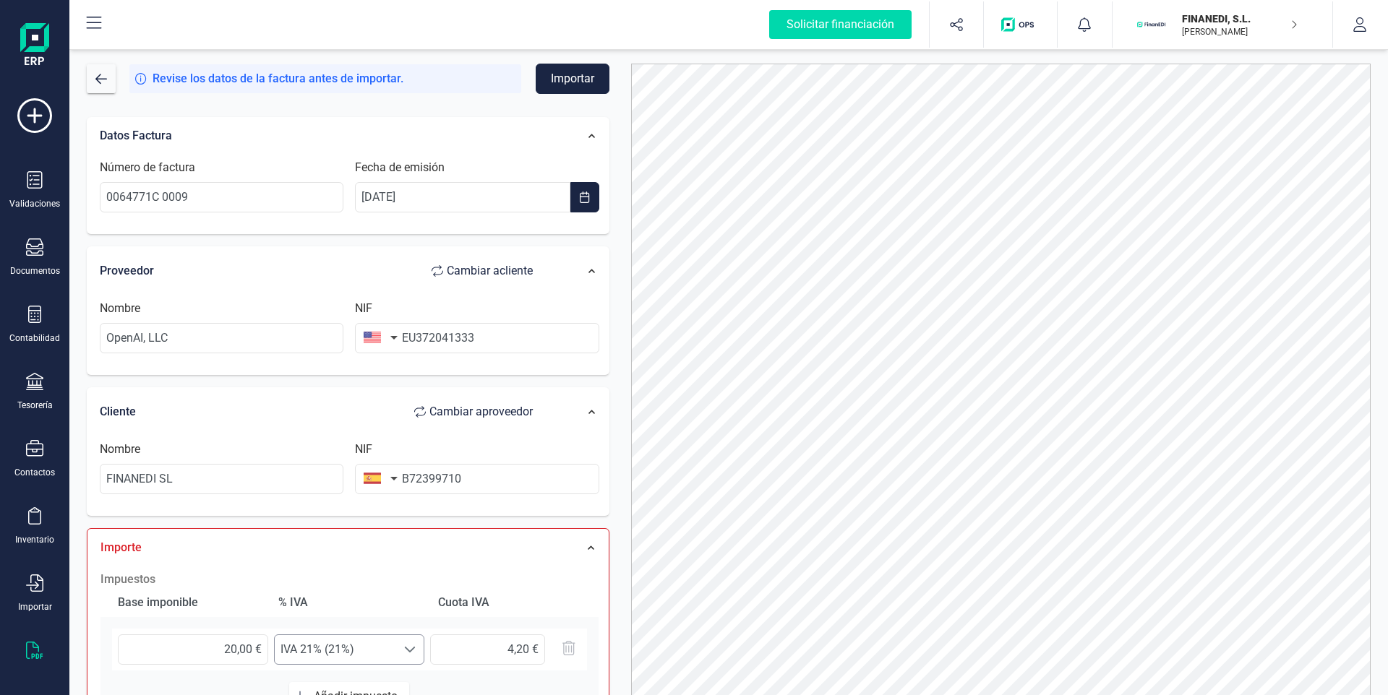
click at [345, 646] on span "IVA 21% (21%)" at bounding box center [335, 649] width 121 height 29
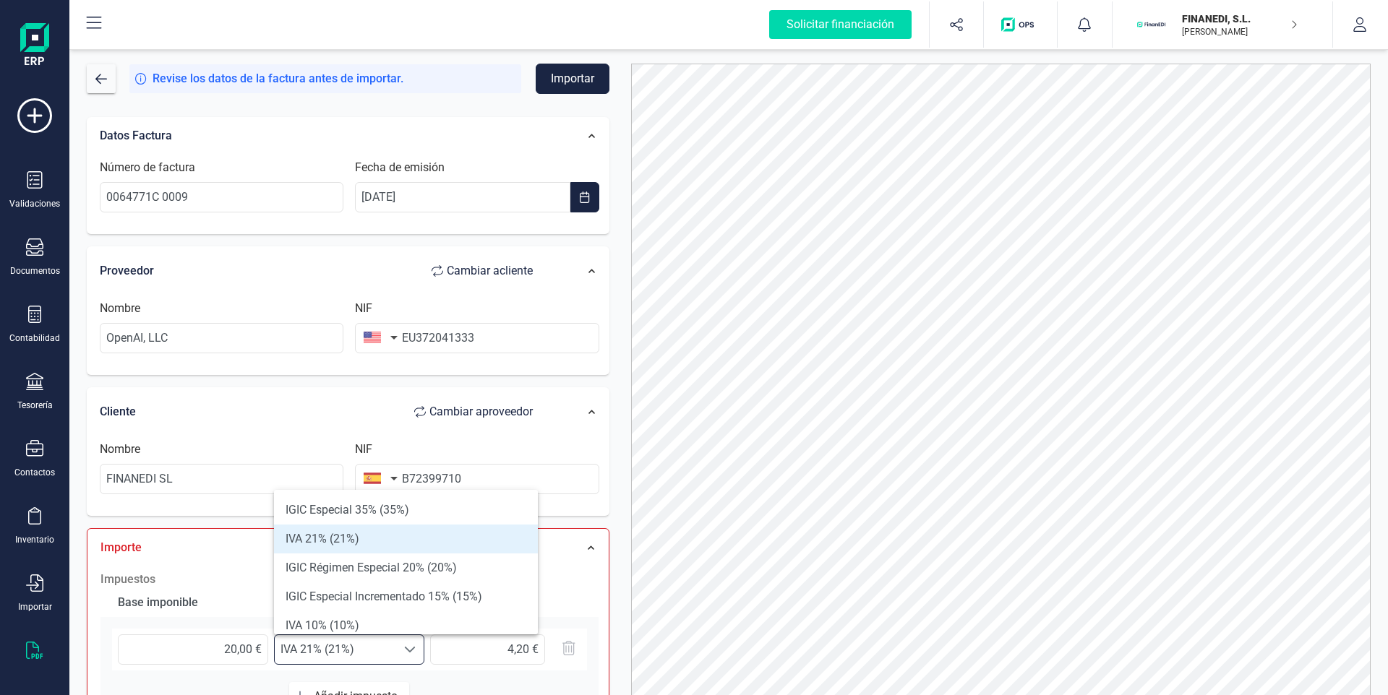
scroll to position [532, 0]
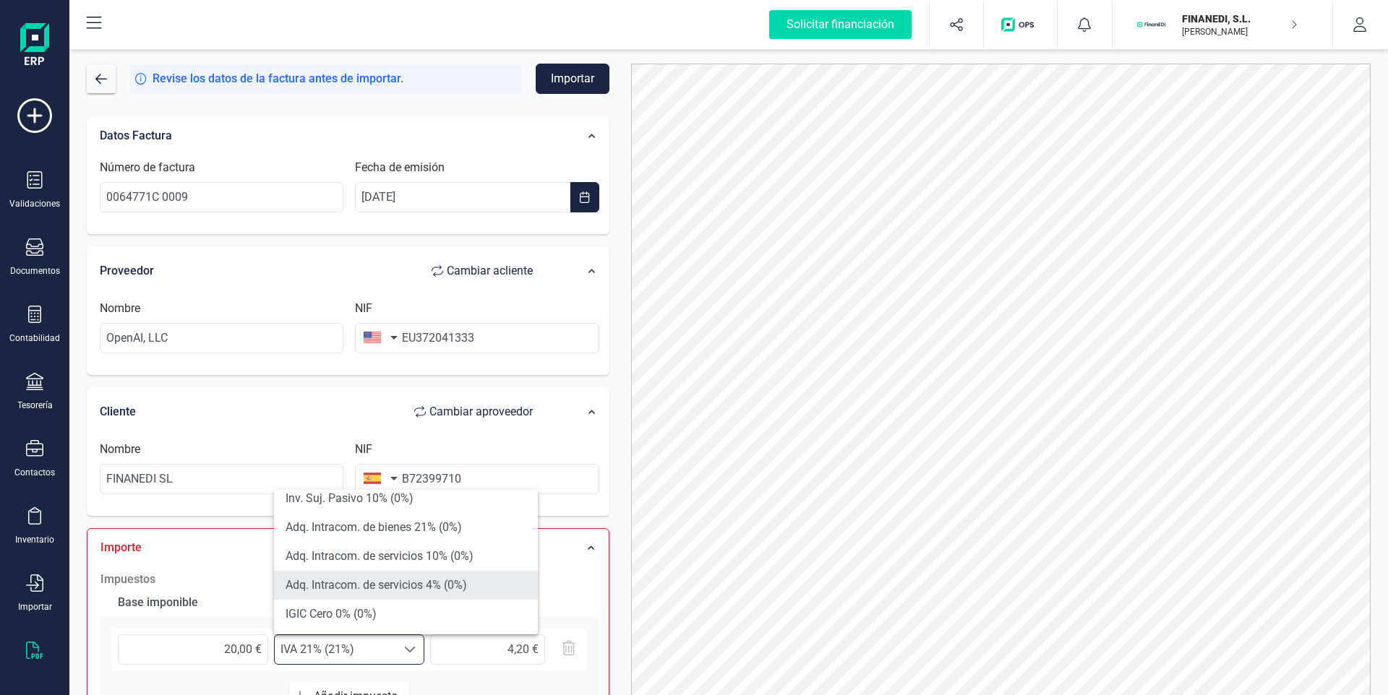
click at [391, 588] on li "Adq. Intracom. de servicios 4% (0%)" at bounding box center [406, 585] width 264 height 29
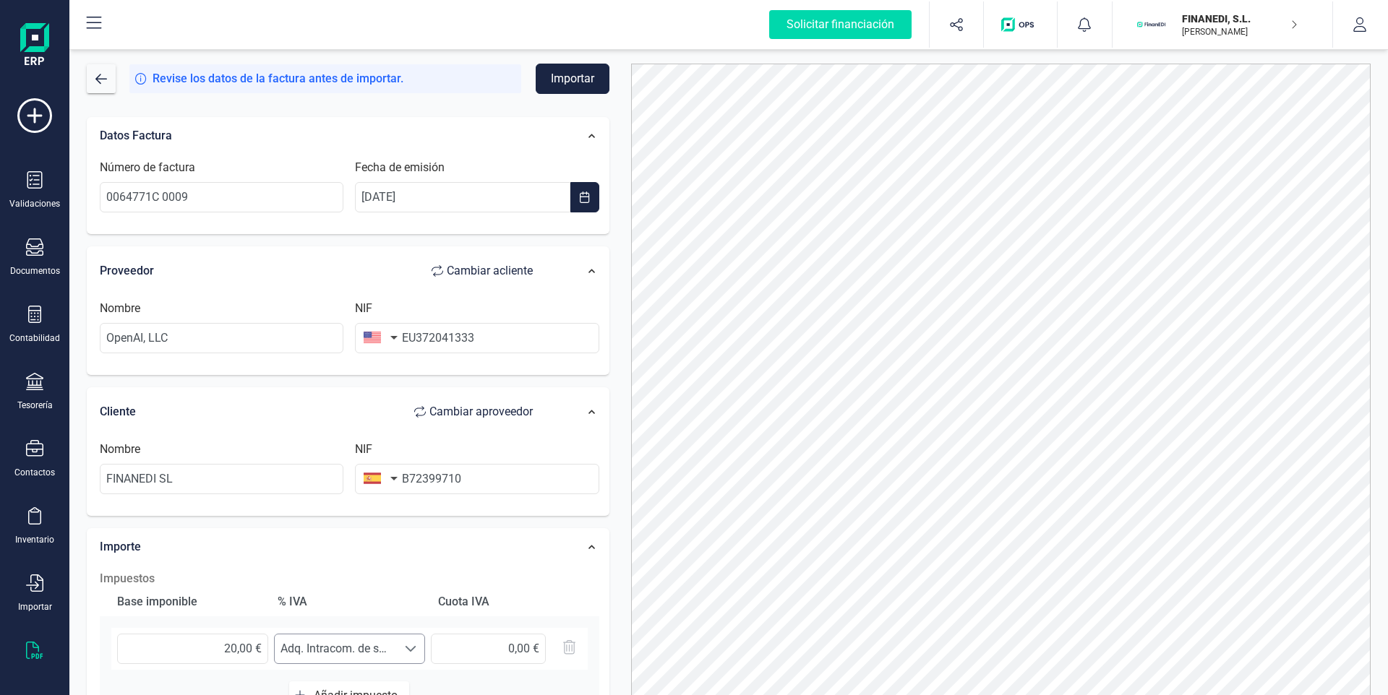
click at [347, 640] on span "Adq. Intracom. de servicios 4% (0%)" at bounding box center [336, 649] width 122 height 29
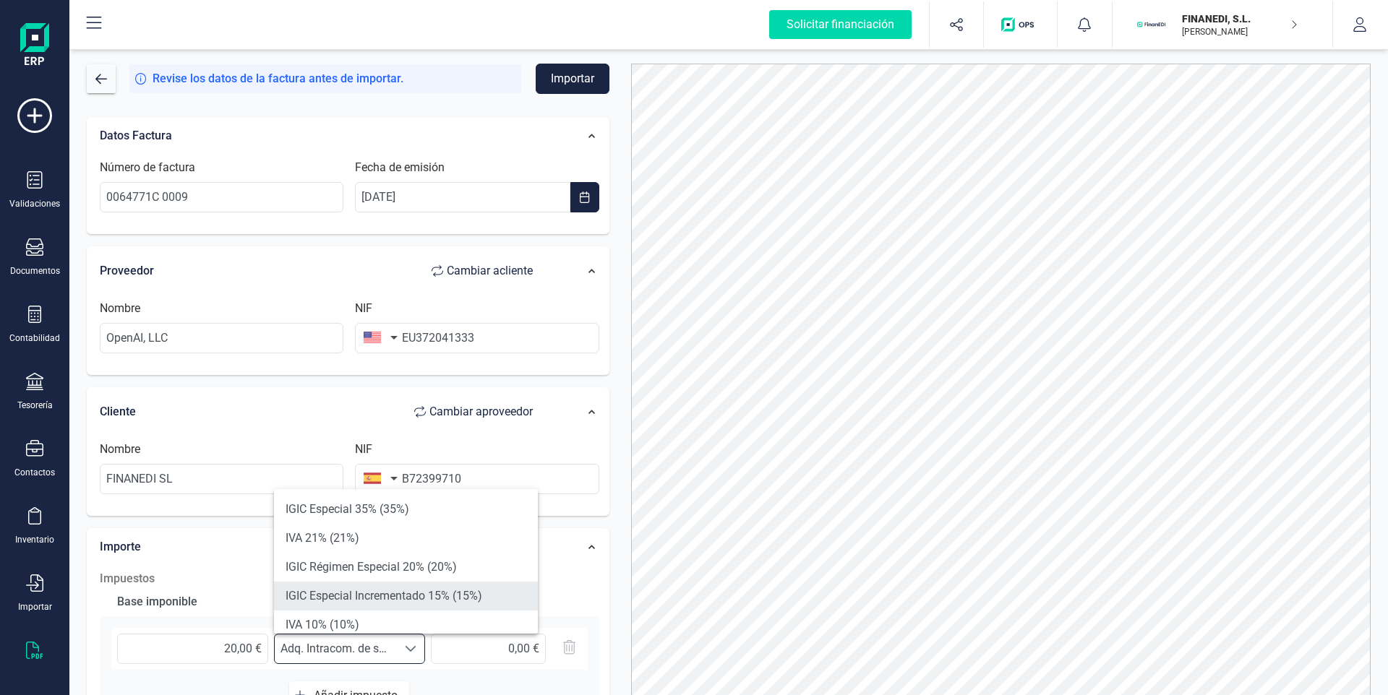
click at [378, 593] on li "IGIC Especial Incrementado 15% (15%)" at bounding box center [406, 596] width 264 height 29
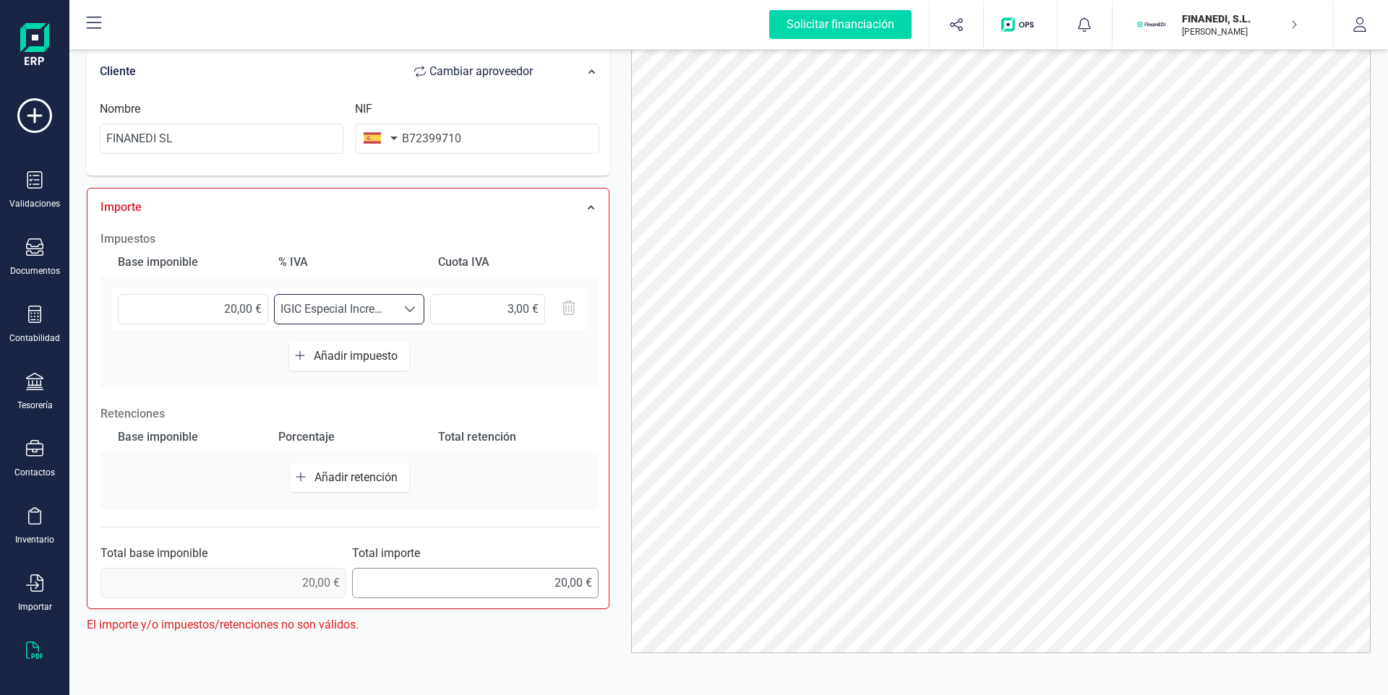
scroll to position [280, 0]
